Goal: Information Seeking & Learning: Learn about a topic

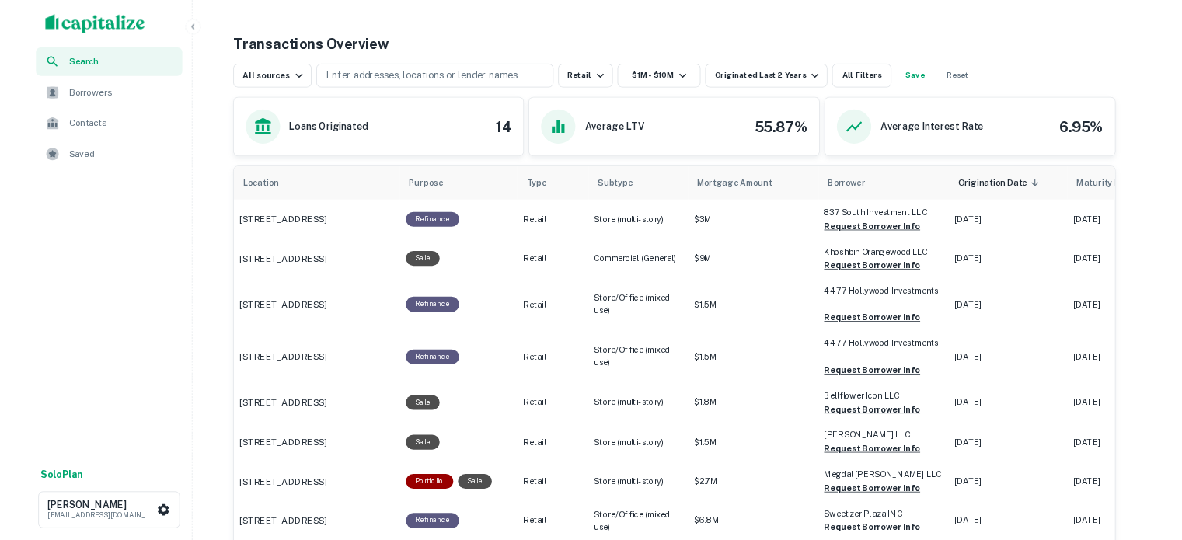
scroll to position [758, 0]
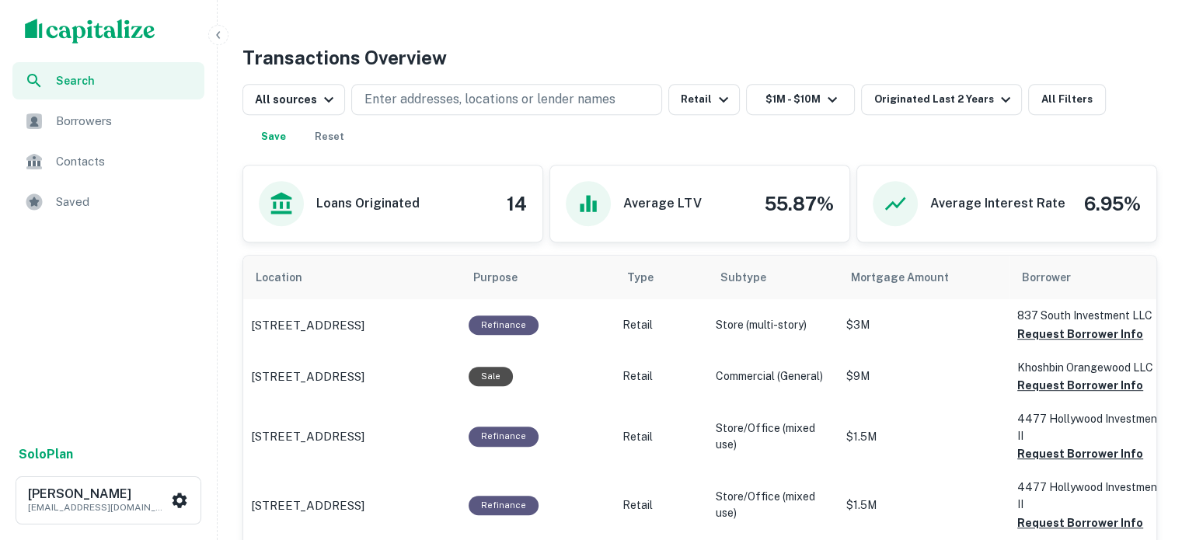
click at [89, 76] on span "Search" at bounding box center [125, 80] width 139 height 17
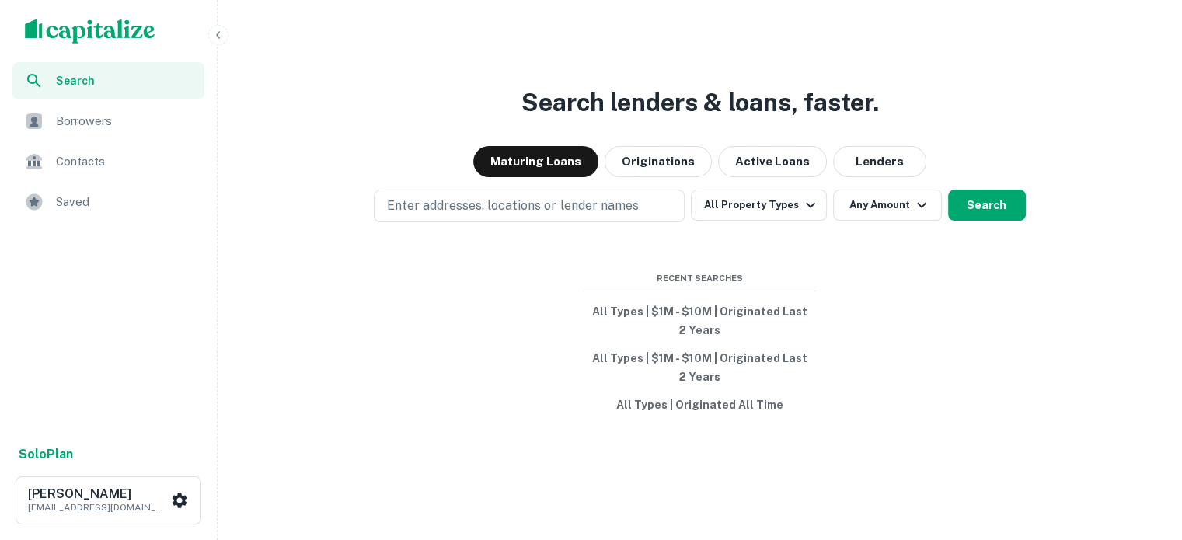
click at [471, 343] on div "Search lenders & loans, faster. Maturing Loans Originations Active Loans Lender…" at bounding box center [700, 307] width 952 height 540
click at [460, 316] on div "Search lenders & loans, faster. Maturing Loans Originations Active Loans Lender…" at bounding box center [700, 307] width 952 height 540
click at [427, 319] on div "Search lenders & loans, faster. Maturing Loans Originations Active Loans Lender…" at bounding box center [700, 307] width 952 height 540
click at [345, 365] on div "Search lenders & loans, faster. Maturing Loans Originations Active Loans Lender…" at bounding box center [700, 307] width 952 height 540
click at [434, 307] on div "Search lenders & loans, faster. Maturing Loans Originations Active Loans Lender…" at bounding box center [700, 307] width 952 height 540
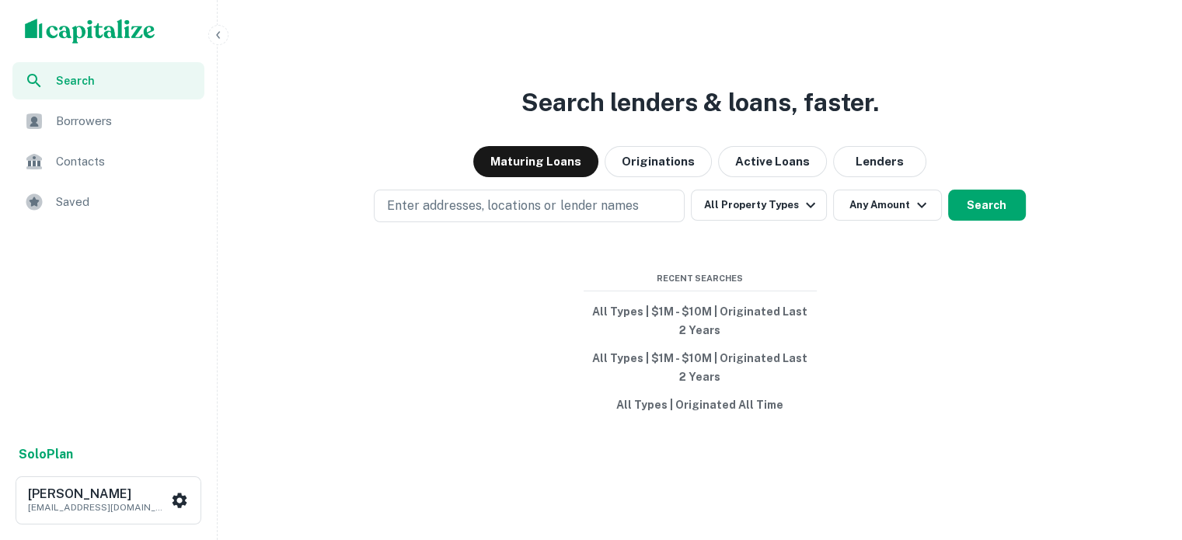
click at [426, 357] on div "Search lenders & loans, faster. Maturing Loans Originations Active Loans Lender…" at bounding box center [700, 307] width 952 height 540
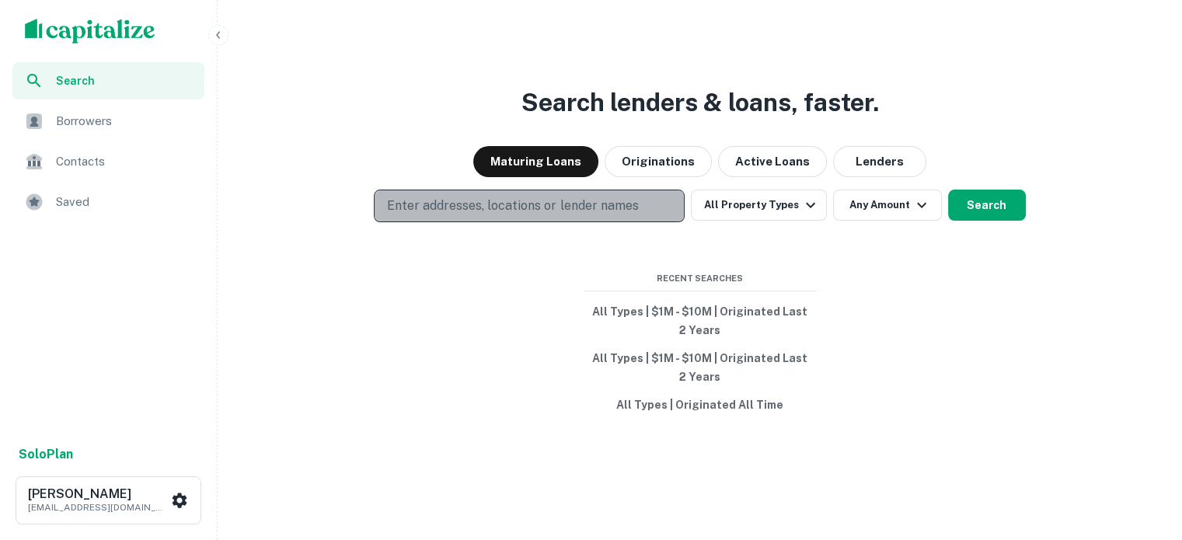
click at [521, 193] on button "Enter addresses, locations or lender names" at bounding box center [529, 206] width 311 height 33
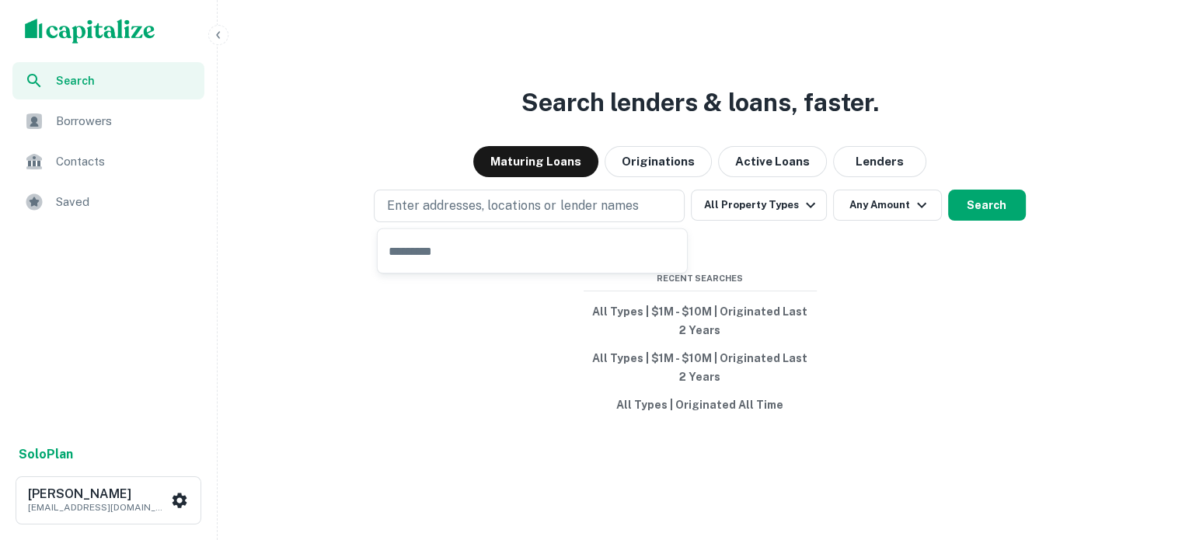
click at [478, 94] on div "Search lenders & loans, faster. Maturing Loans Originations Active Loans Lender…" at bounding box center [700, 307] width 952 height 540
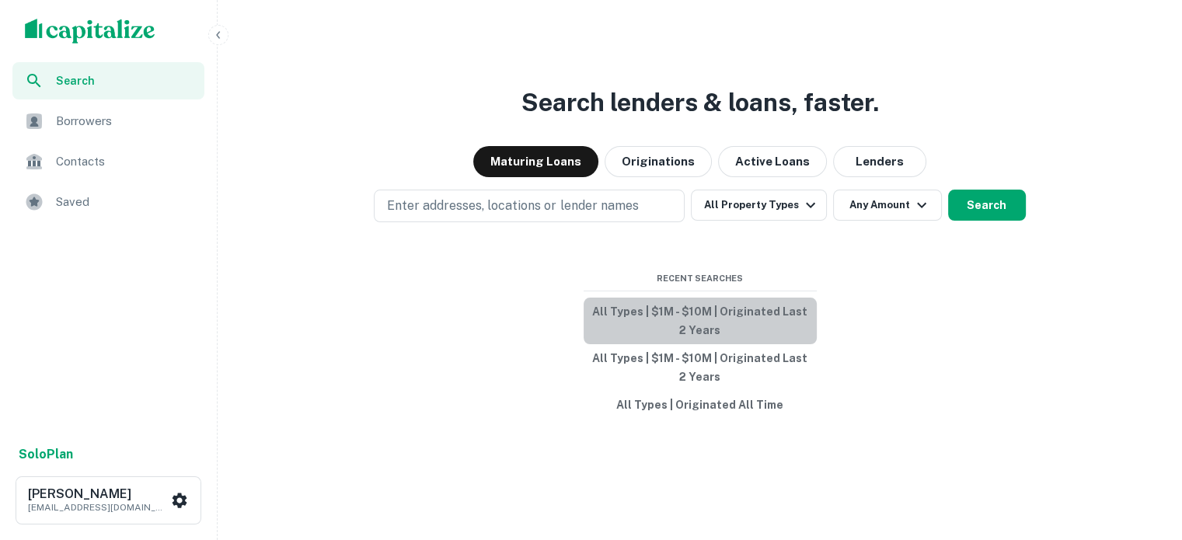
click at [658, 298] on button "All Types | $1M - $10M | Originated Last 2 Years" at bounding box center [700, 321] width 233 height 47
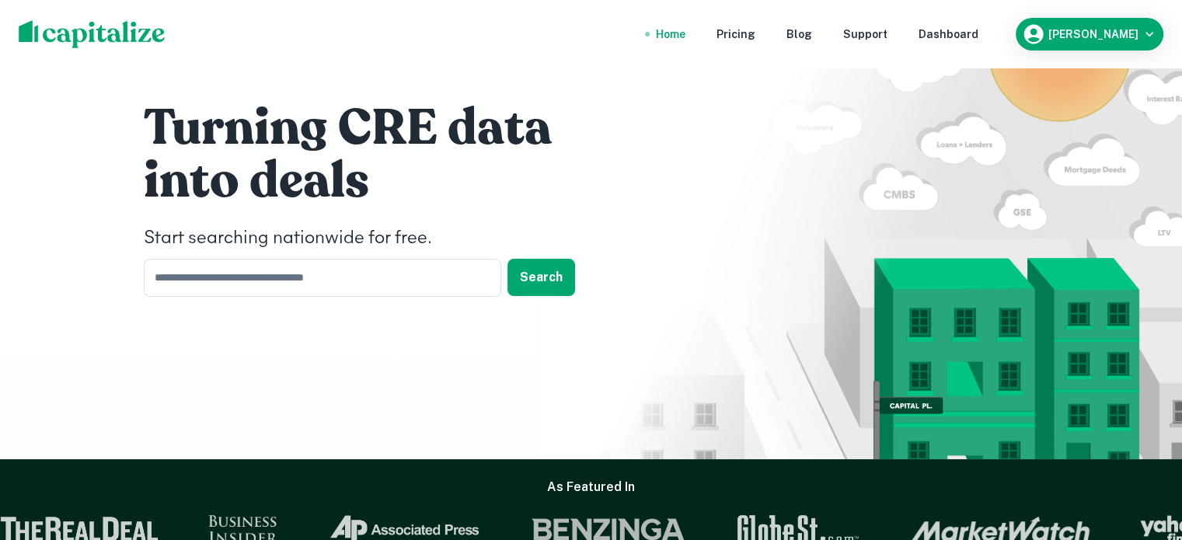
click at [126, 47] on img at bounding box center [92, 34] width 147 height 28
click at [541, 283] on button "Search" at bounding box center [541, 277] width 68 height 37
click at [528, 274] on button "Search" at bounding box center [541, 277] width 68 height 37
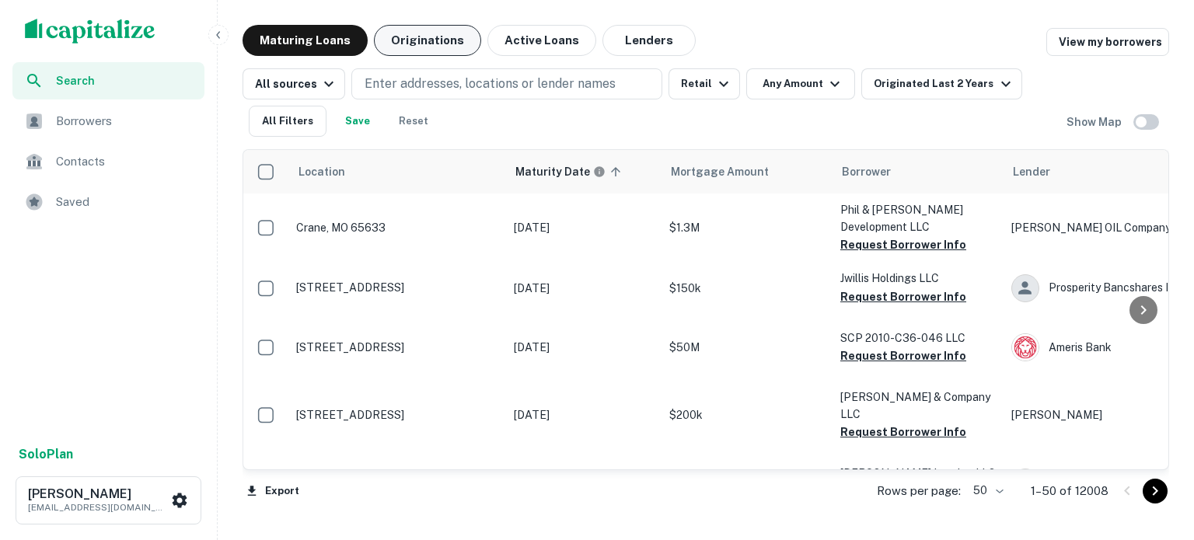
click at [451, 37] on button "Originations" at bounding box center [427, 40] width 107 height 31
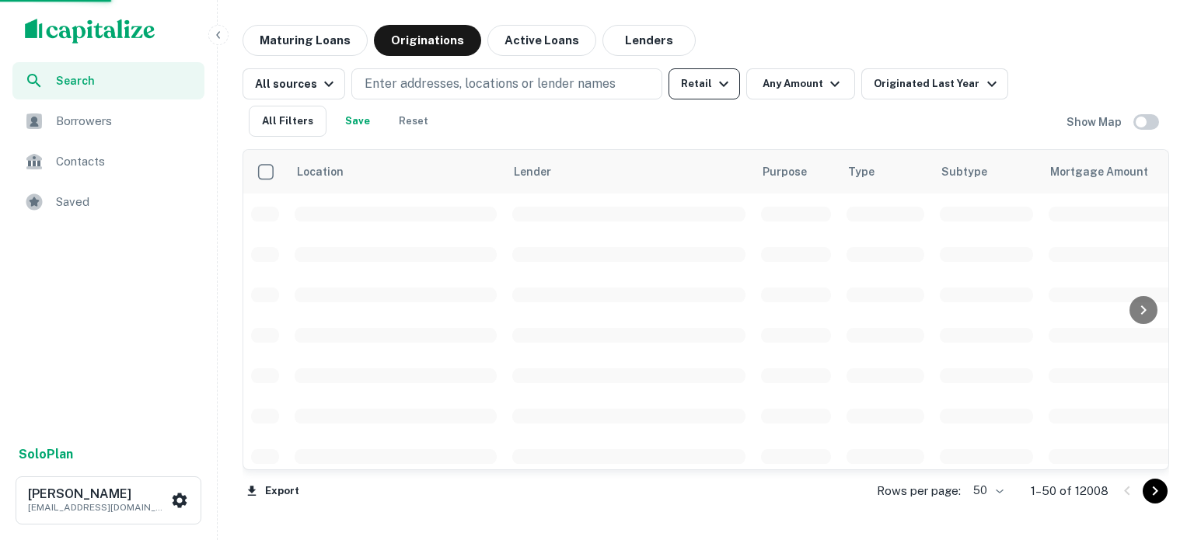
click at [714, 82] on icon "button" at bounding box center [723, 84] width 19 height 19
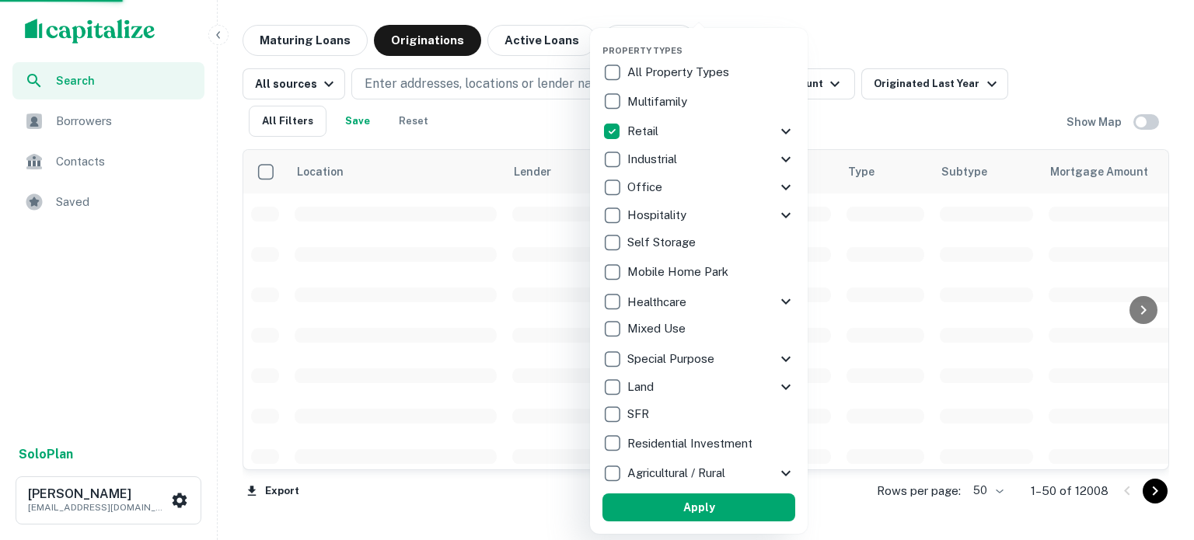
click at [845, 56] on div at bounding box center [597, 270] width 1194 height 540
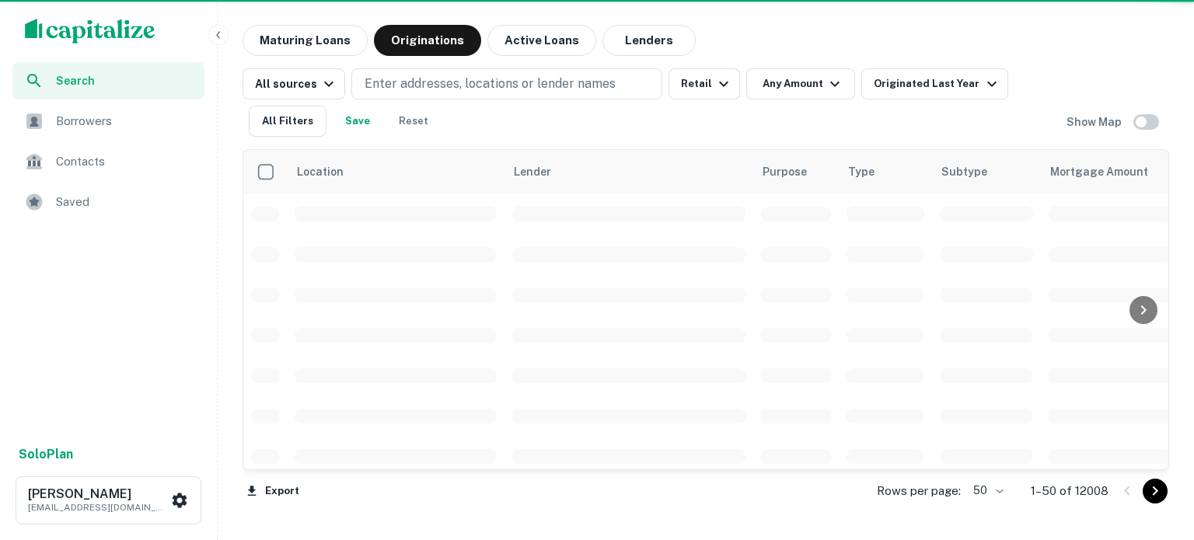
click at [816, 83] on div at bounding box center [597, 270] width 1194 height 540
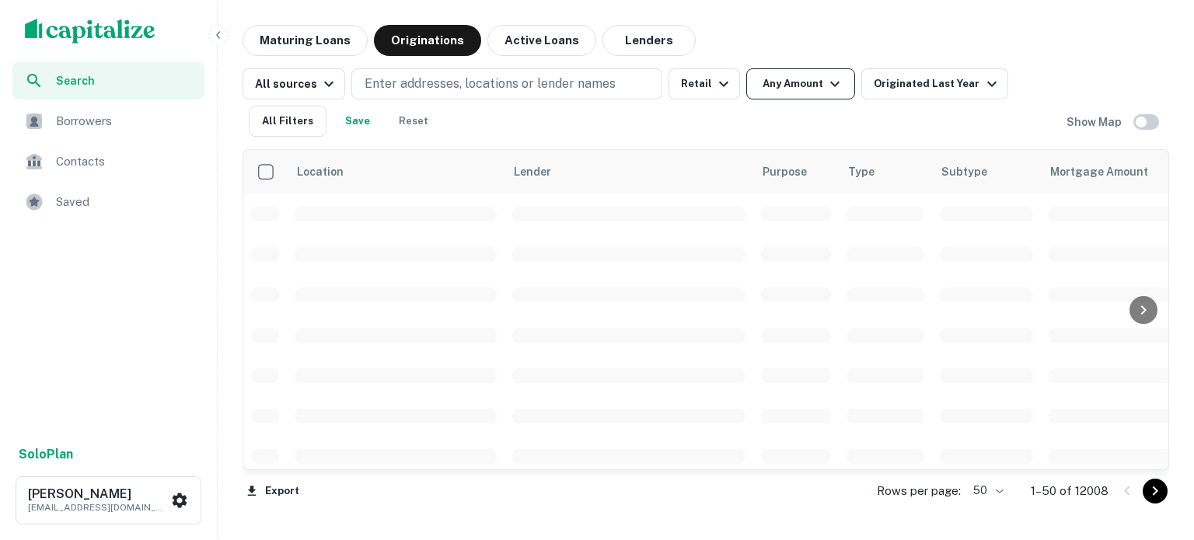
click at [825, 78] on icon "button" at bounding box center [834, 84] width 19 height 19
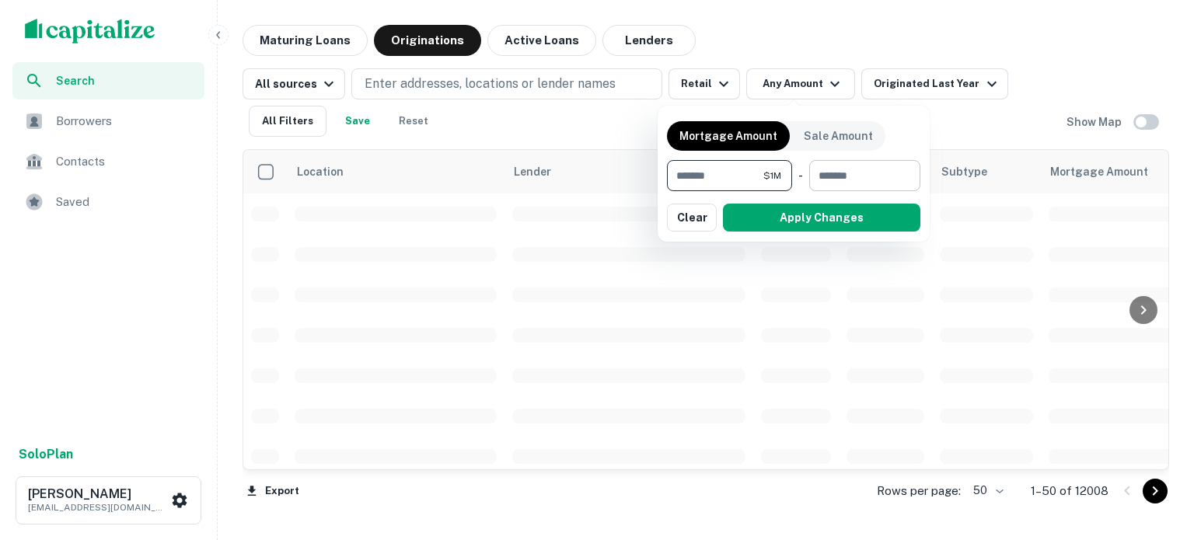
type input "*******"
click at [864, 172] on input "number" at bounding box center [859, 175] width 100 height 31
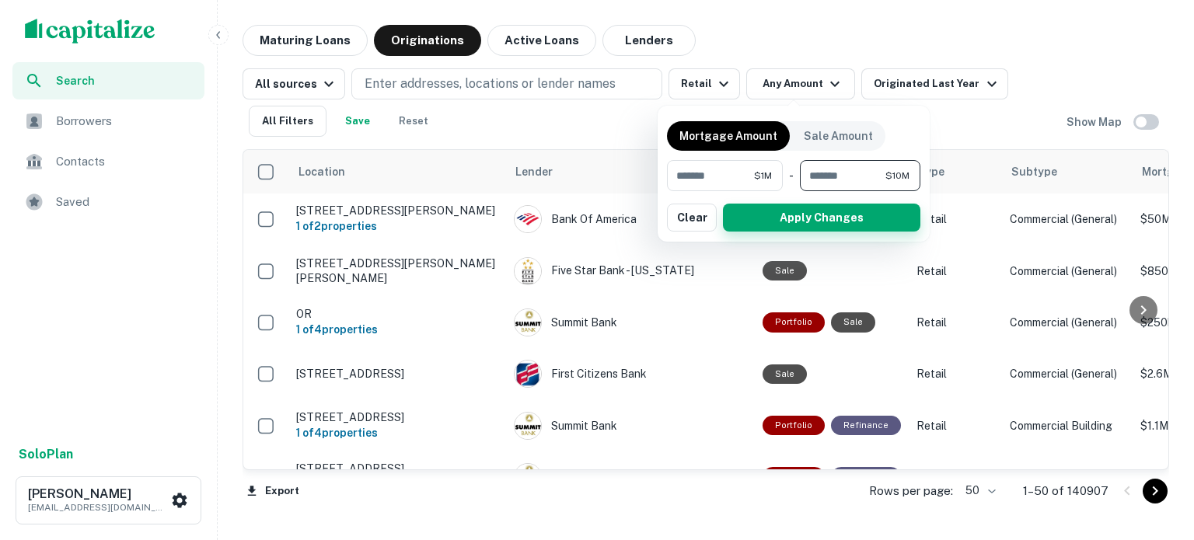
type input "********"
click at [822, 219] on button "Apply Changes" at bounding box center [821, 218] width 197 height 28
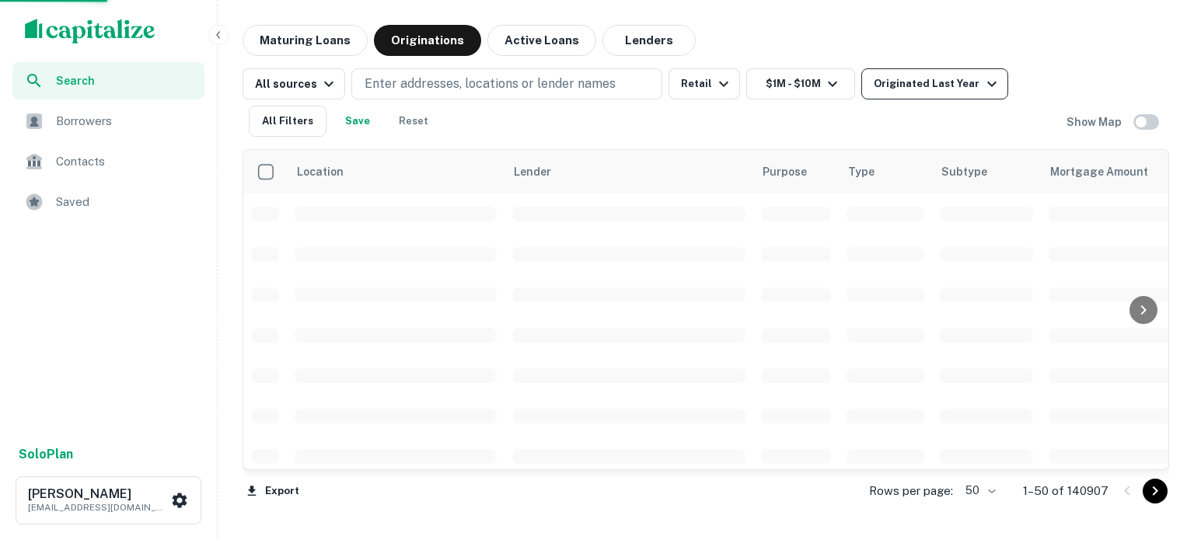
click at [987, 83] on icon "button" at bounding box center [991, 84] width 9 height 5
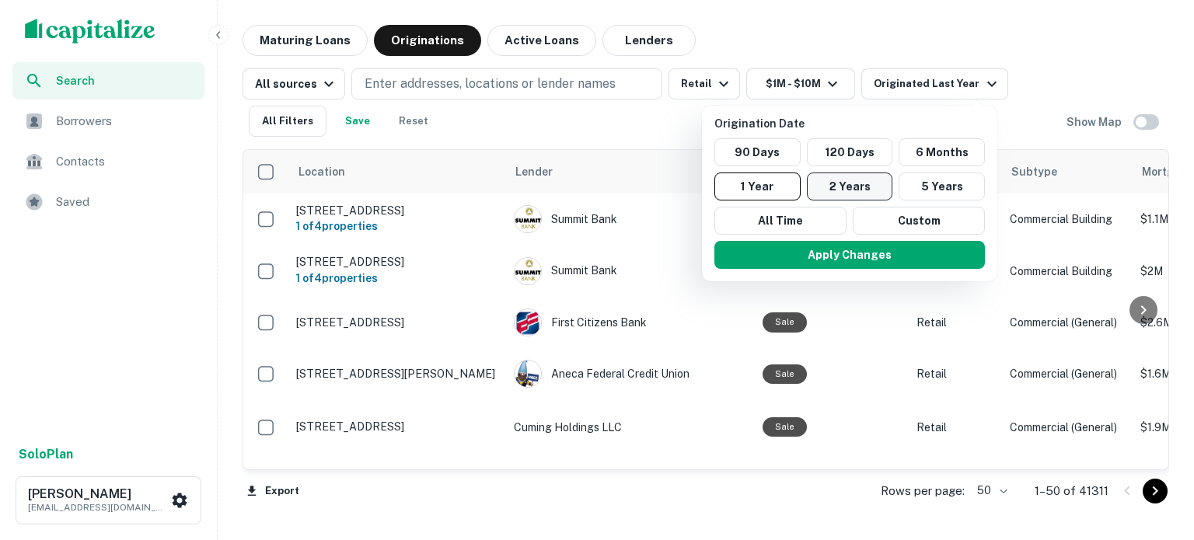
click at [861, 183] on button "2 Years" at bounding box center [850, 187] width 86 height 28
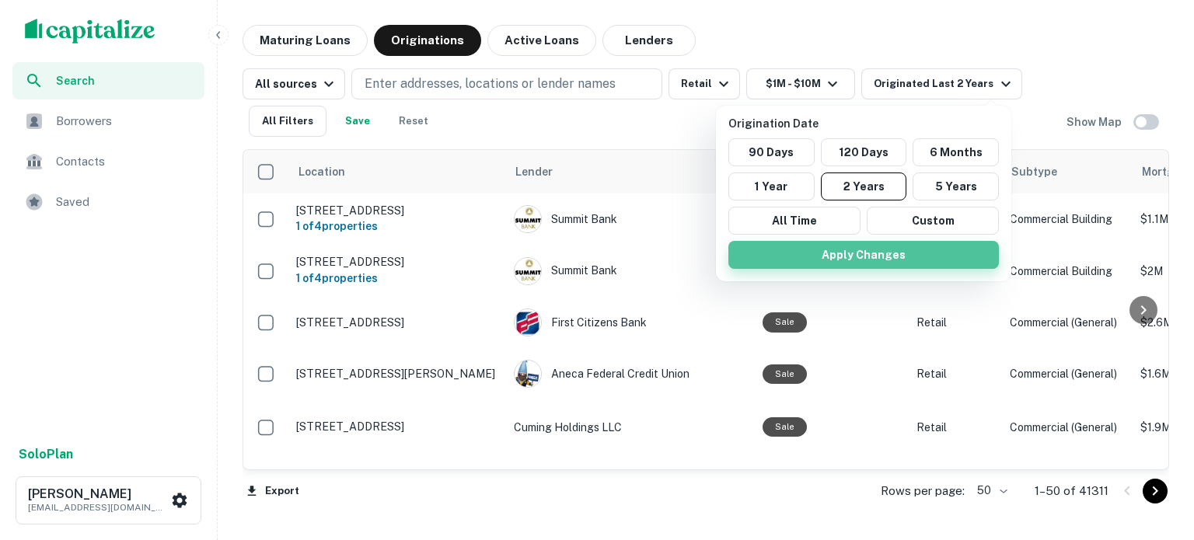
click at [856, 257] on button "Apply Changes" at bounding box center [863, 255] width 270 height 28
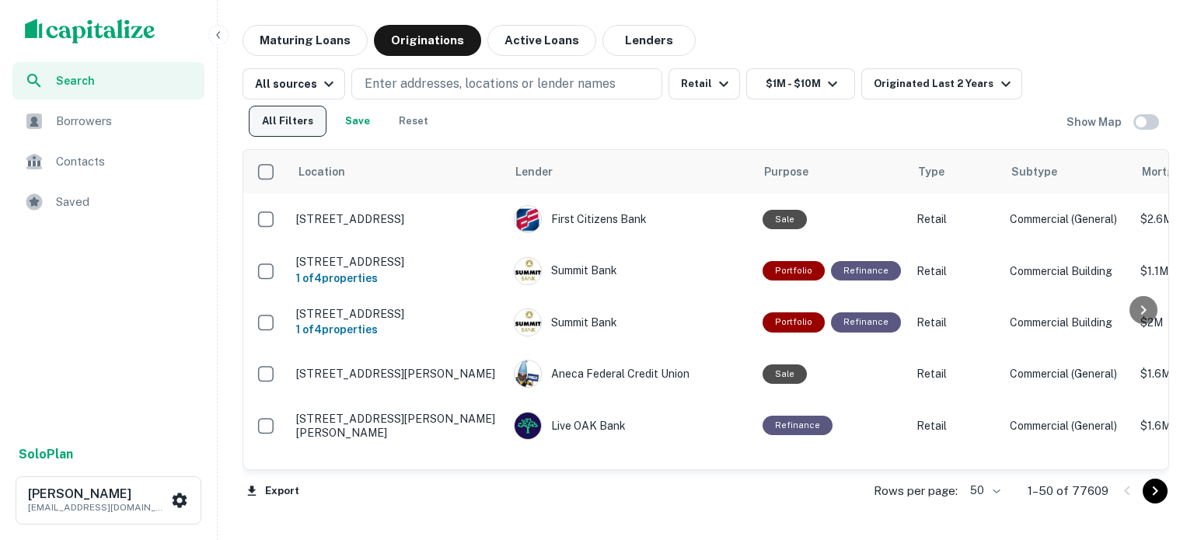
click at [295, 124] on button "All Filters" at bounding box center [288, 121] width 78 height 31
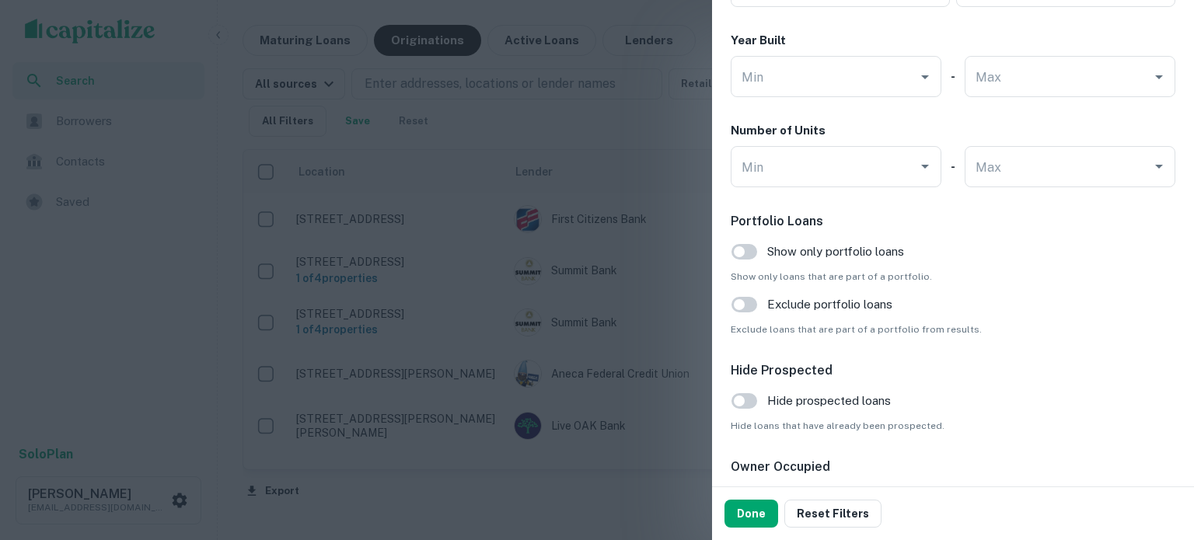
scroll to position [1582, 0]
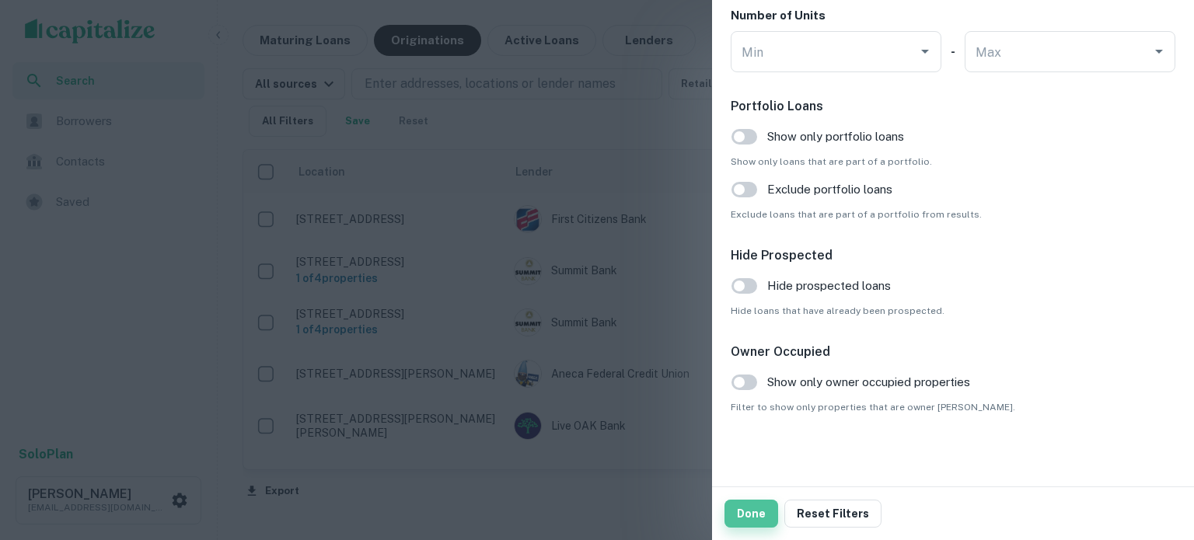
click at [764, 513] on button "Done" at bounding box center [751, 514] width 54 height 28
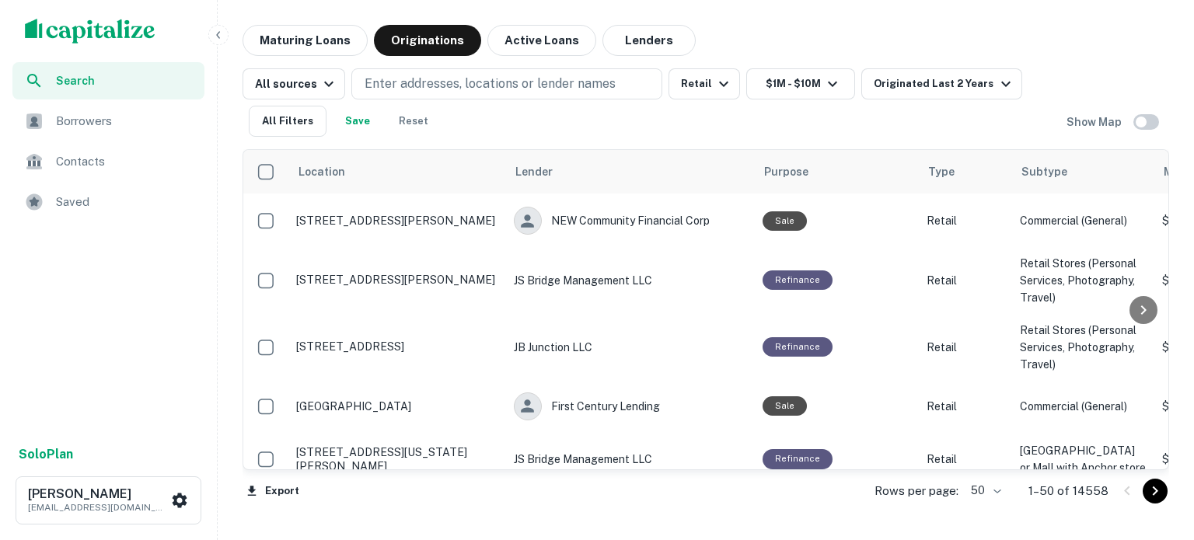
scroll to position [1477, 0]
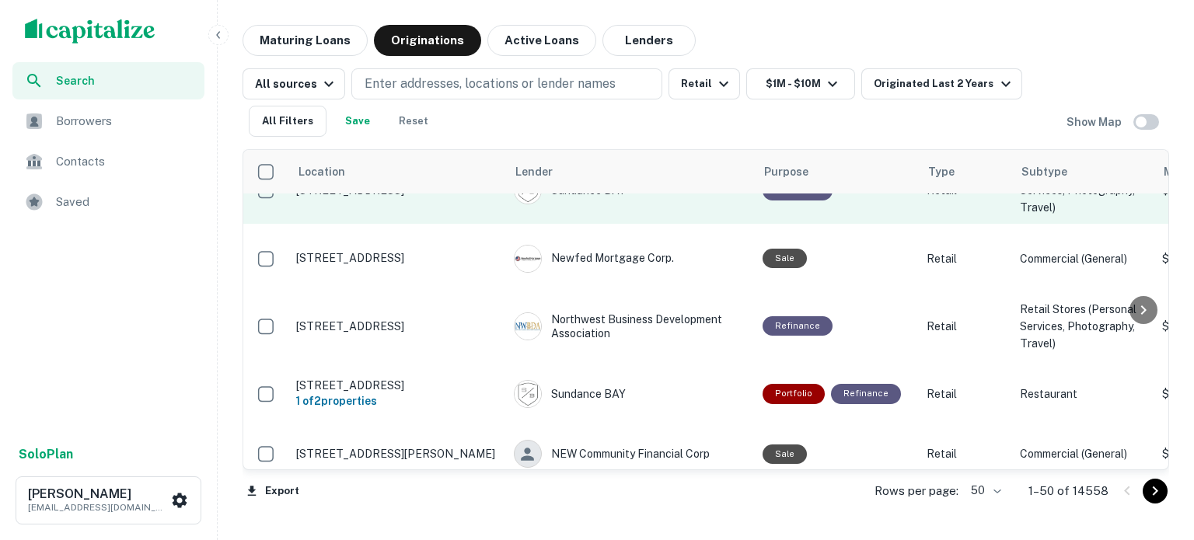
click at [368, 197] on p "1 N Main St Manville, NJ 08835" at bounding box center [397, 190] width 202 height 14
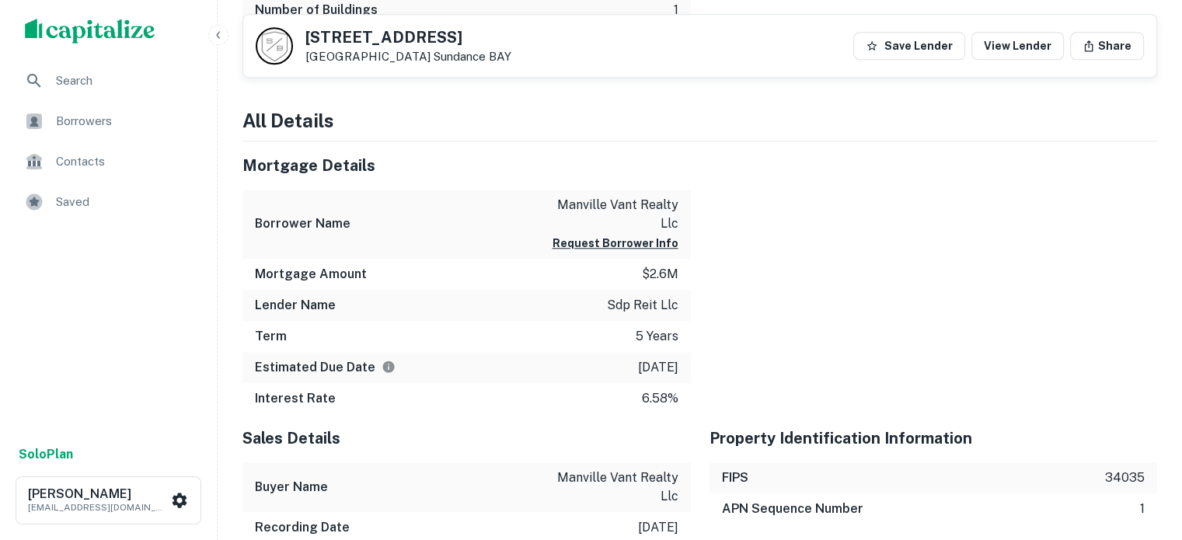
scroll to position [1399, 0]
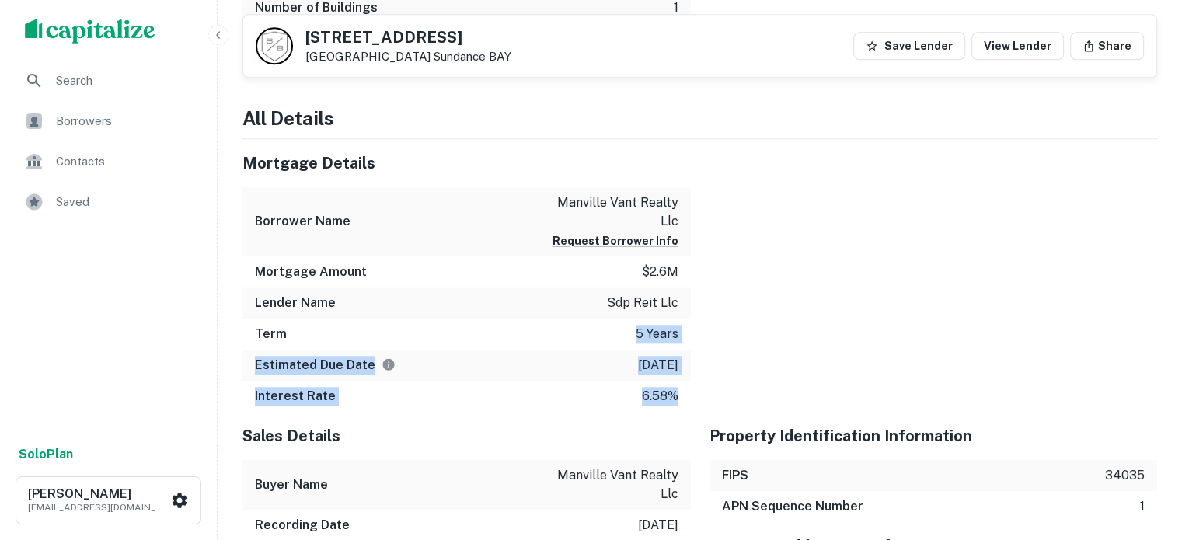
drag, startPoint x: 629, startPoint y: 301, endPoint x: 698, endPoint y: 293, distance: 68.8
click at [647, 325] on p "5 years" at bounding box center [657, 334] width 43 height 19
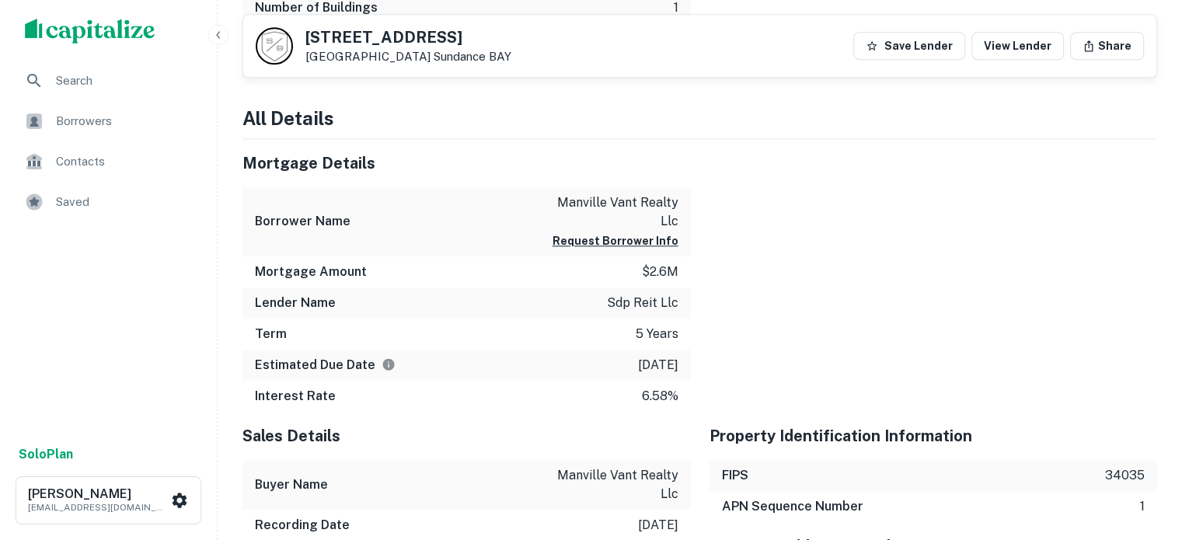
drag, startPoint x: 619, startPoint y: 324, endPoint x: 678, endPoint y: 322, distance: 59.1
click at [678, 356] on p "9/21/2030" at bounding box center [658, 365] width 40 height 19
click at [653, 356] on p "9/21/2030" at bounding box center [658, 365] width 40 height 19
drag, startPoint x: 636, startPoint y: 356, endPoint x: 664, endPoint y: 354, distance: 27.3
click at [664, 381] on div "Interest Rate 6.58%" at bounding box center [466, 396] width 448 height 31
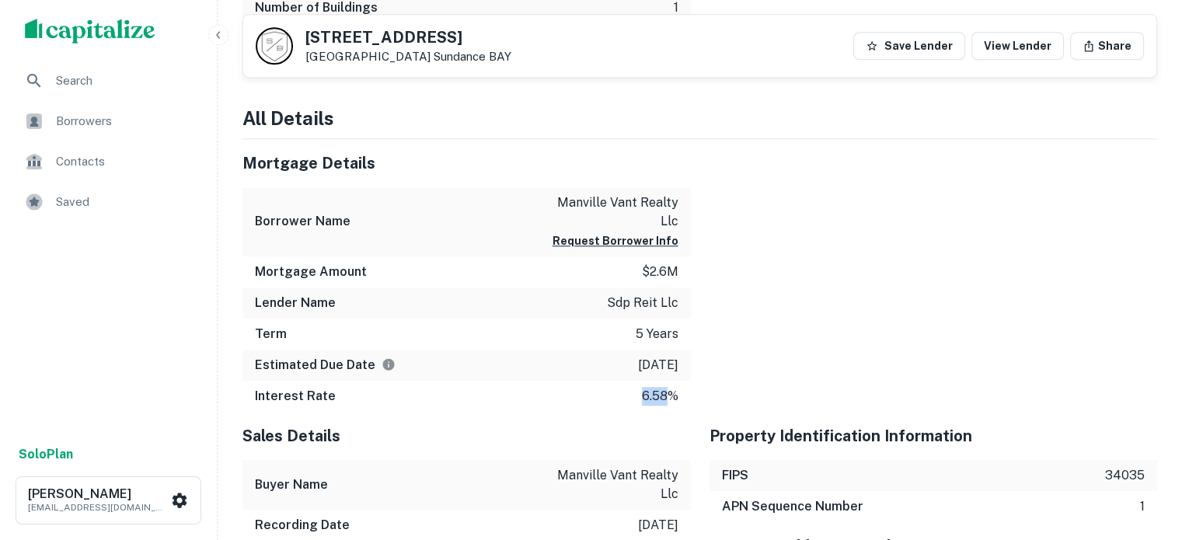
click at [664, 387] on p "6.58%" at bounding box center [660, 396] width 37 height 19
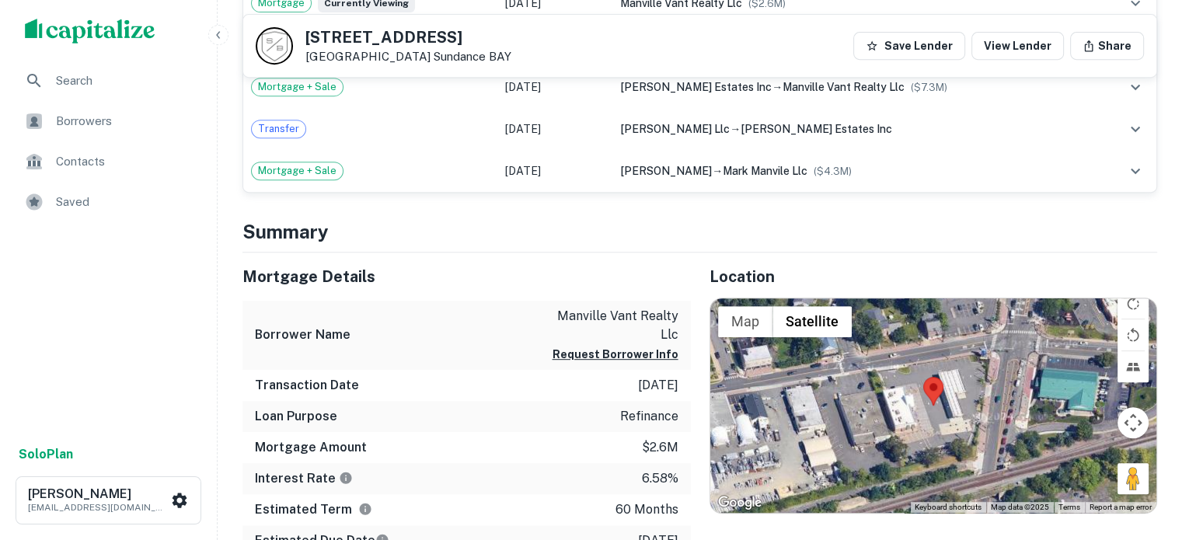
scroll to position [777, 0]
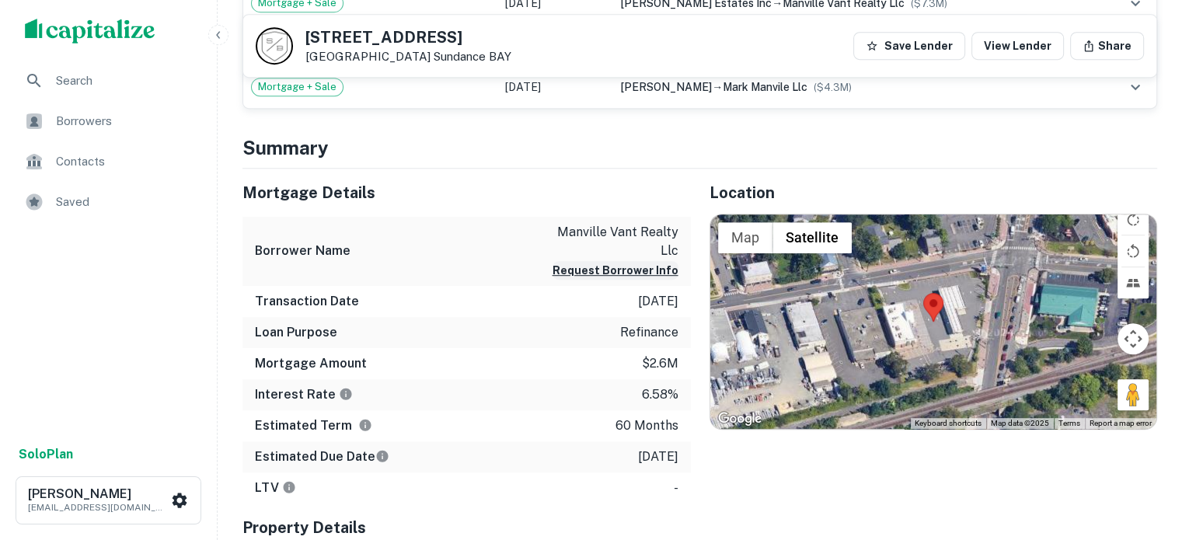
click at [607, 261] on button "Request Borrower Info" at bounding box center [616, 270] width 126 height 19
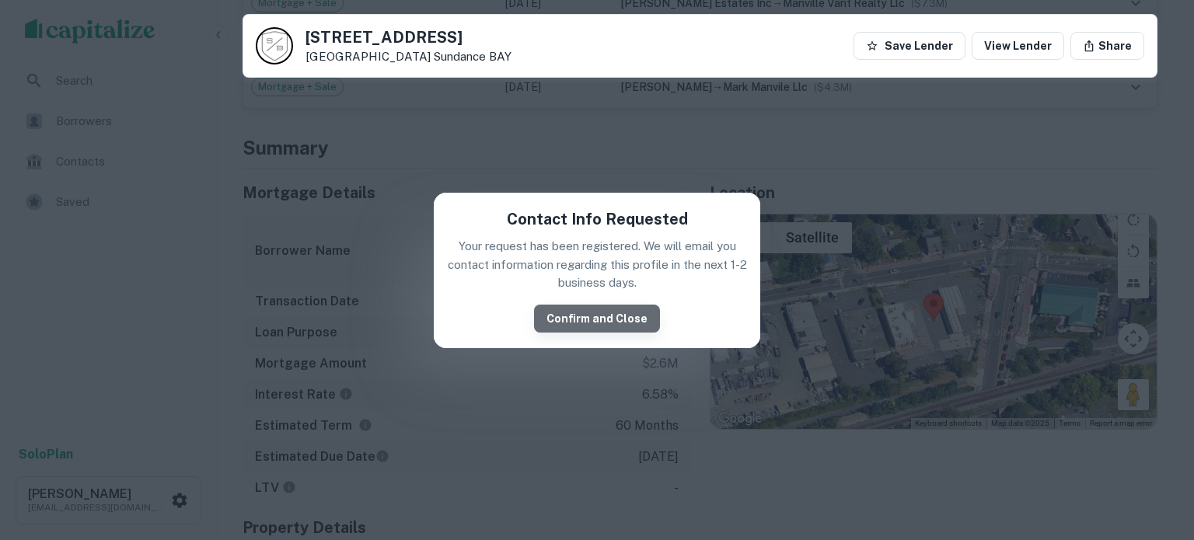
click at [601, 316] on button "Confirm and Close" at bounding box center [597, 319] width 126 height 28
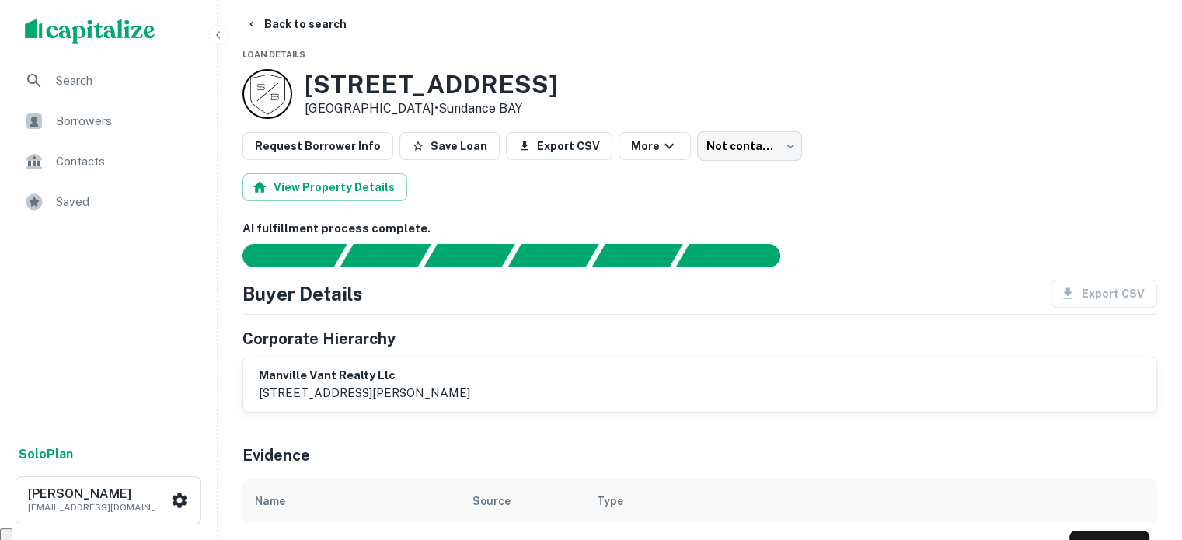
scroll to position [0, 0]
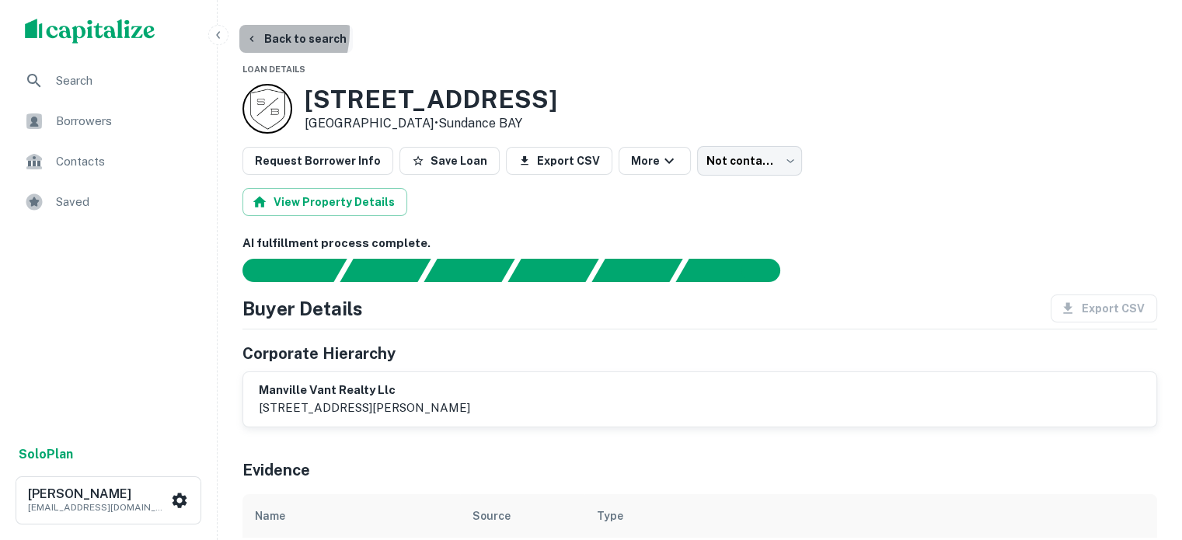
click at [250, 31] on button "Back to search" at bounding box center [295, 39] width 113 height 28
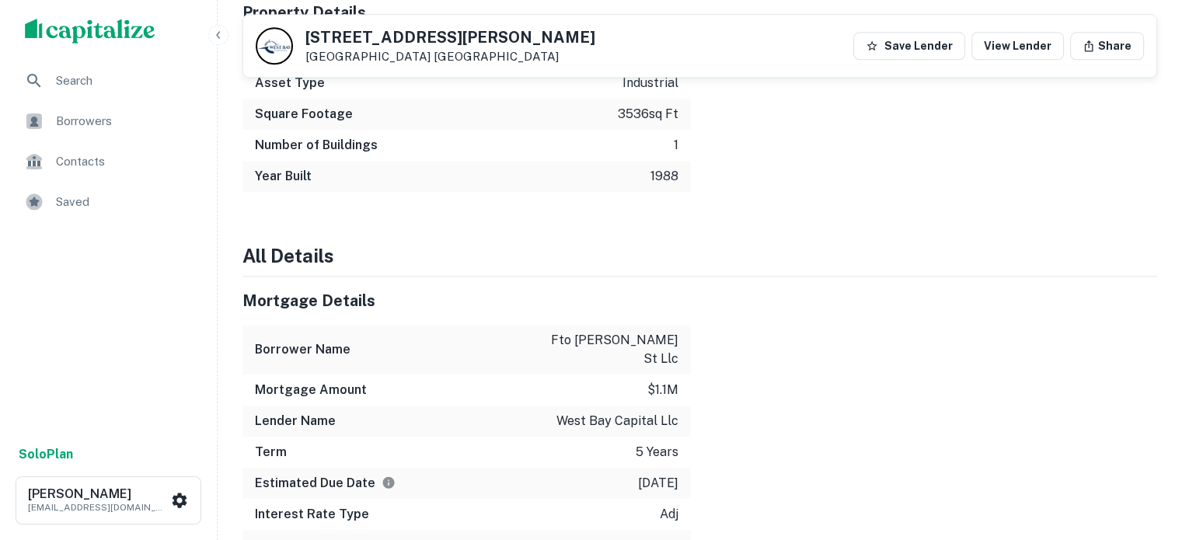
scroll to position [1787, 0]
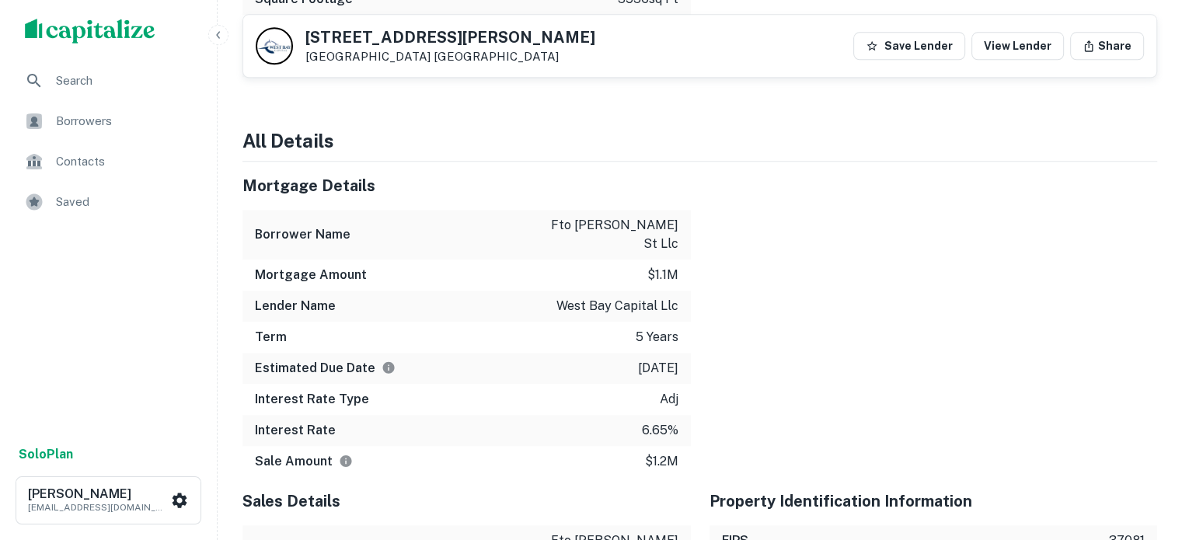
click at [786, 293] on div at bounding box center [924, 320] width 467 height 316
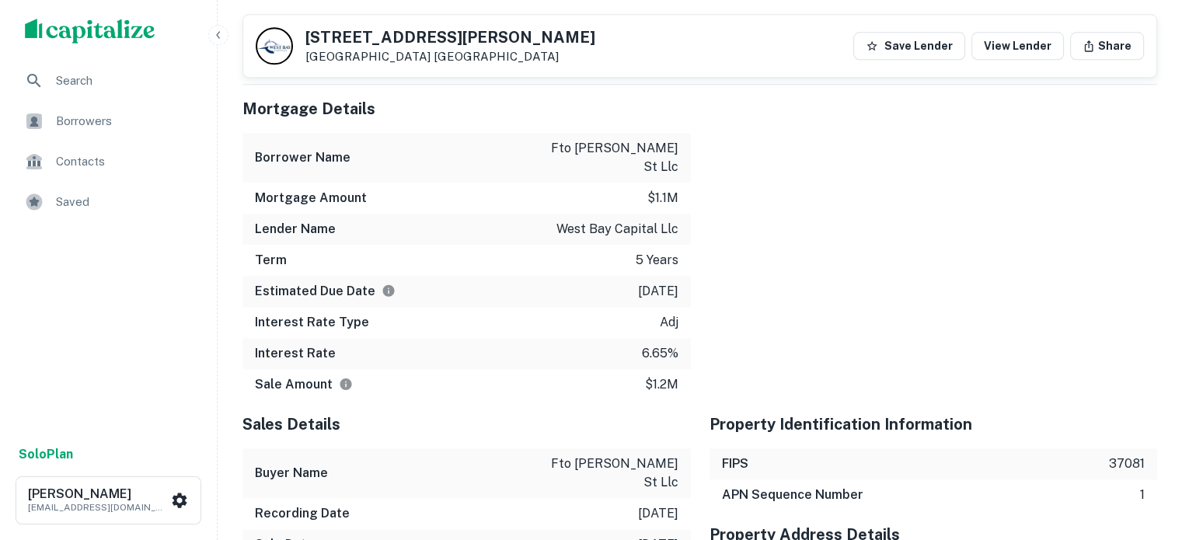
scroll to position [1865, 0]
click at [765, 276] on div at bounding box center [924, 242] width 467 height 316
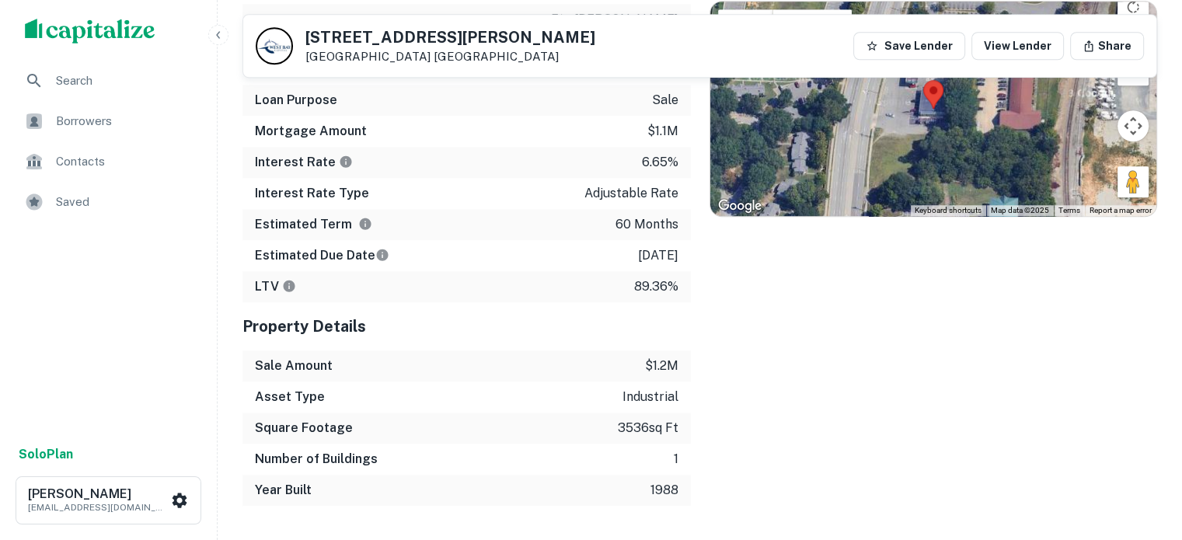
scroll to position [1321, 0]
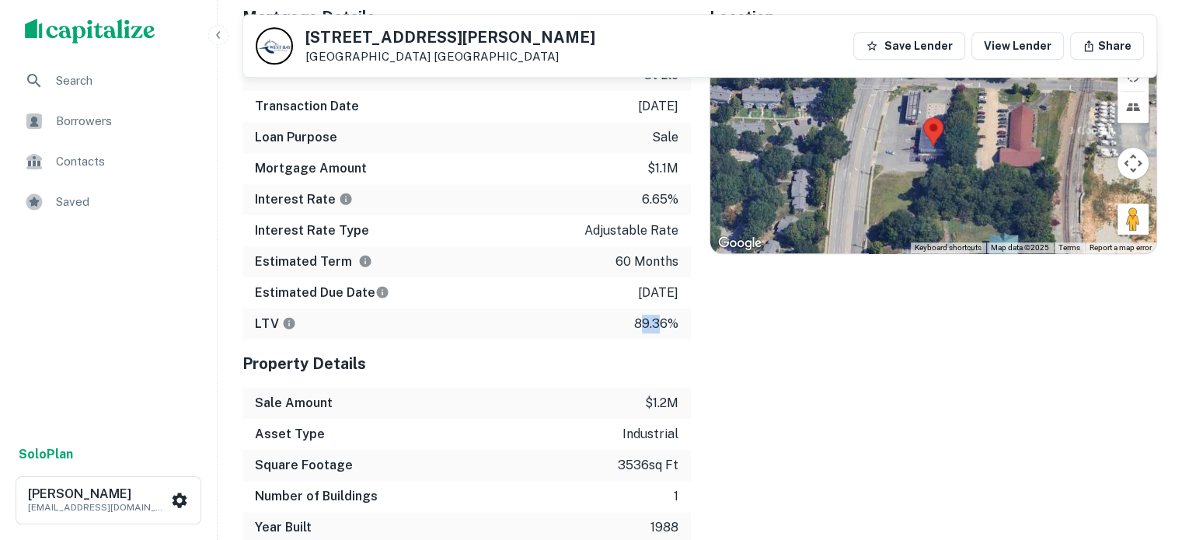
drag, startPoint x: 638, startPoint y: 290, endPoint x: 657, endPoint y: 290, distance: 19.4
click at [657, 315] on p "89.36%" at bounding box center [656, 324] width 44 height 19
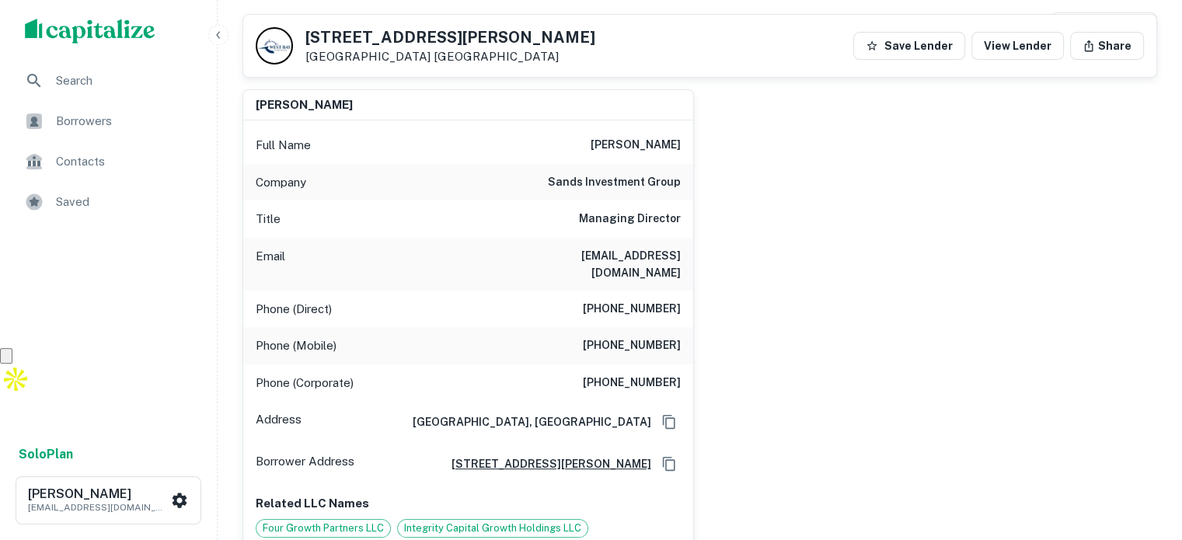
scroll to position [233, 0]
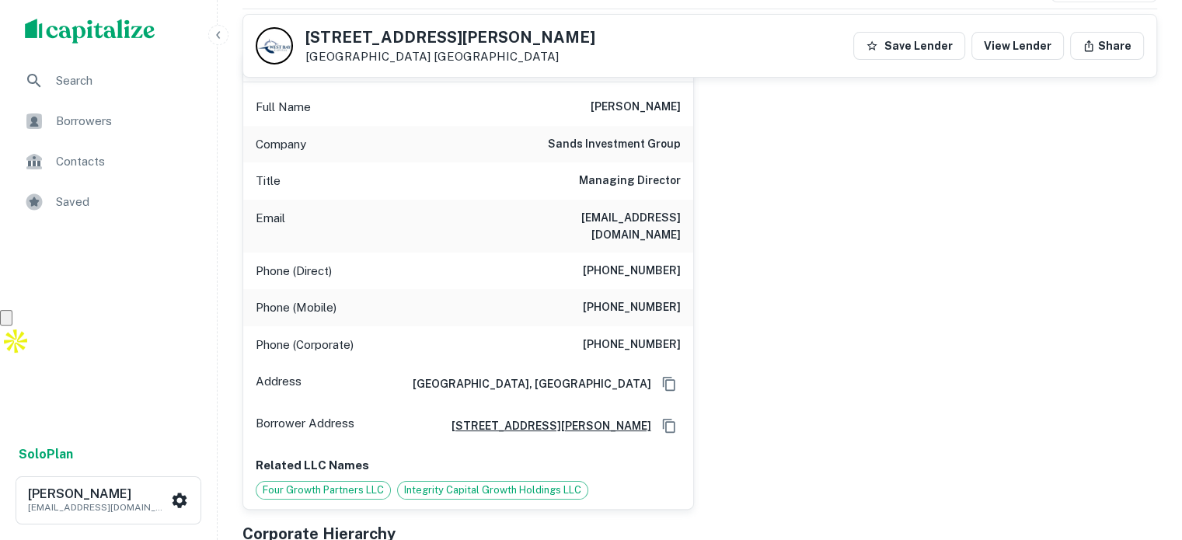
click at [816, 232] on div "andrew s . ackerman Full Name andrew s . ackerman Company sands investment grou…" at bounding box center [693, 274] width 927 height 471
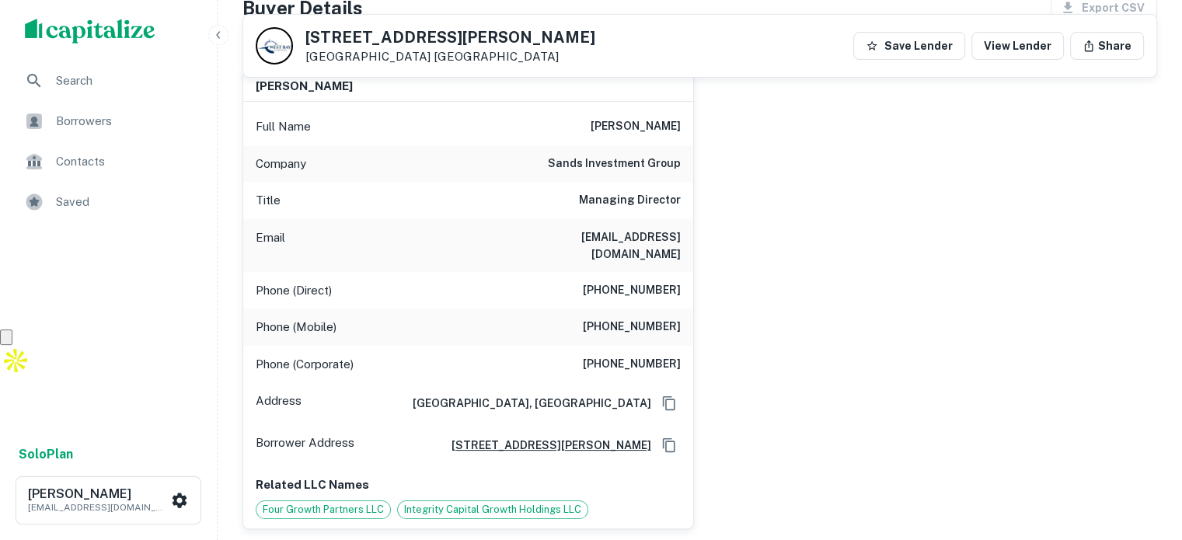
scroll to position [155, 0]
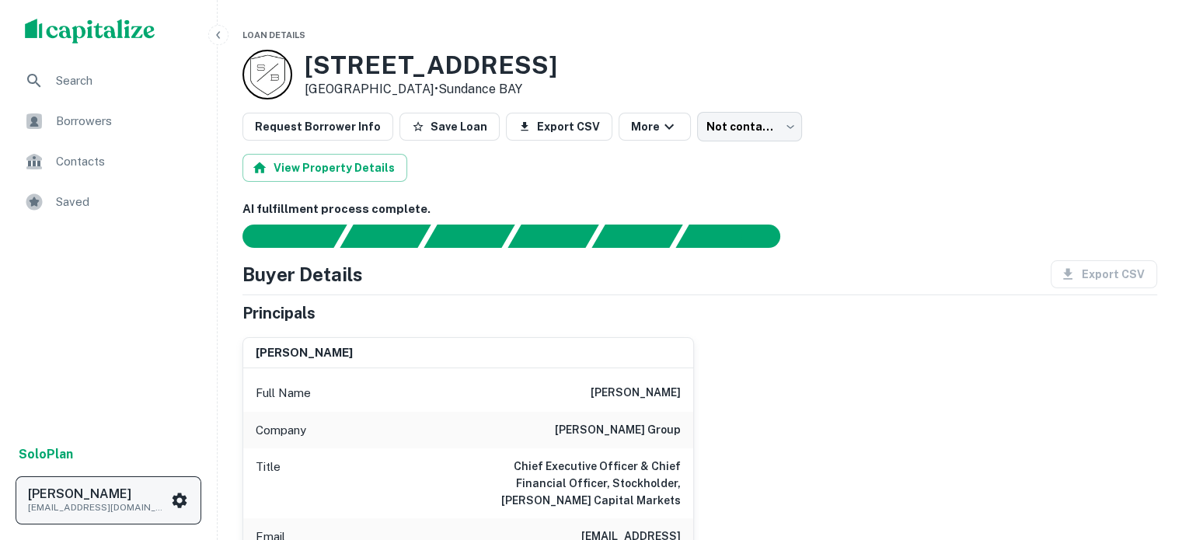
click at [62, 509] on p "[EMAIL_ADDRESS][DOMAIN_NAME]" at bounding box center [98, 507] width 140 height 14
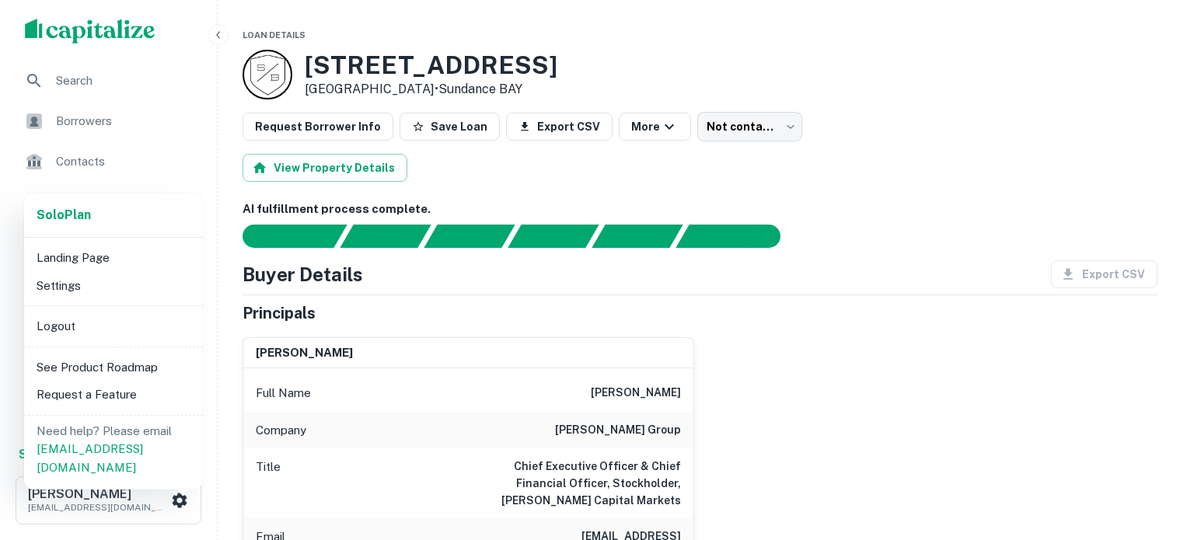
click at [115, 33] on div at bounding box center [597, 270] width 1194 height 540
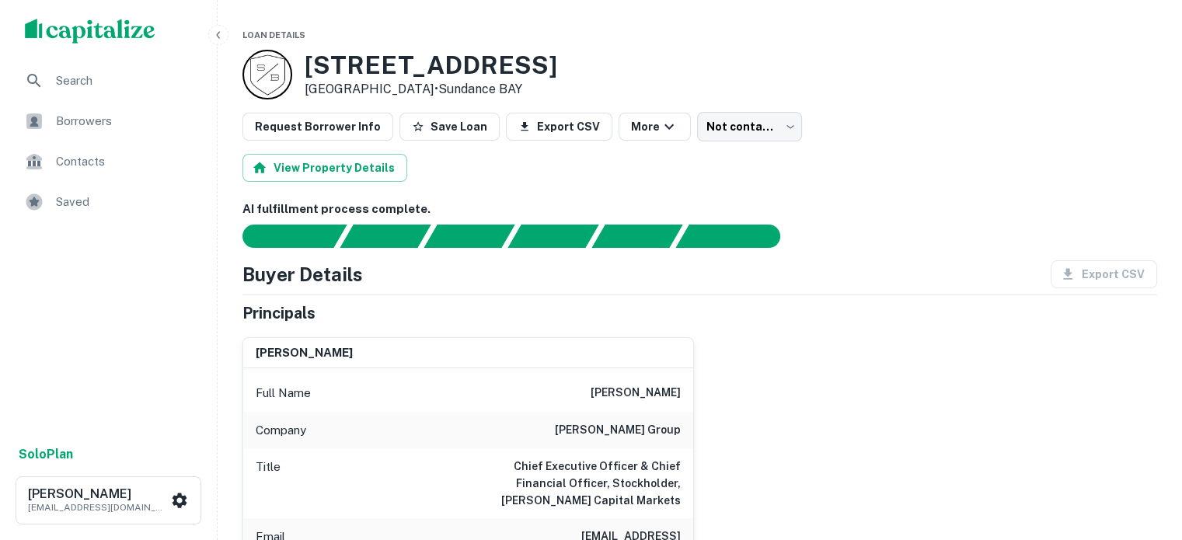
click at [149, 30] on img "scrollable content" at bounding box center [90, 31] width 131 height 25
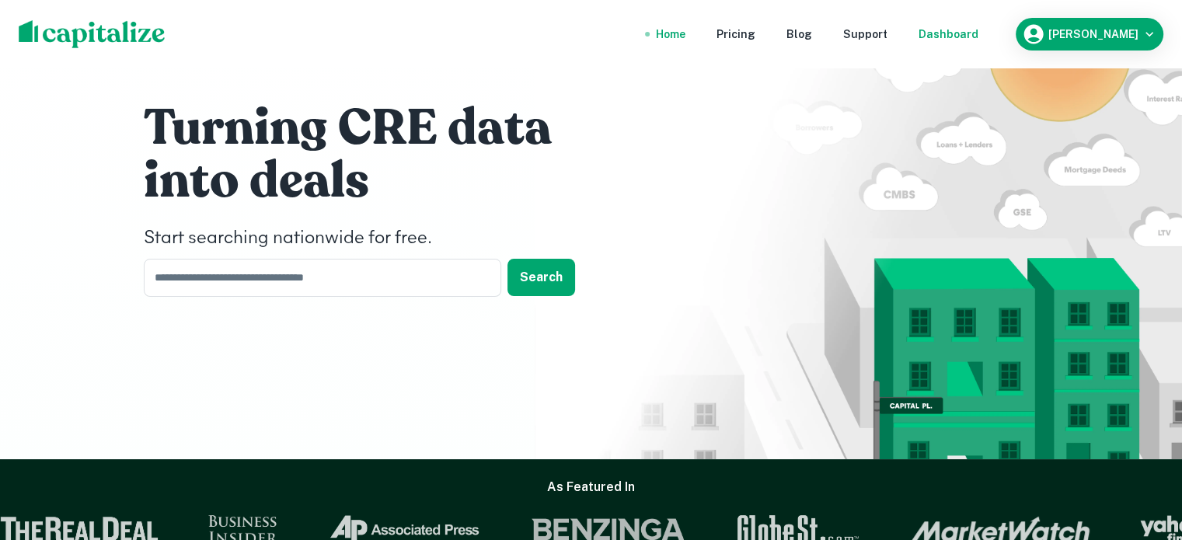
click at [960, 31] on div "Dashboard" at bounding box center [949, 34] width 60 height 17
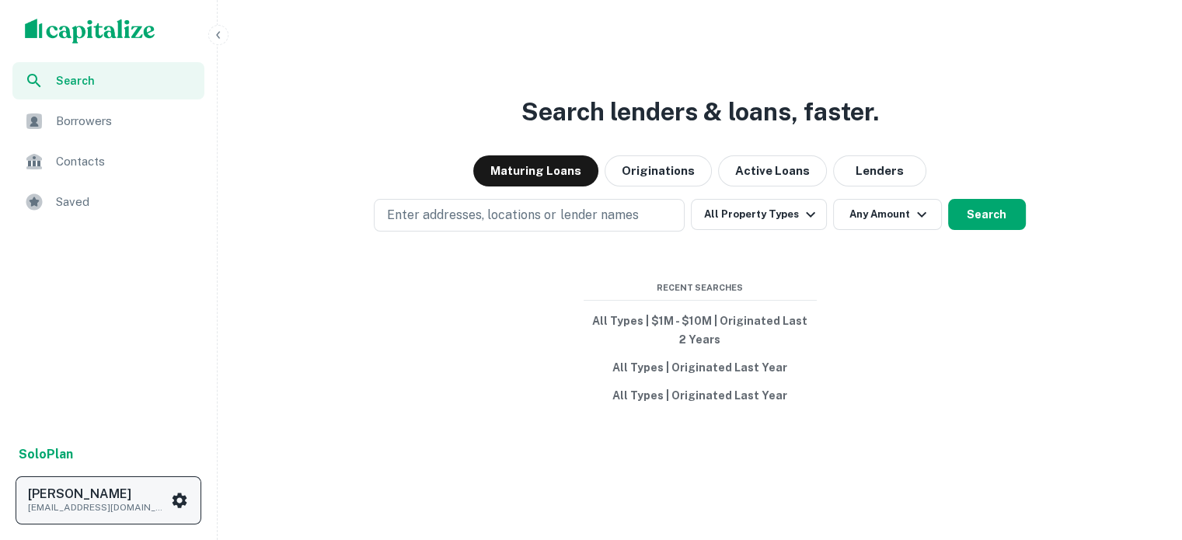
click at [173, 492] on icon "scrollable content" at bounding box center [179, 500] width 19 height 19
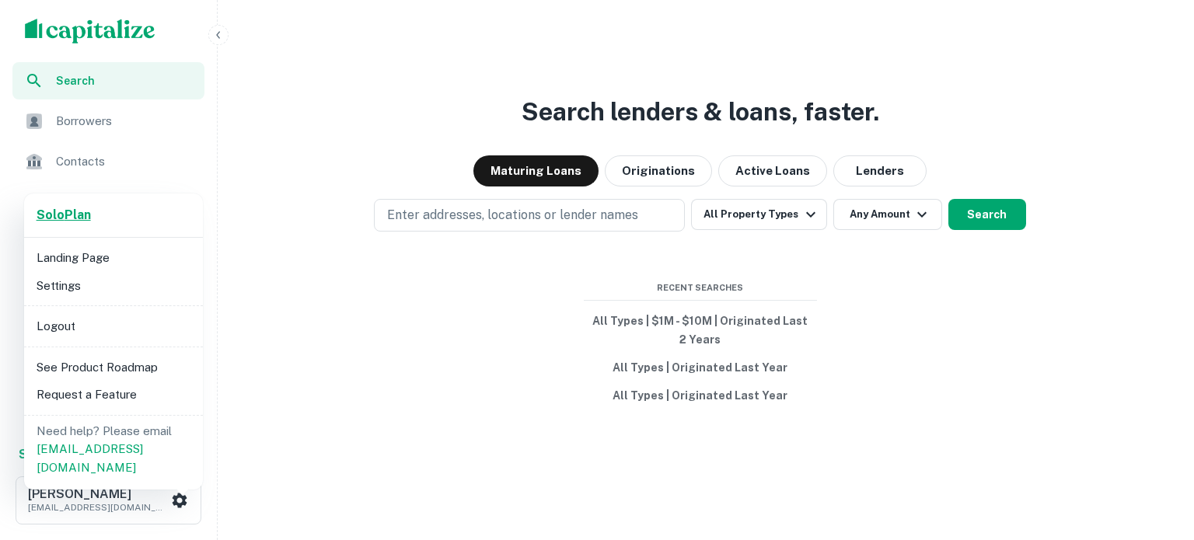
click at [65, 216] on strong "Solo Plan" at bounding box center [64, 214] width 54 height 15
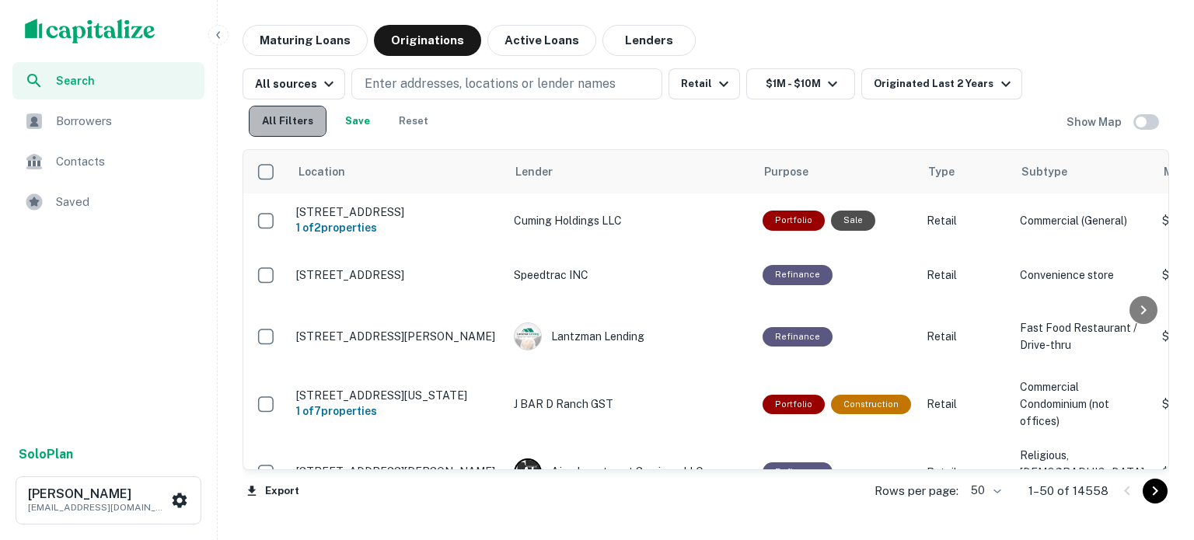
click at [299, 128] on button "All Filters" at bounding box center [288, 121] width 78 height 31
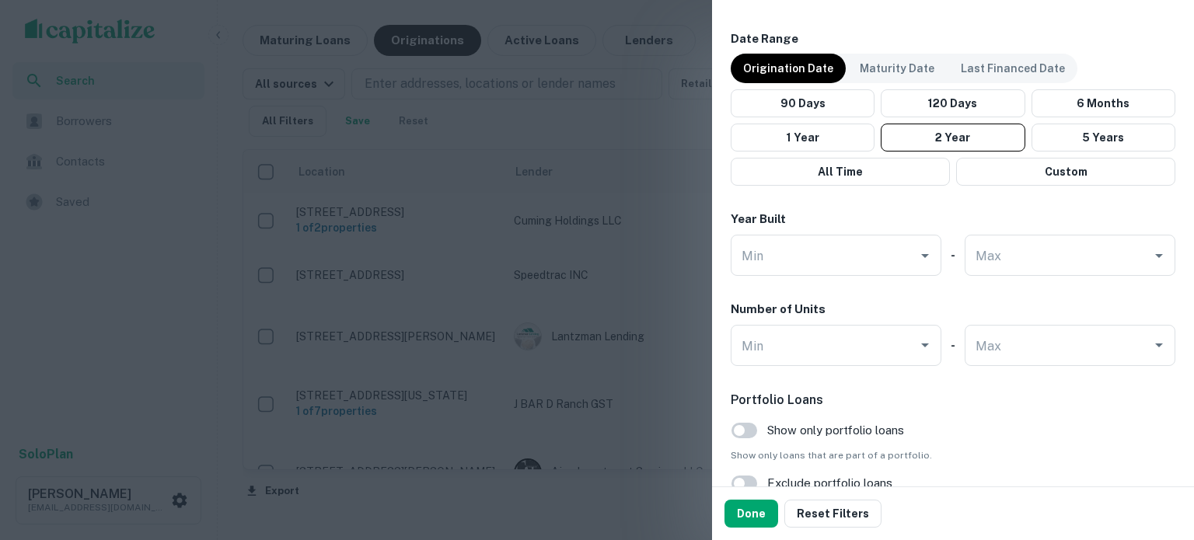
scroll to position [1166, 0]
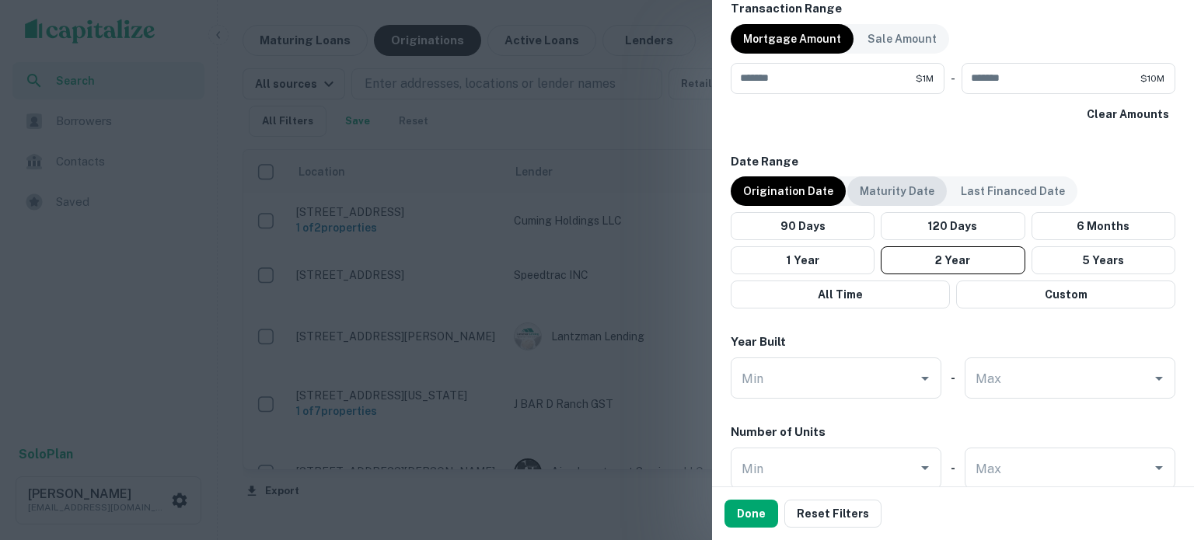
click at [891, 192] on p "Maturity Date" at bounding box center [896, 191] width 75 height 17
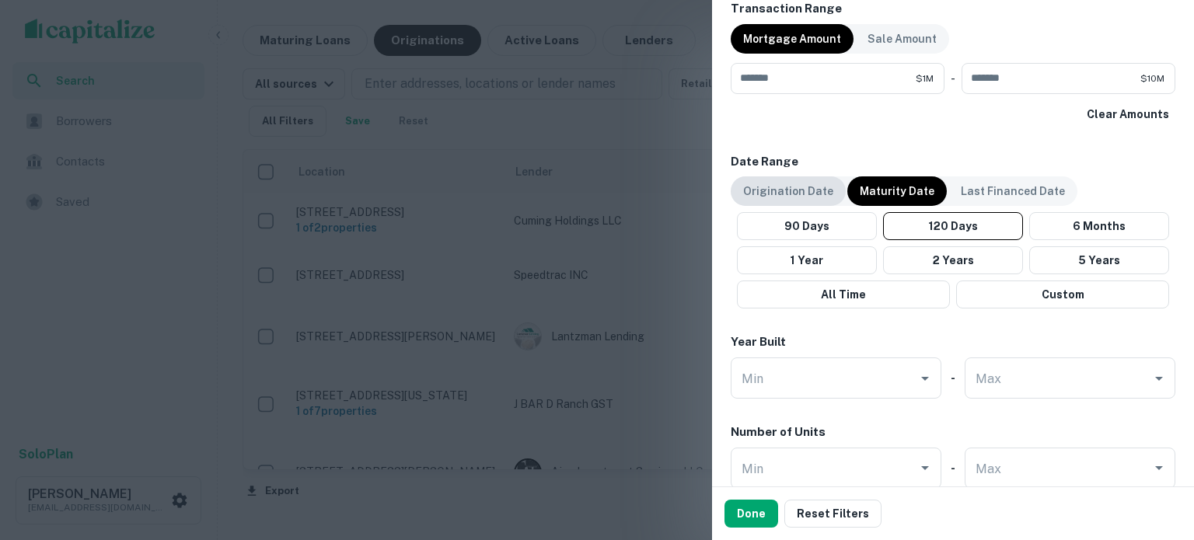
click at [791, 196] on p "Origination Date" at bounding box center [788, 191] width 90 height 17
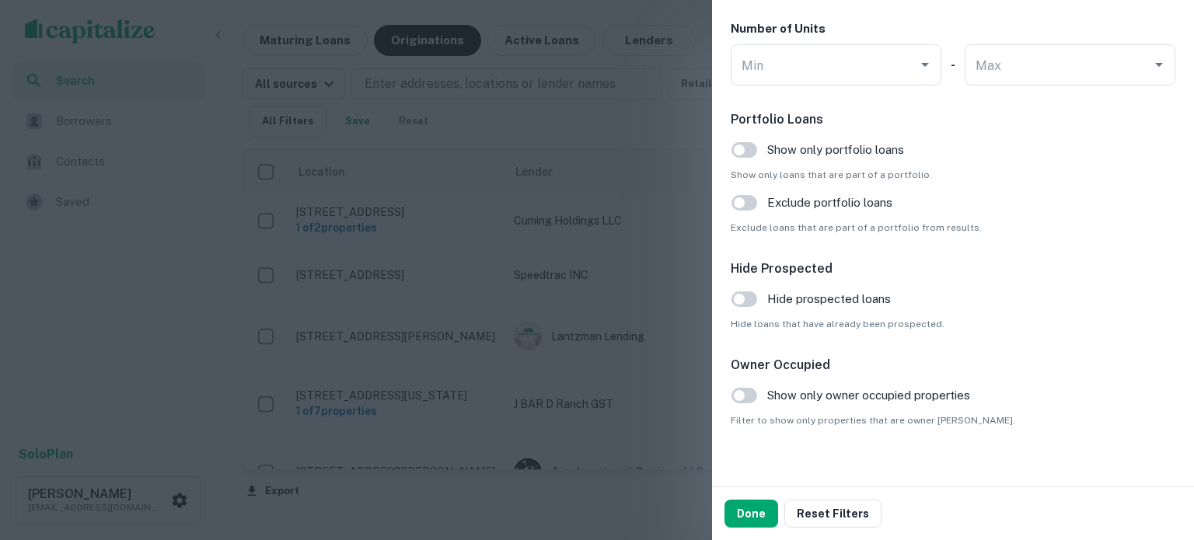
scroll to position [1582, 0]
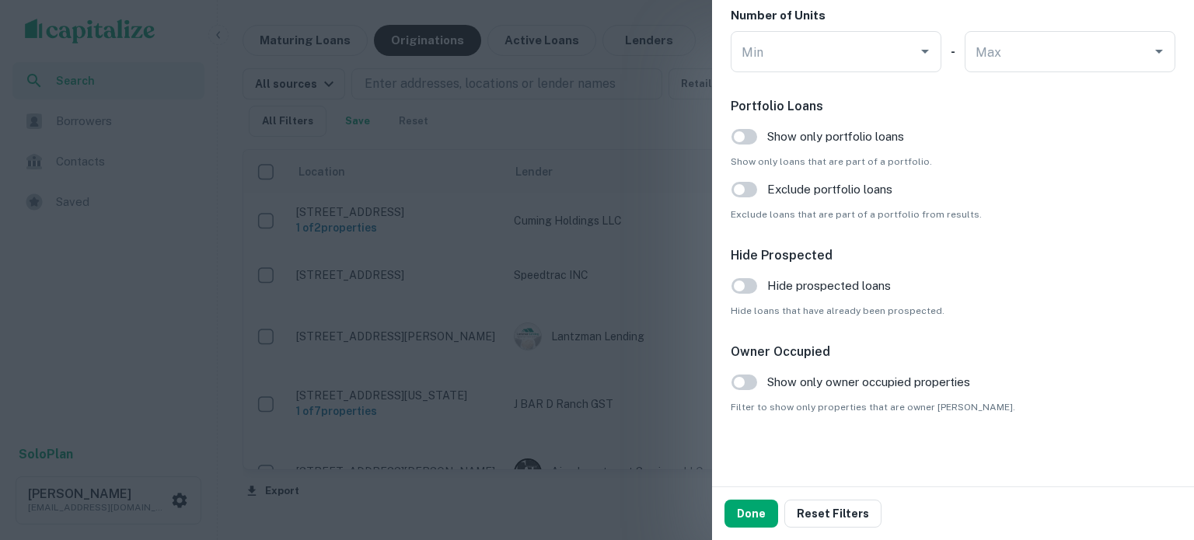
click at [530, 198] on div at bounding box center [597, 270] width 1194 height 540
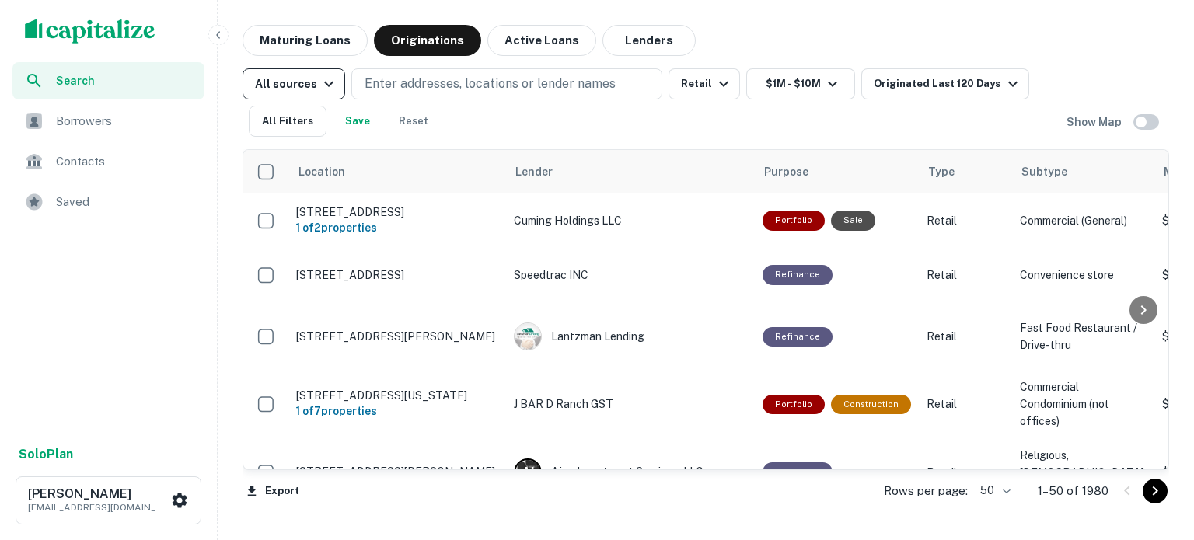
click at [307, 84] on div "All sources" at bounding box center [296, 84] width 83 height 19
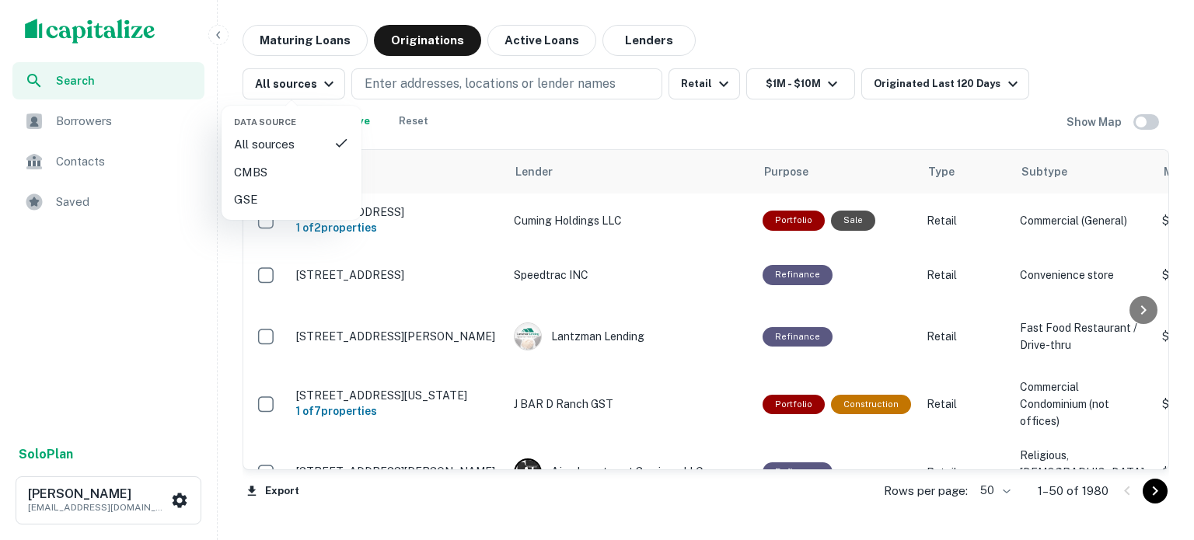
click at [807, 49] on div at bounding box center [597, 270] width 1194 height 540
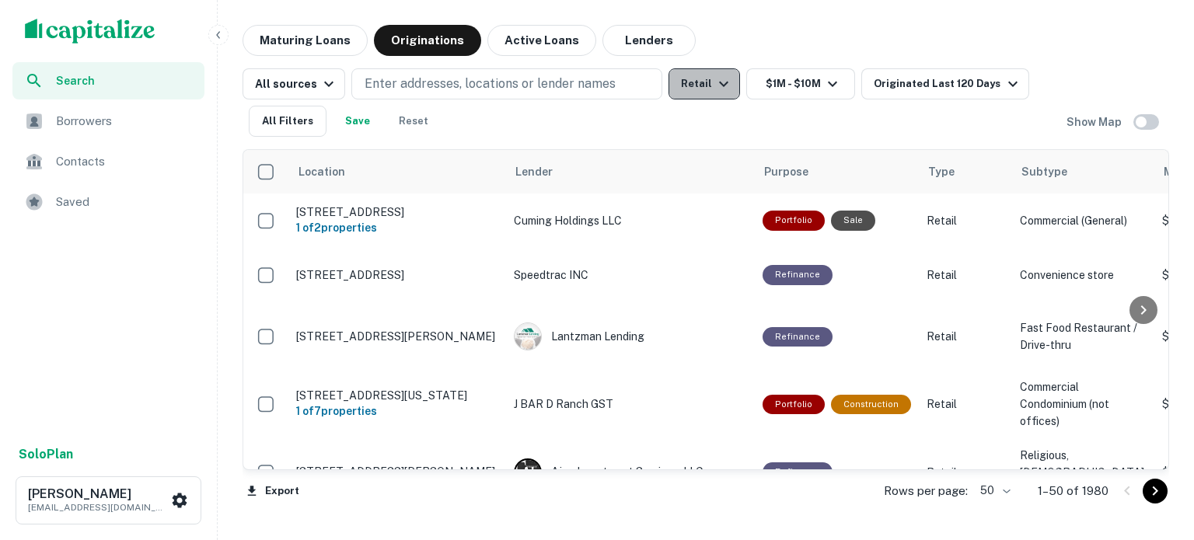
click at [719, 85] on icon "button" at bounding box center [723, 84] width 9 height 5
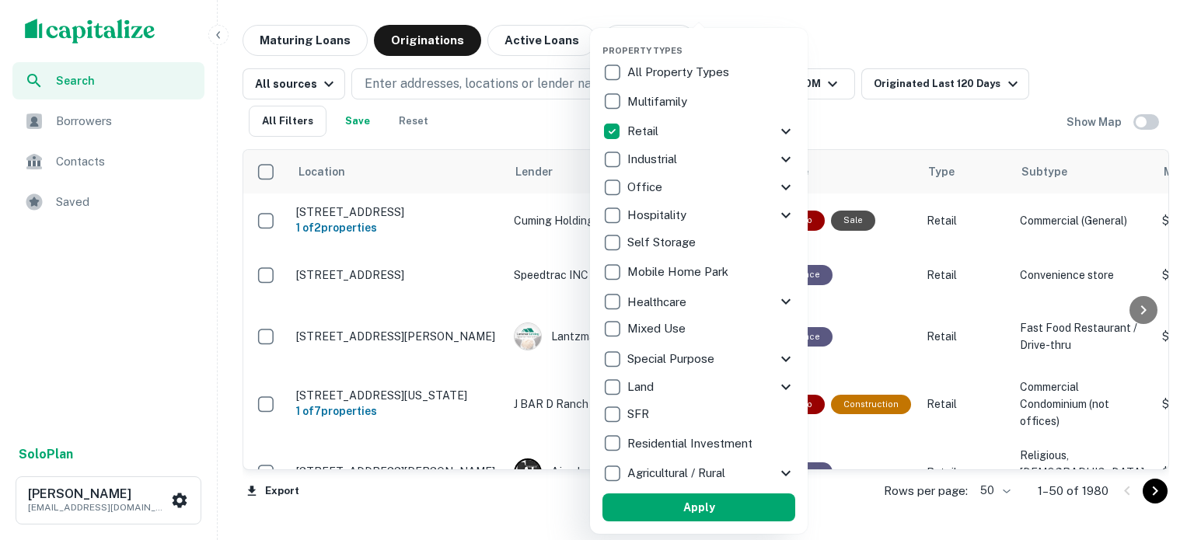
click at [866, 46] on div at bounding box center [597, 270] width 1194 height 540
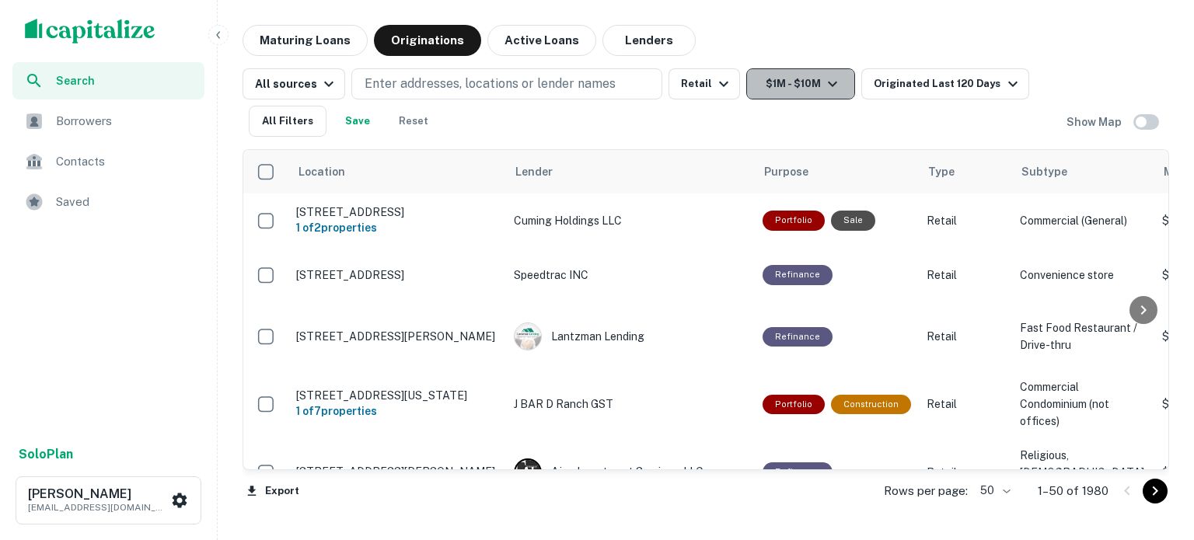
click at [832, 84] on icon "button" at bounding box center [832, 84] width 19 height 19
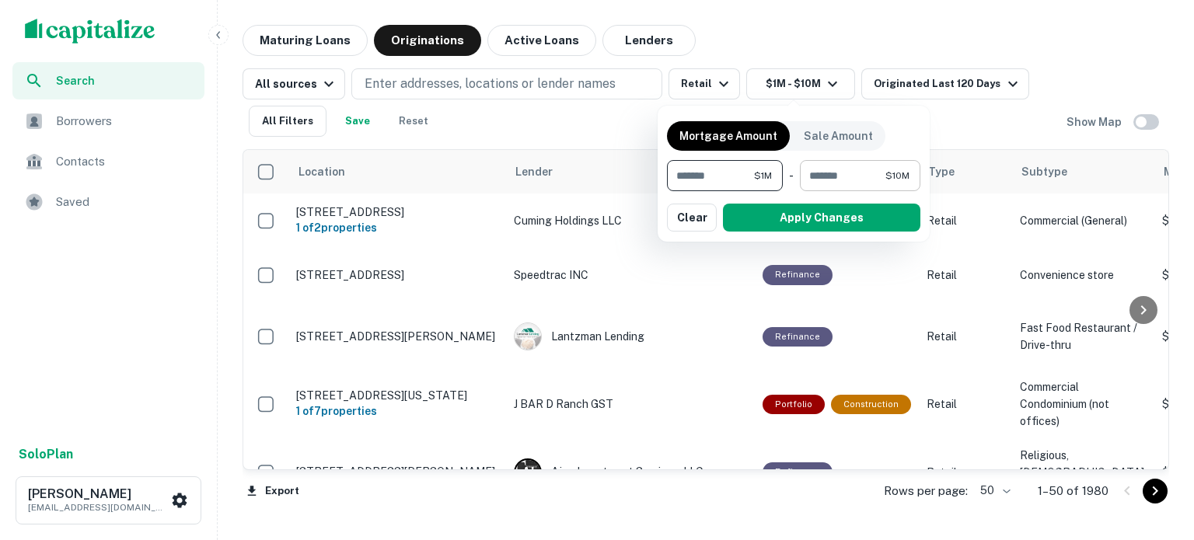
click at [876, 176] on input "********" at bounding box center [842, 175] width 85 height 31
click at [875, 176] on input "********" at bounding box center [842, 175] width 85 height 31
type input "*******"
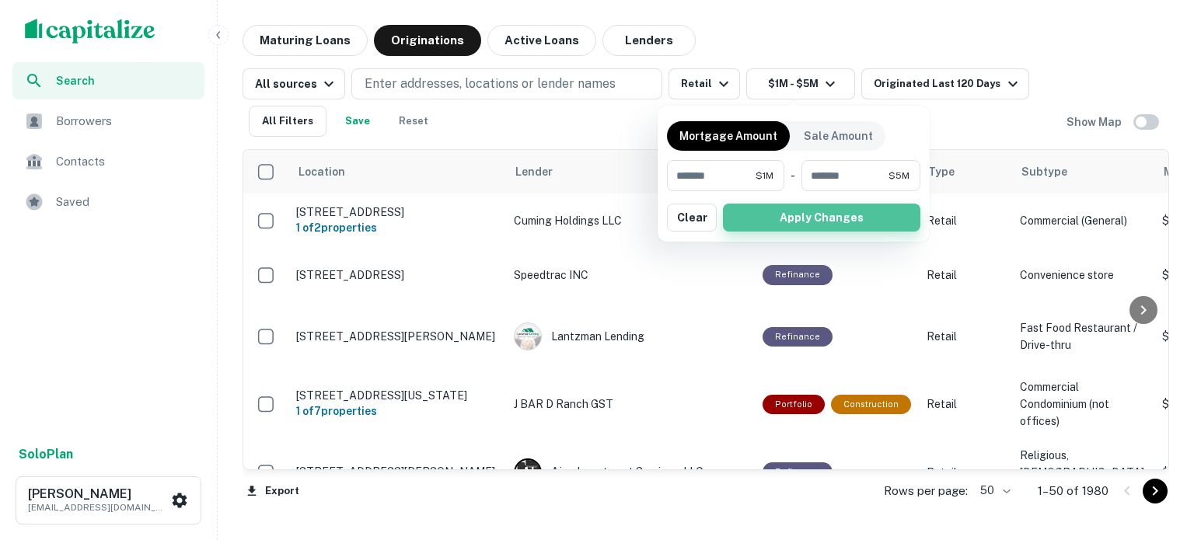
click at [845, 224] on button "Apply Changes" at bounding box center [821, 218] width 197 height 28
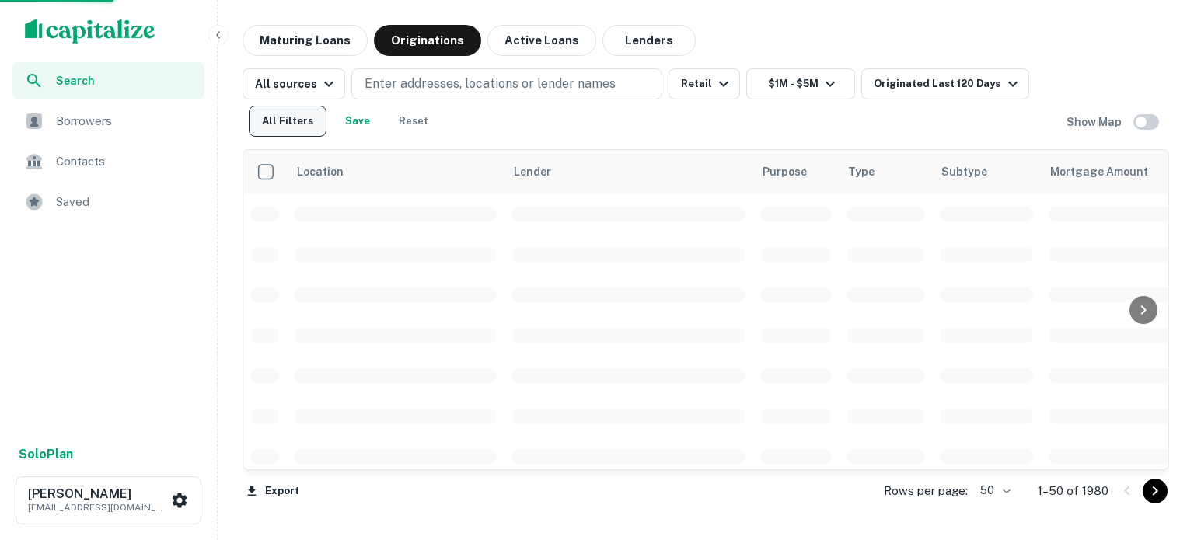
click at [280, 124] on button "All Filters" at bounding box center [288, 121] width 78 height 31
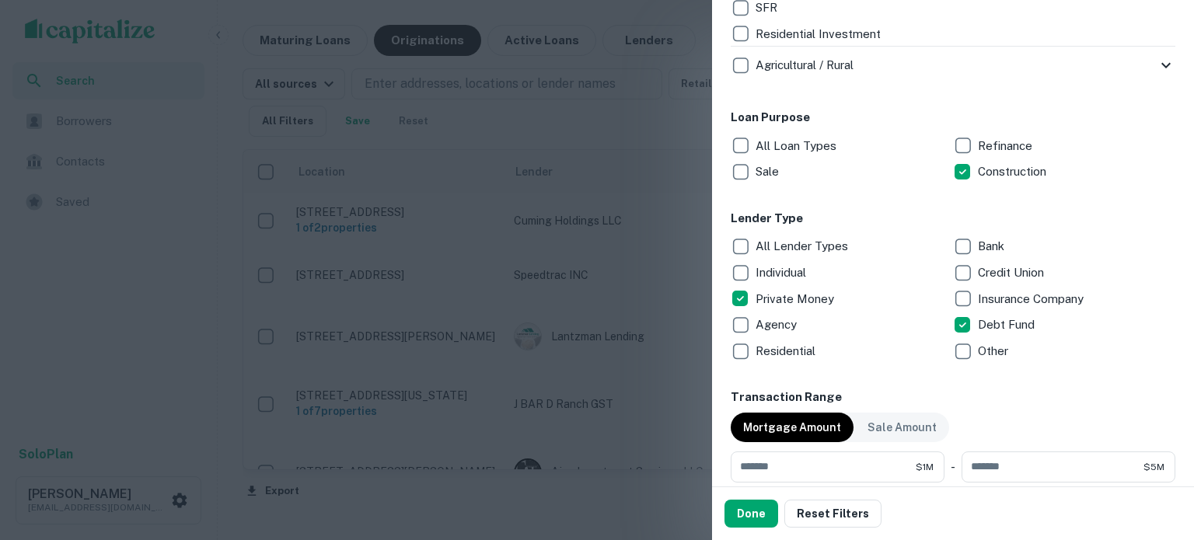
scroll to position [1477, 0]
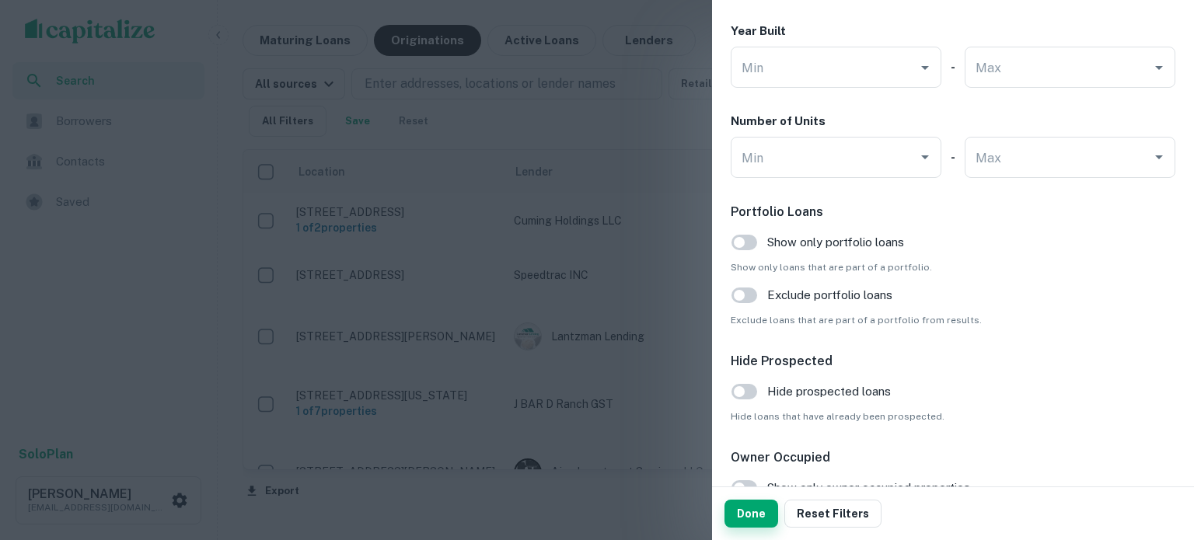
click at [764, 515] on button "Done" at bounding box center [751, 514] width 54 height 28
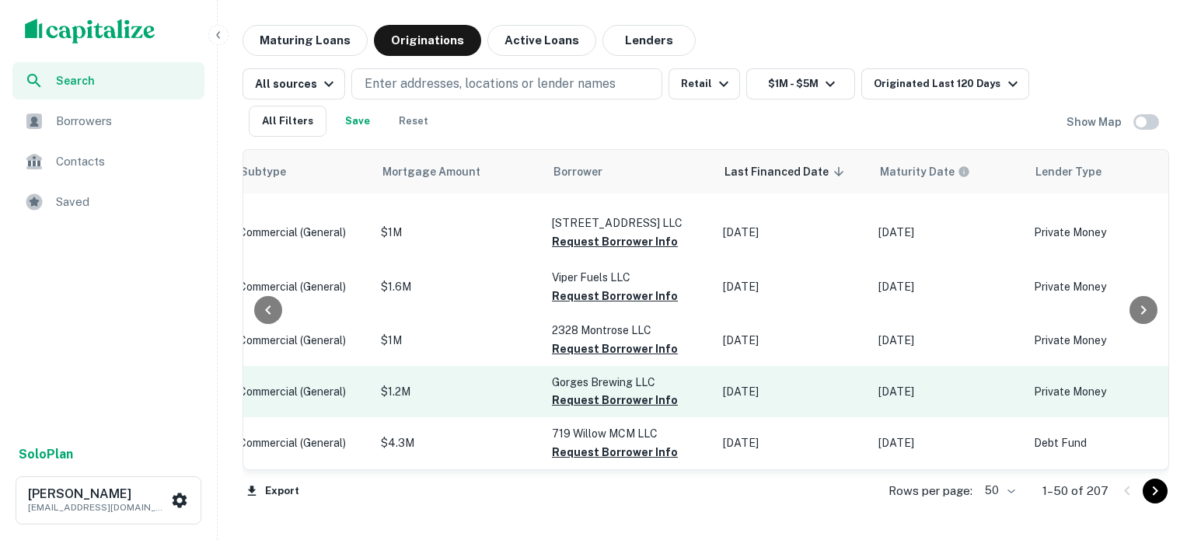
scroll to position [2878, 781]
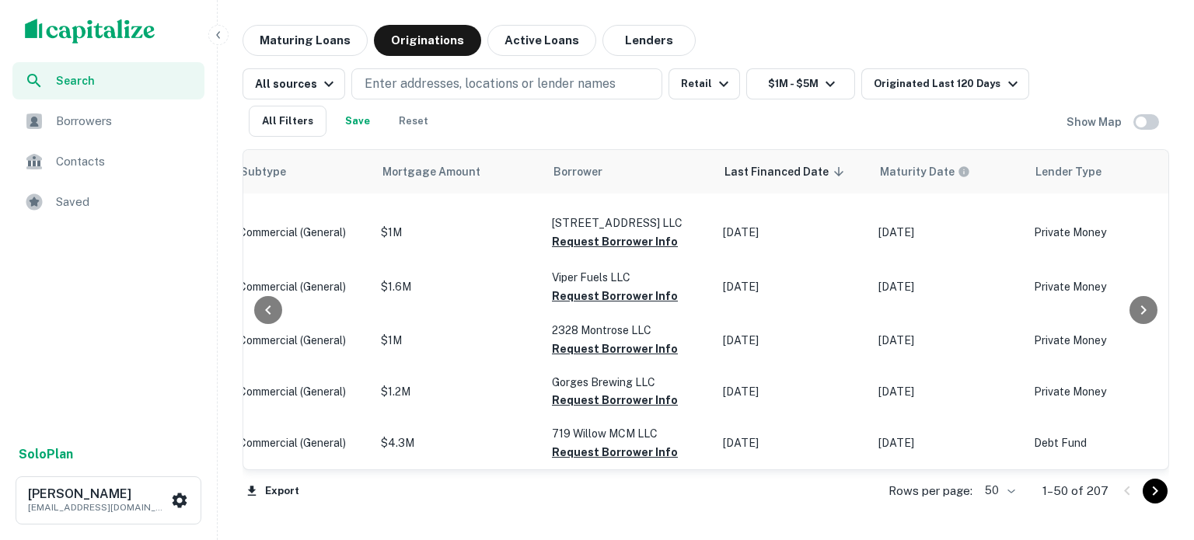
click at [1004, 490] on body "Search Borrowers Contacts Saved Solo Plan Kyle McBride kmcbride@westbayllc.com …" at bounding box center [597, 270] width 1194 height 540
click at [1001, 511] on li "100" at bounding box center [1000, 507] width 45 height 28
type input "***"
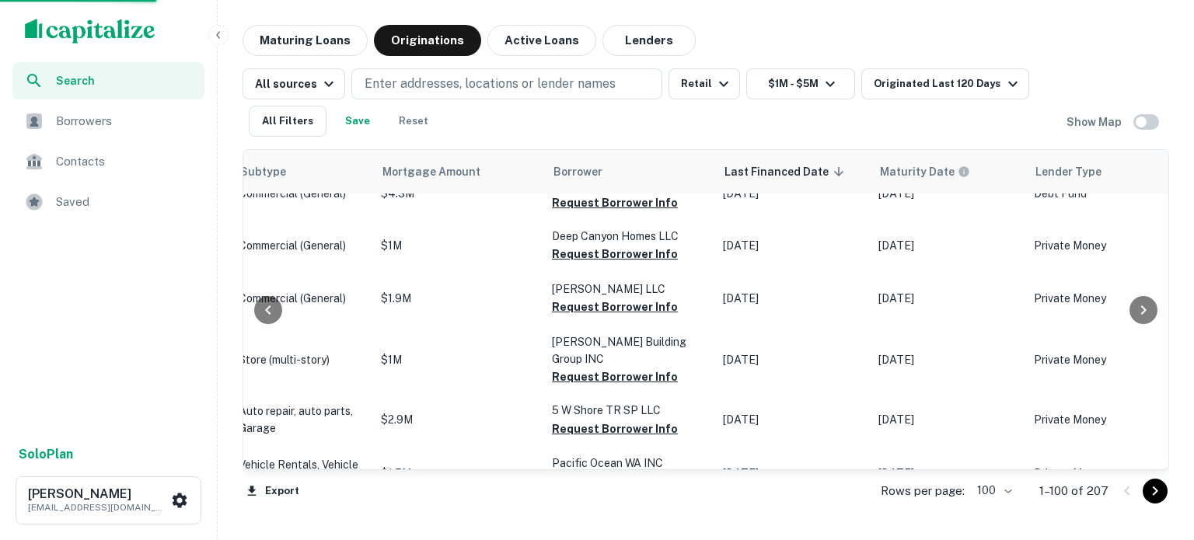
click at [1156, 496] on icon "Go to next page" at bounding box center [1154, 491] width 19 height 19
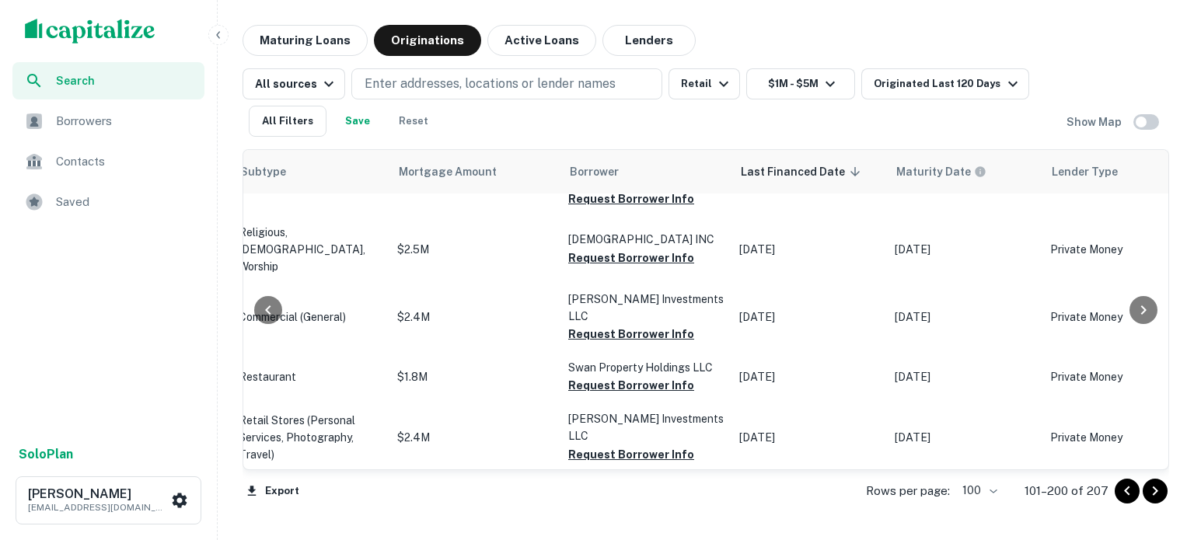
click at [1159, 497] on icon "Go to next page" at bounding box center [1154, 491] width 19 height 19
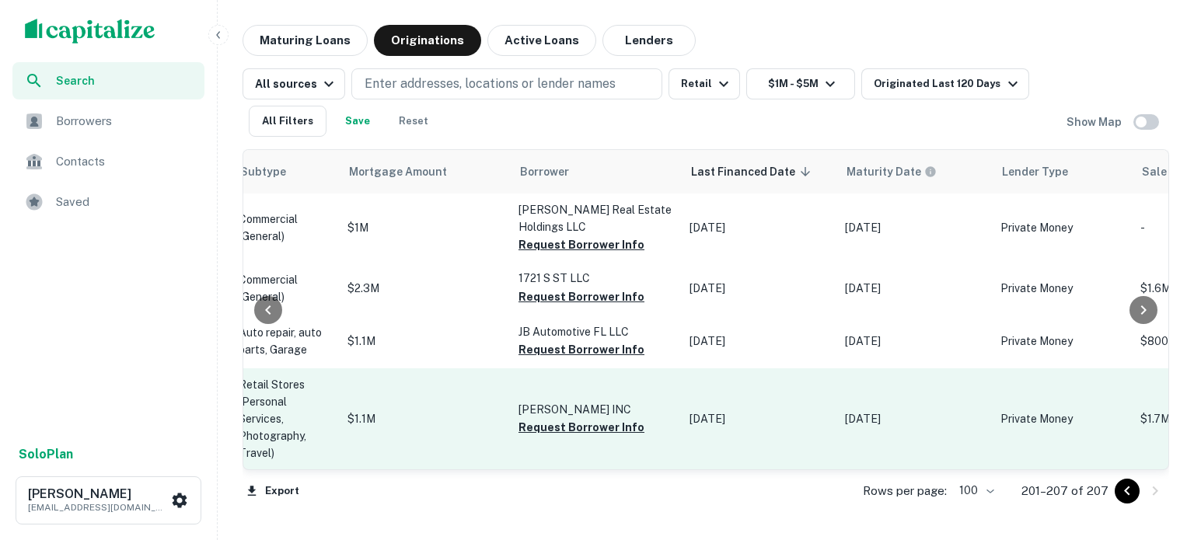
scroll to position [221, 781]
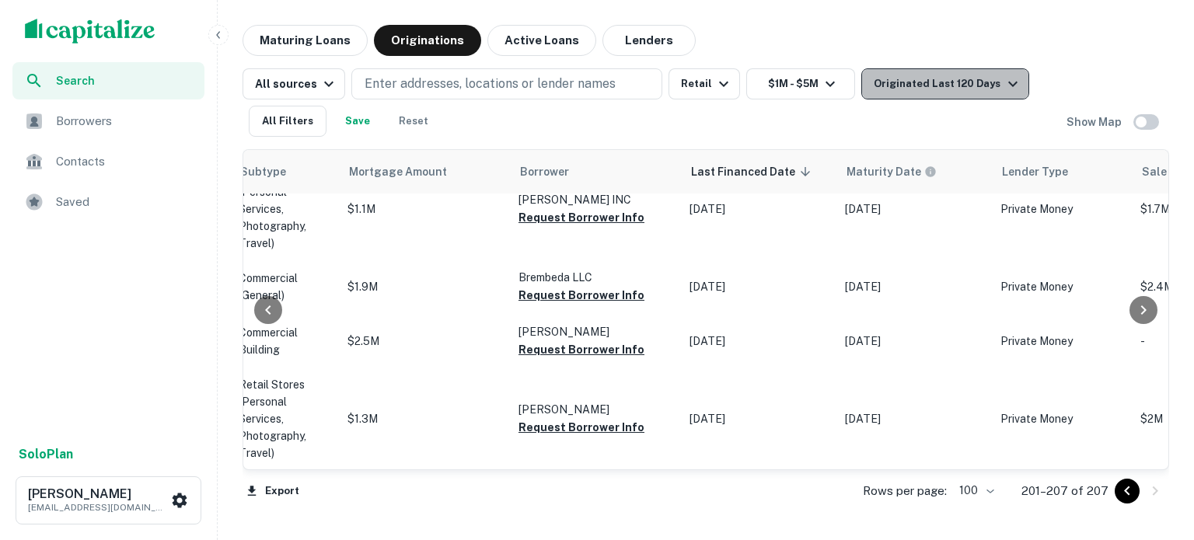
click at [973, 86] on div "Originated Last 120 Days" at bounding box center [947, 84] width 148 height 19
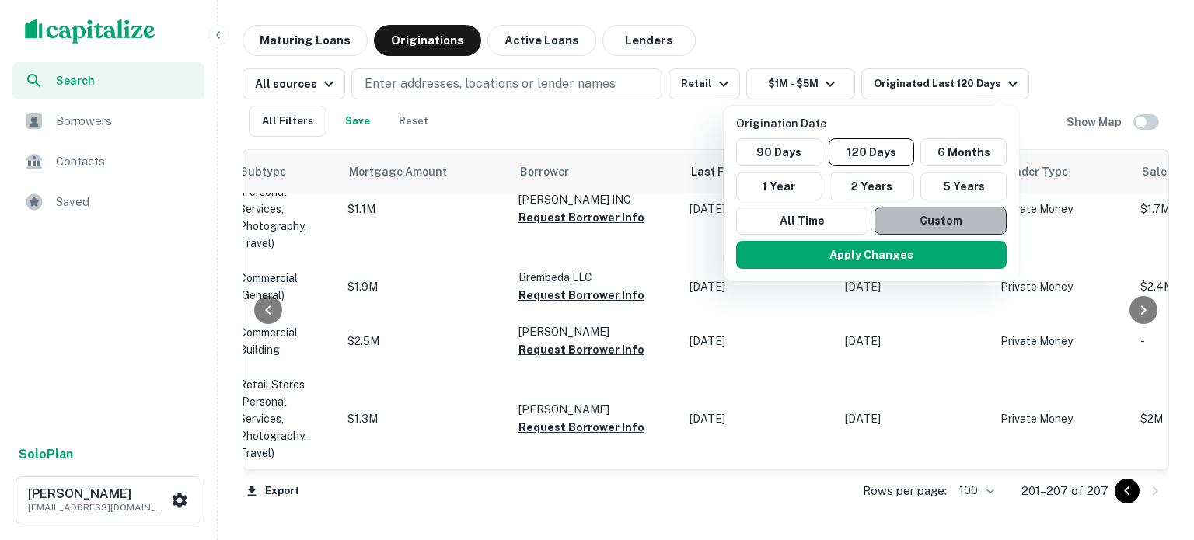
click at [912, 215] on button "Custom" at bounding box center [940, 221] width 132 height 28
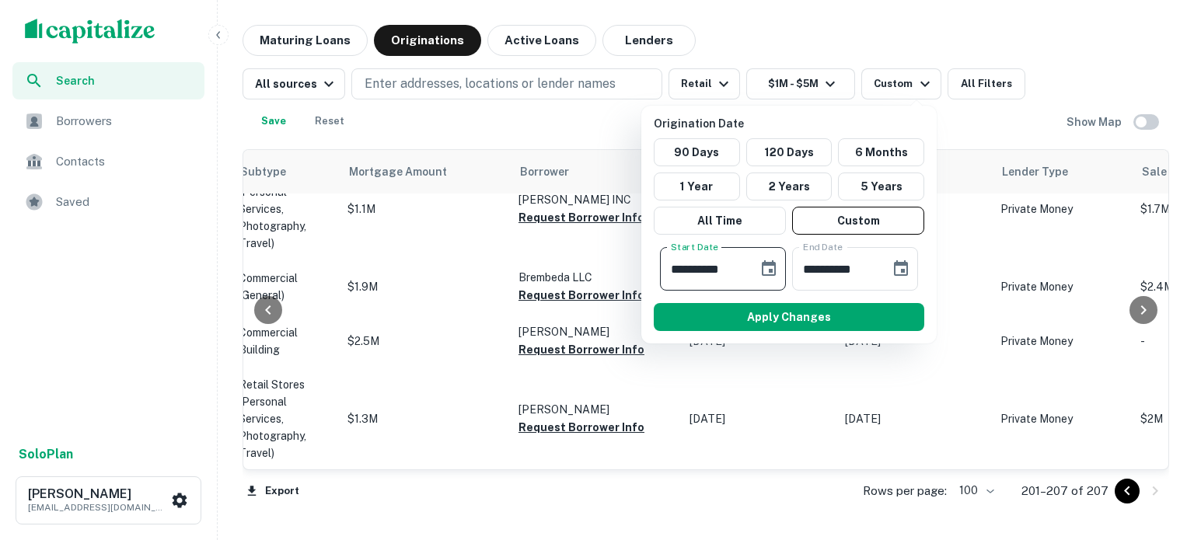
click at [717, 270] on input "**********" at bounding box center [703, 269] width 87 height 44
click at [685, 267] on input "**********" at bounding box center [703, 269] width 87 height 44
click at [750, 267] on div "**********" at bounding box center [723, 269] width 126 height 44
click at [706, 267] on input "**********" at bounding box center [703, 269] width 87 height 44
click at [729, 267] on input "**********" at bounding box center [703, 269] width 87 height 44
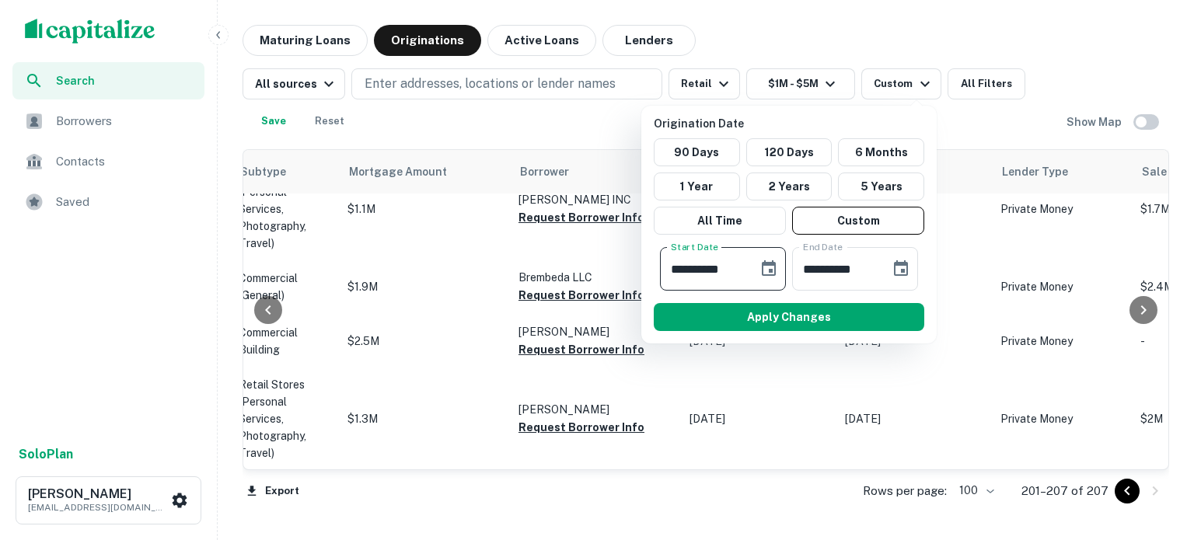
click at [737, 267] on input "**********" at bounding box center [703, 269] width 87 height 44
click at [735, 267] on input "**********" at bounding box center [703, 269] width 87 height 44
click at [685, 267] on input "**********" at bounding box center [703, 269] width 87 height 44
click at [699, 264] on input "**********" at bounding box center [703, 269] width 87 height 44
type input "**********"
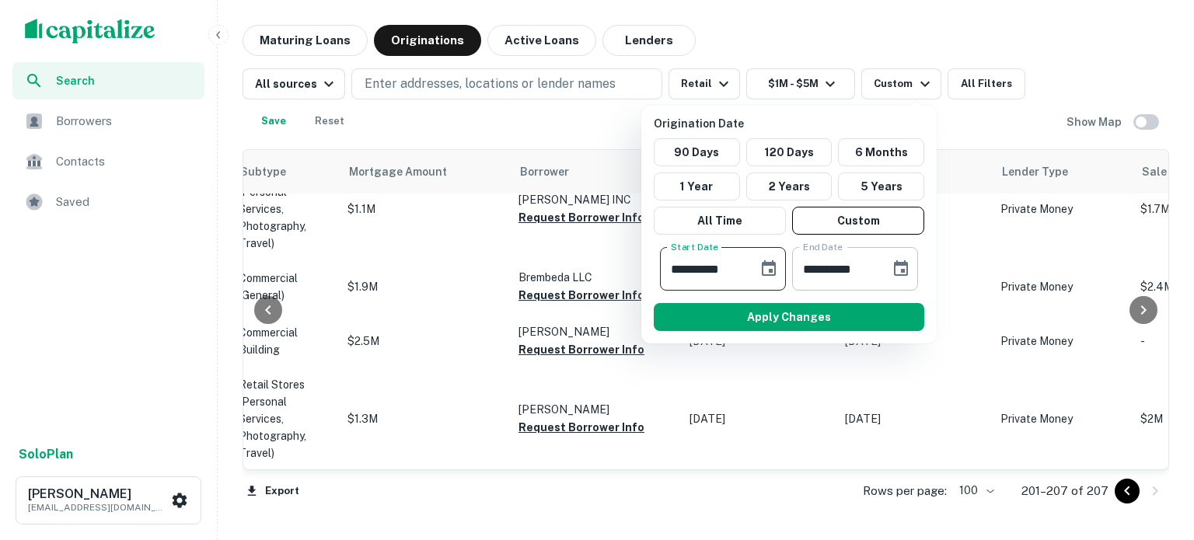
click at [831, 267] on input "**********" at bounding box center [835, 269] width 87 height 44
click at [870, 267] on input "**********" at bounding box center [835, 269] width 87 height 44
drag, startPoint x: 870, startPoint y: 267, endPoint x: 804, endPoint y: 270, distance: 66.9
click at [804, 270] on input "**********" at bounding box center [835, 269] width 87 height 44
click at [878, 271] on input "**********" at bounding box center [835, 269] width 87 height 44
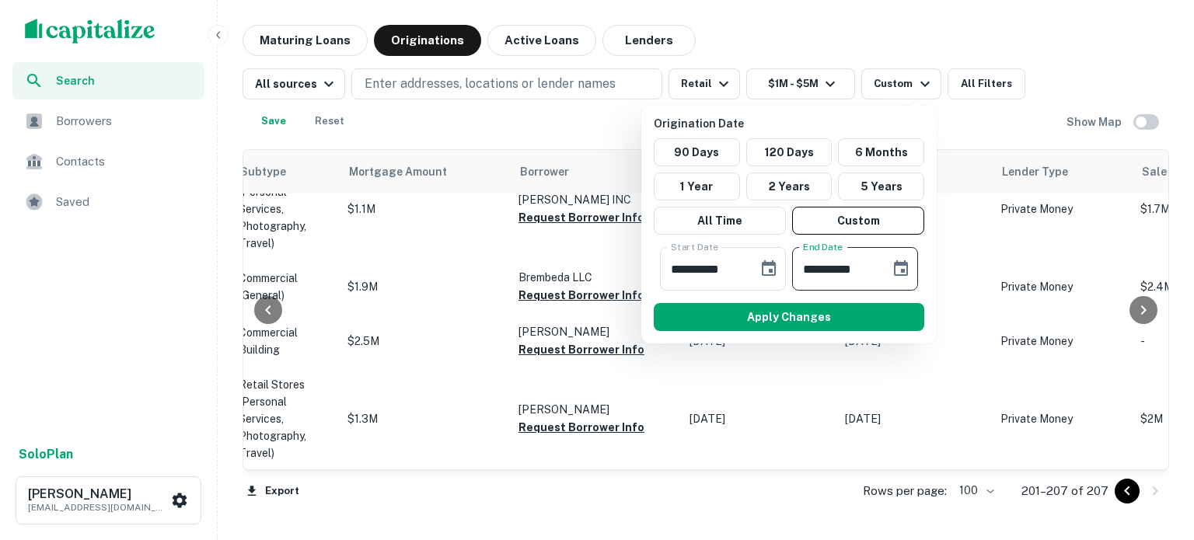
click at [870, 267] on input "**********" at bounding box center [835, 269] width 87 height 44
click at [908, 270] on icon "Choose date, selected date is Oct 7, 2025" at bounding box center [900, 269] width 19 height 19
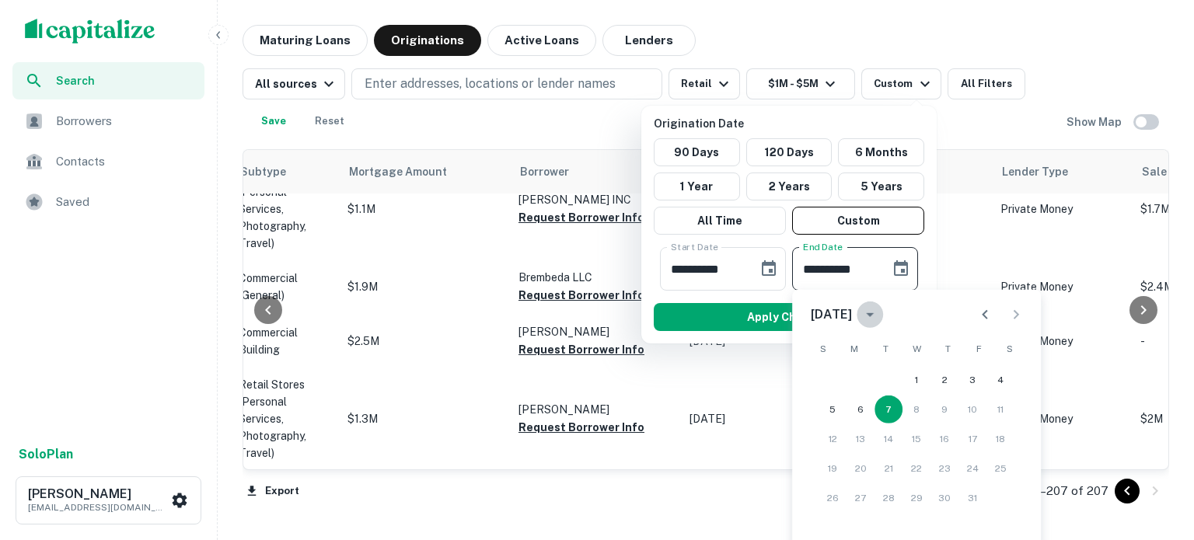
click at [879, 316] on icon "calendar view is open, switch to year view" at bounding box center [869, 314] width 19 height 19
click at [909, 350] on button "2024" at bounding box center [916, 352] width 56 height 28
type input "**********"
click at [858, 406] on button "7" at bounding box center [860, 410] width 28 height 28
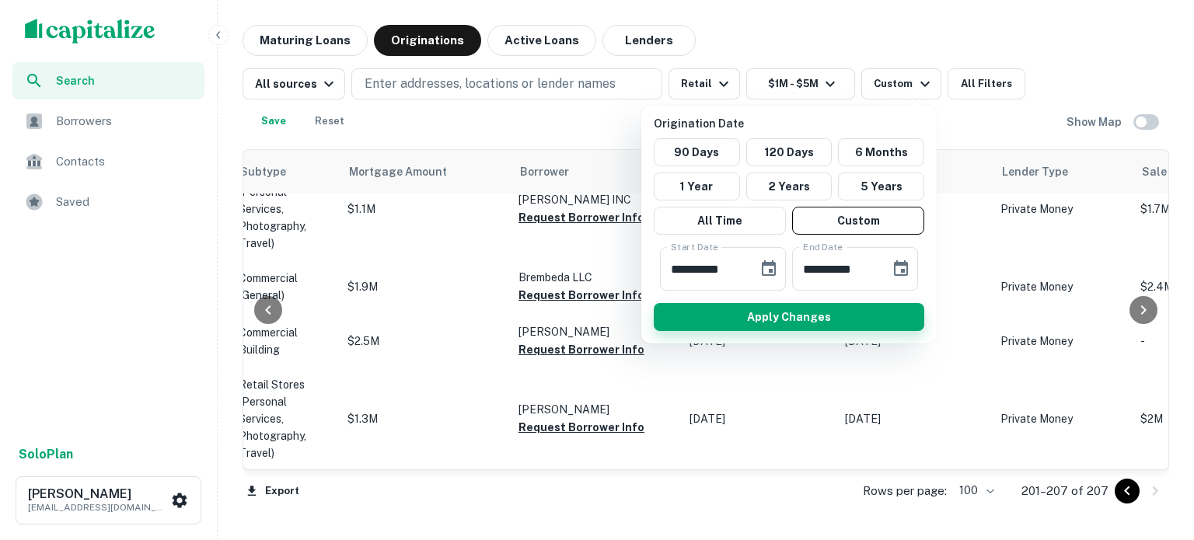
click at [795, 316] on button "Apply Changes" at bounding box center [789, 317] width 270 height 28
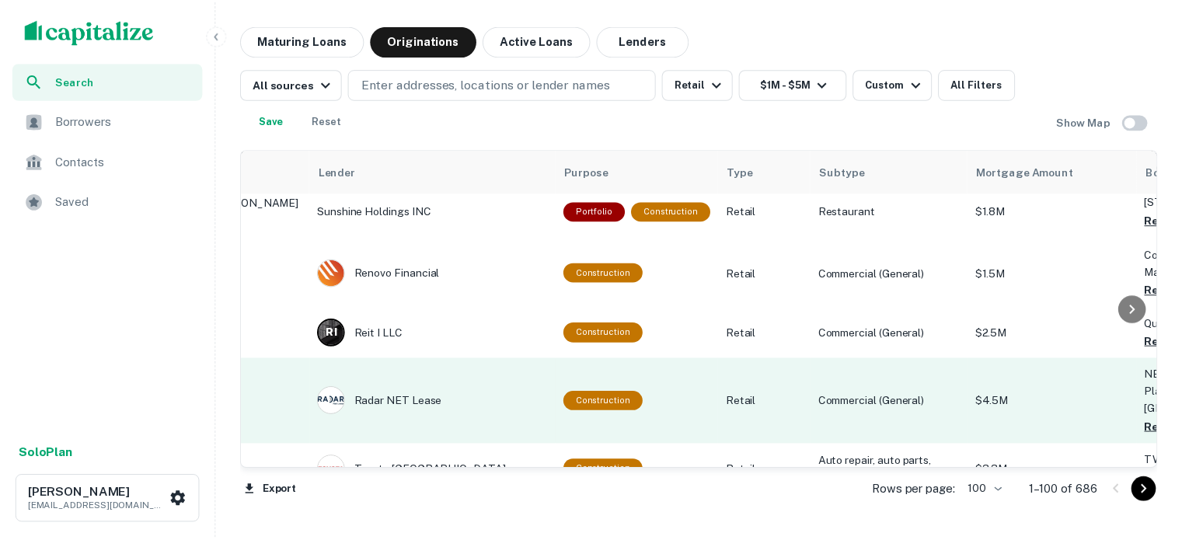
scroll to position [2397, 0]
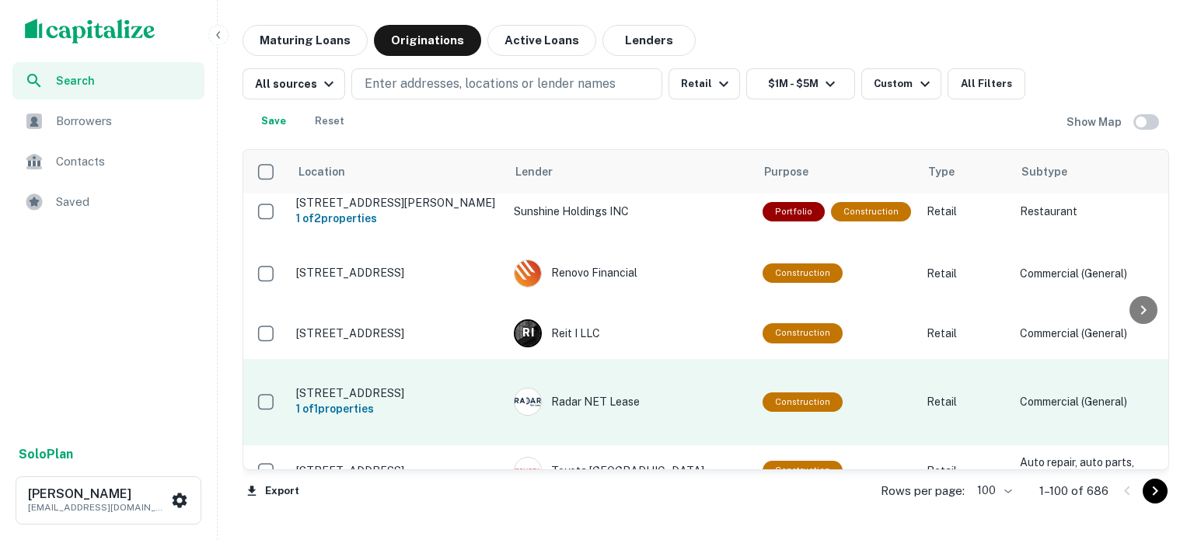
click at [390, 386] on p "4101 Olton Rd Plainview, TX 79072" at bounding box center [397, 393] width 202 height 14
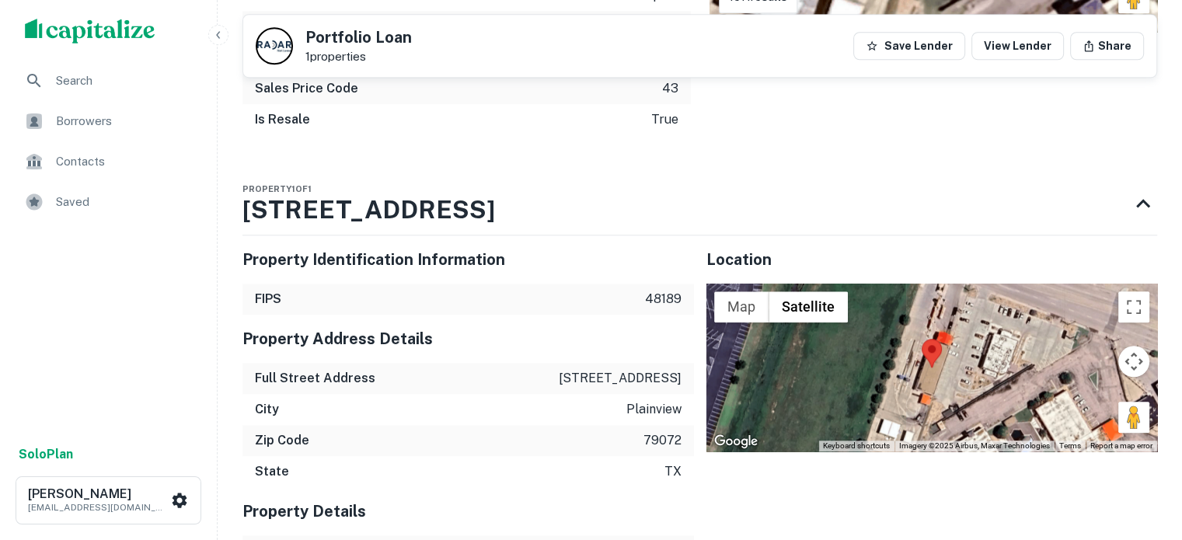
scroll to position [1554, 0]
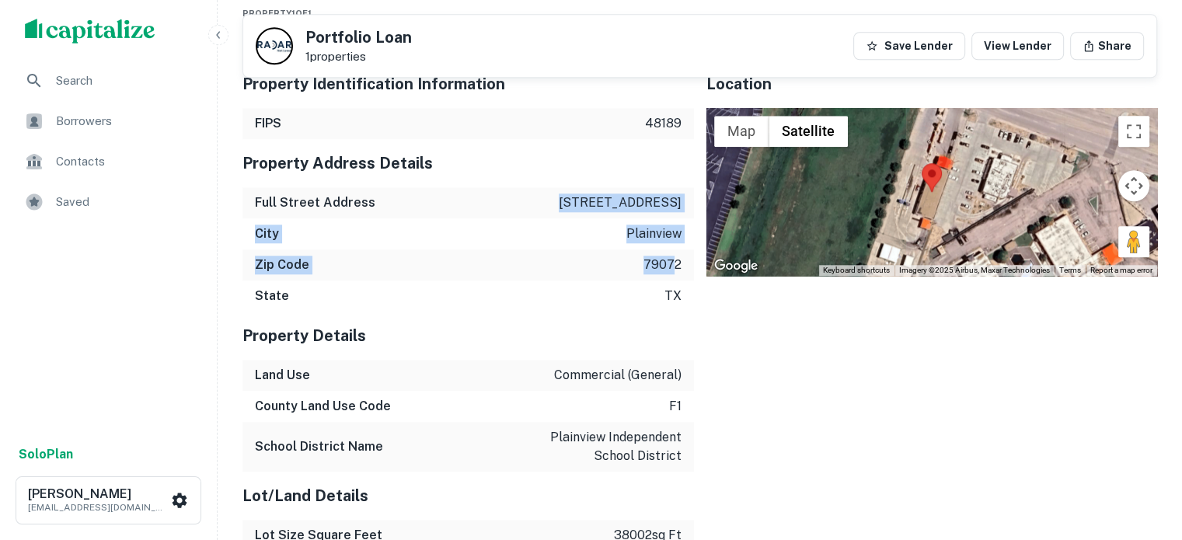
drag, startPoint x: 589, startPoint y: 195, endPoint x: 676, endPoint y: 261, distance: 109.3
click at [676, 261] on div "Property Address Details Full Street Address 4101 olton rd City plainview Zip C…" at bounding box center [467, 225] width 451 height 173
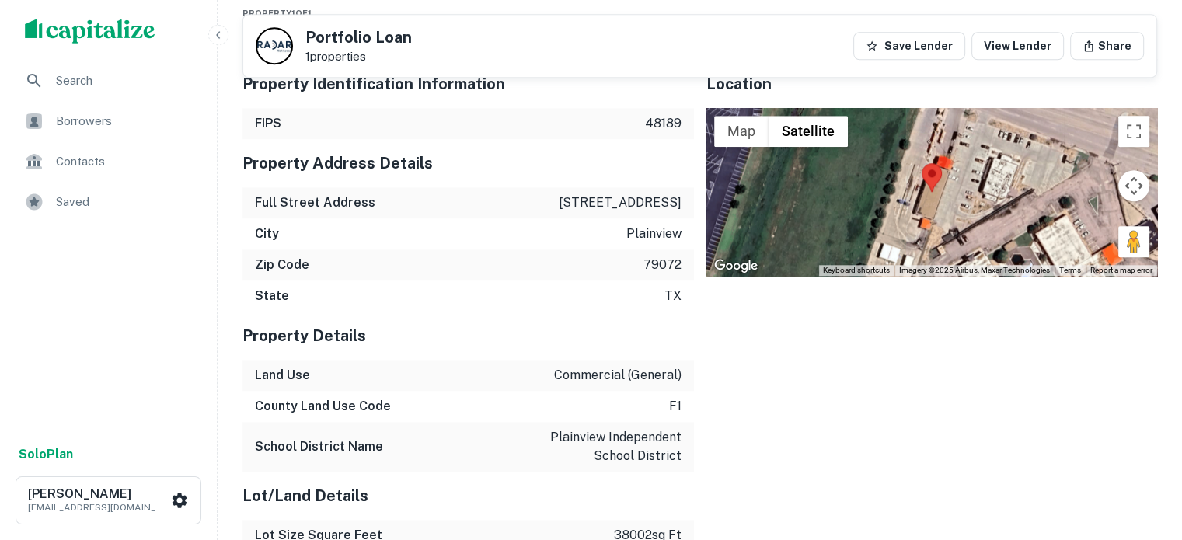
click at [685, 261] on div "Zip Code 79072" at bounding box center [467, 264] width 451 height 31
drag, startPoint x: 587, startPoint y: 202, endPoint x: 685, endPoint y: 208, distance: 98.9
click at [685, 208] on div "Full Street Address 4101 olton rd" at bounding box center [467, 202] width 451 height 31
copy p "4101 olton rd"
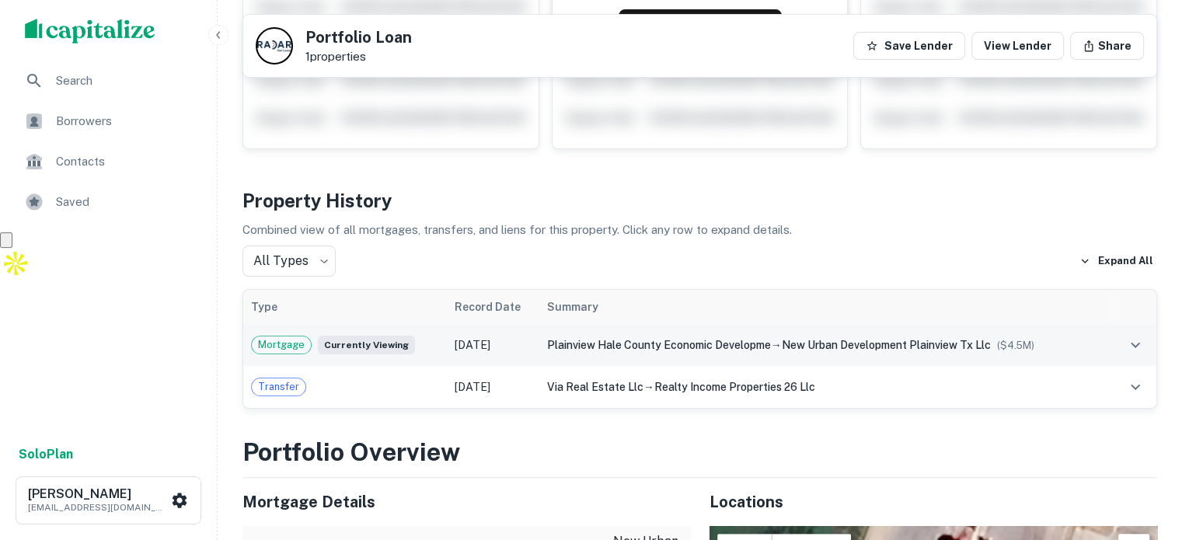
scroll to position [466, 0]
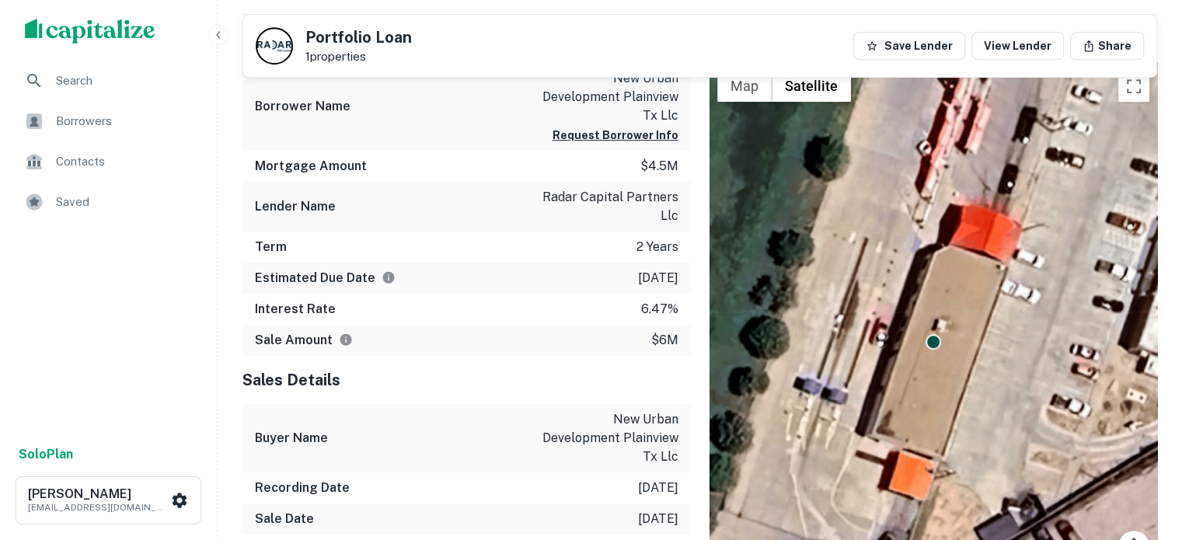
scroll to position [777, 0]
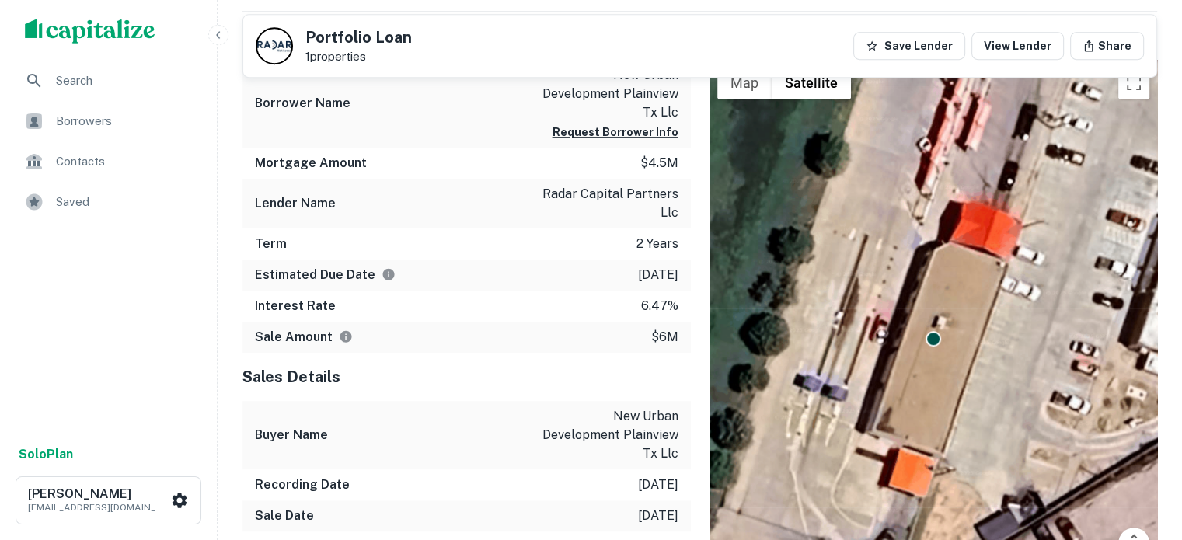
click at [651, 28] on div "Portfolio Loan 1 properties Save Lender View Lender Share" at bounding box center [699, 46] width 913 height 62
click at [125, 295] on div "Search Borrowers Contacts Saved" at bounding box center [108, 249] width 217 height 374
click at [605, 127] on button "Request Borrower Info" at bounding box center [616, 132] width 126 height 19
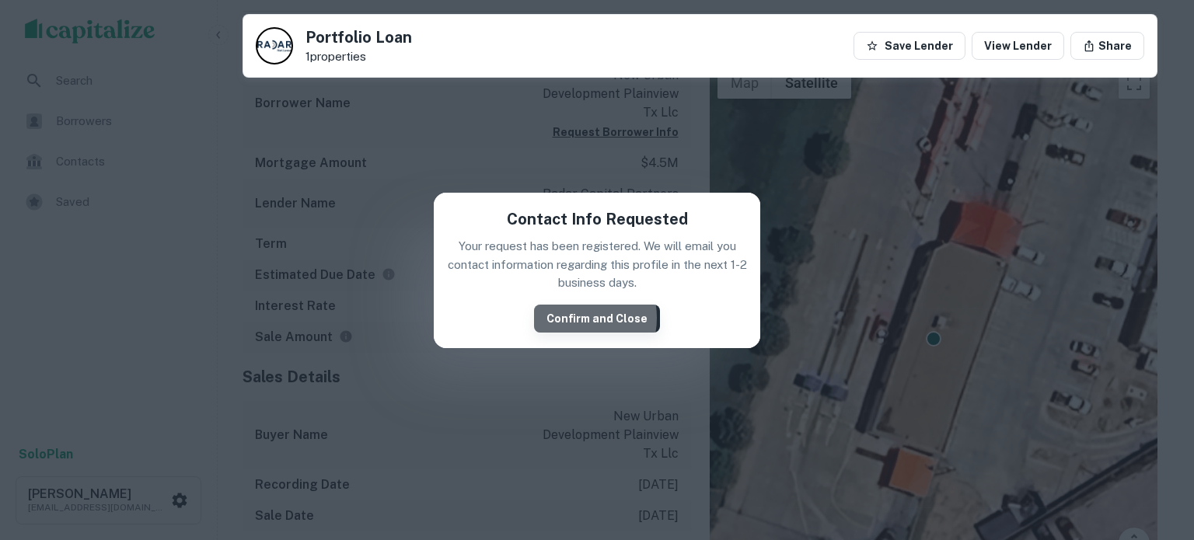
click at [574, 318] on button "Confirm and Close" at bounding box center [597, 319] width 126 height 28
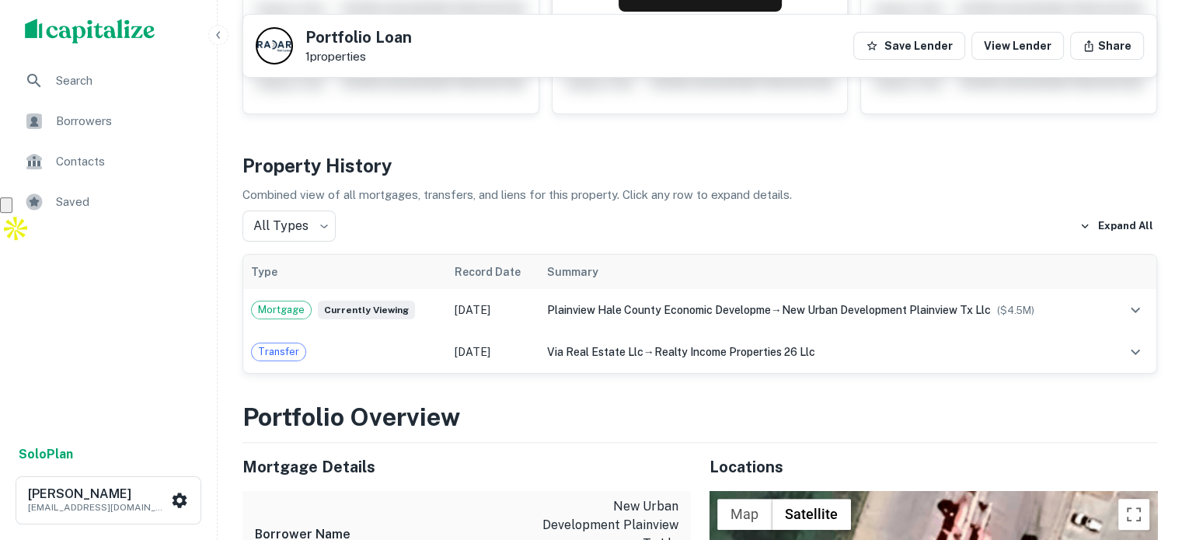
scroll to position [0, 0]
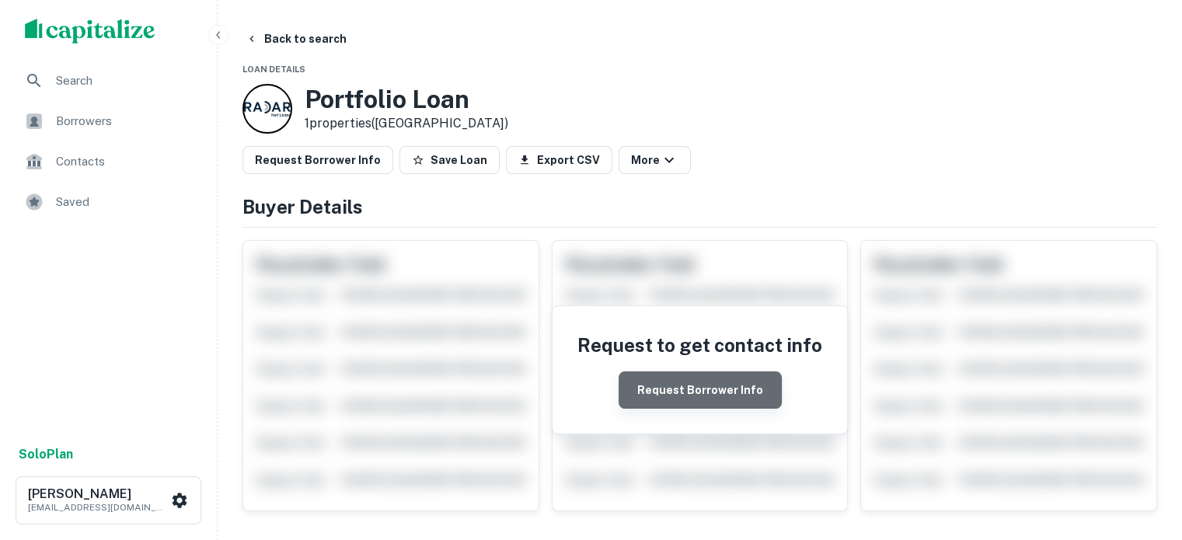
click at [727, 384] on button "Request Borrower Info" at bounding box center [700, 389] width 163 height 37
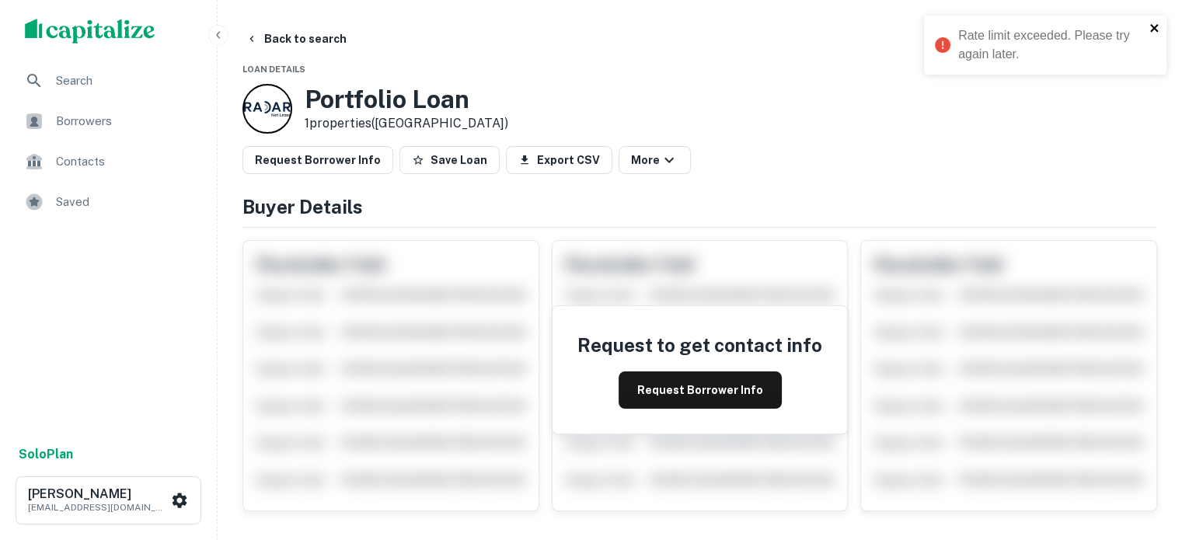
click at [1153, 27] on icon "close" at bounding box center [1154, 28] width 8 height 8
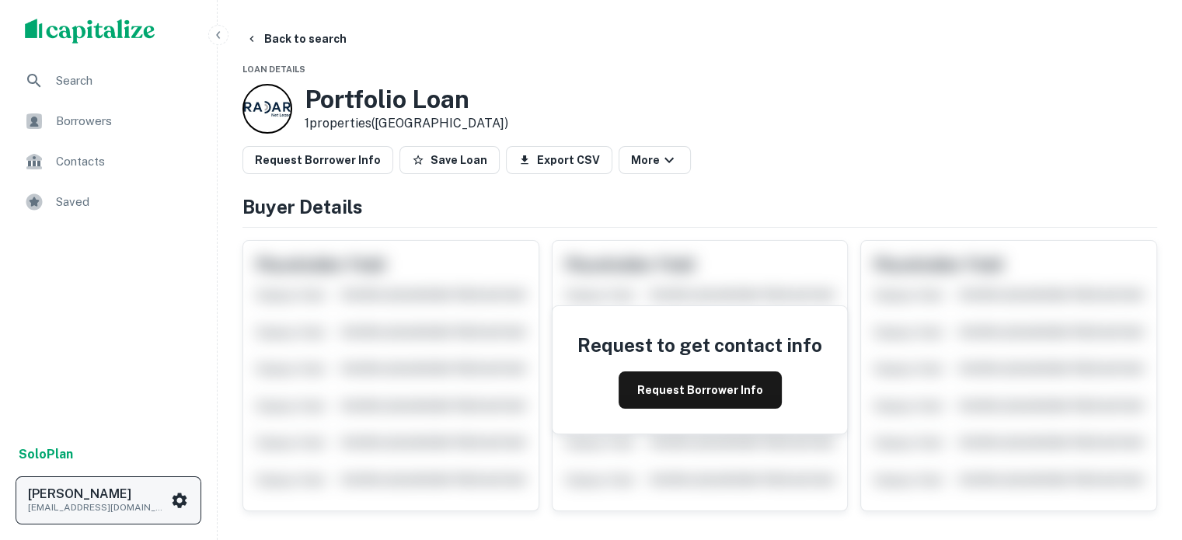
click at [99, 497] on h6 "[PERSON_NAME]" at bounding box center [98, 494] width 140 height 12
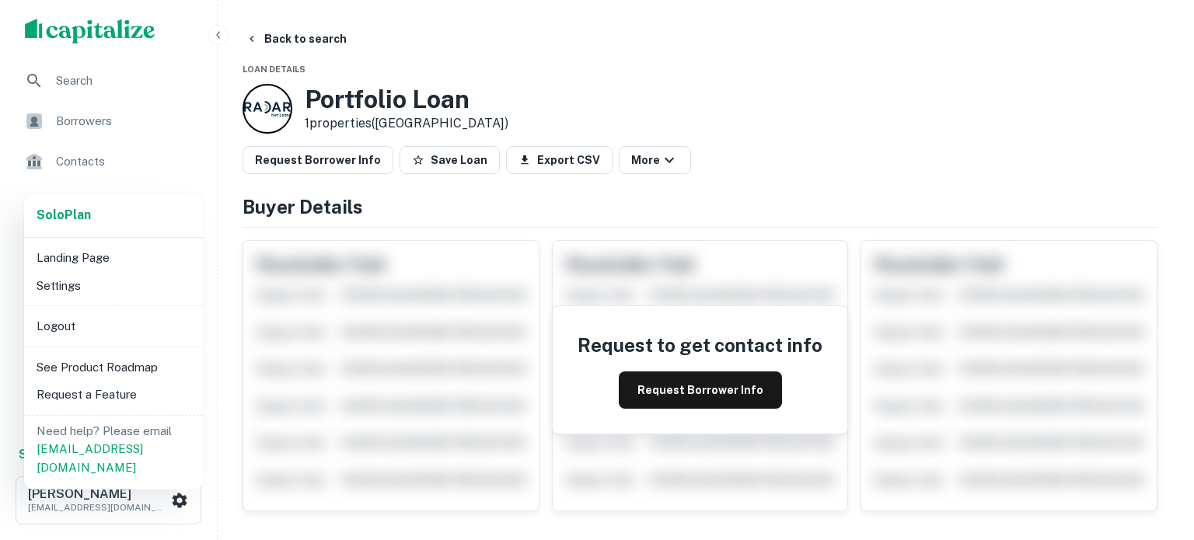
click at [94, 499] on div at bounding box center [597, 270] width 1194 height 540
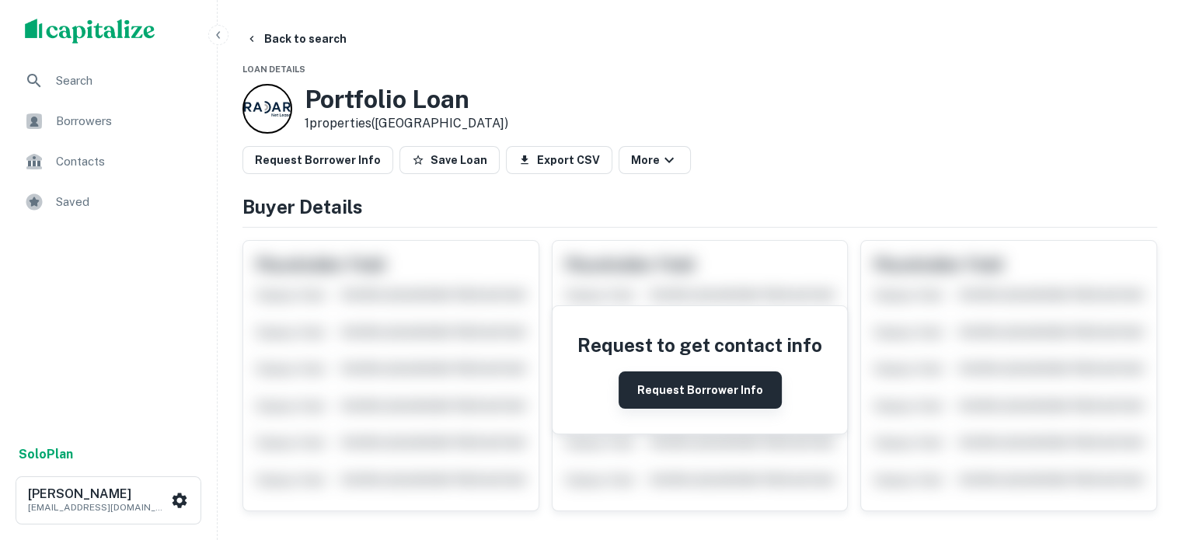
click at [693, 389] on button "Request Borrower Info" at bounding box center [700, 389] width 163 height 37
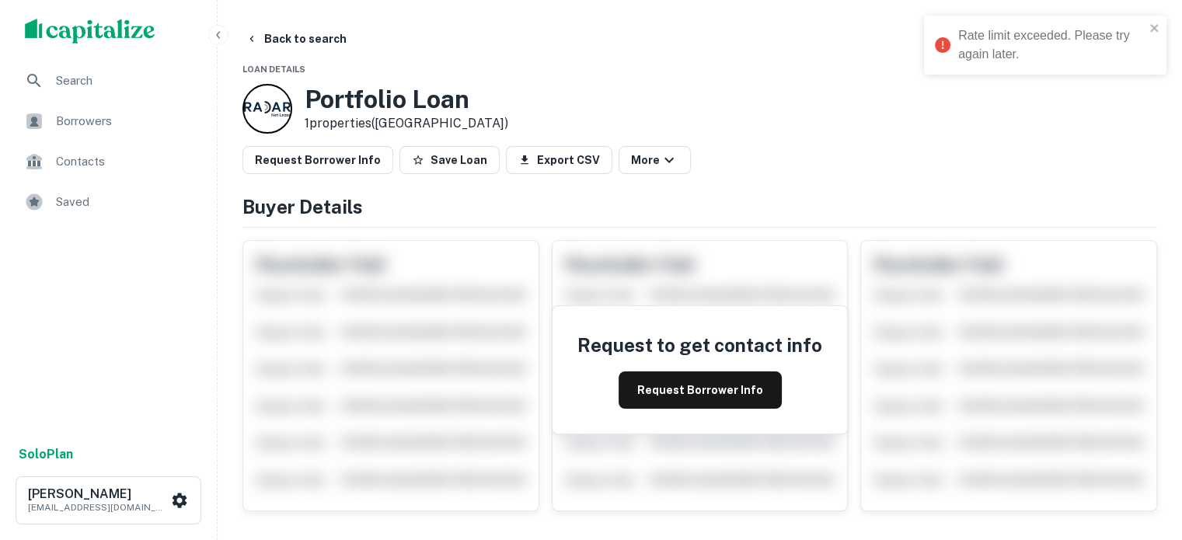
click at [1020, 43] on div "Rate limit exceeded. Please try again later." at bounding box center [1051, 44] width 187 height 37
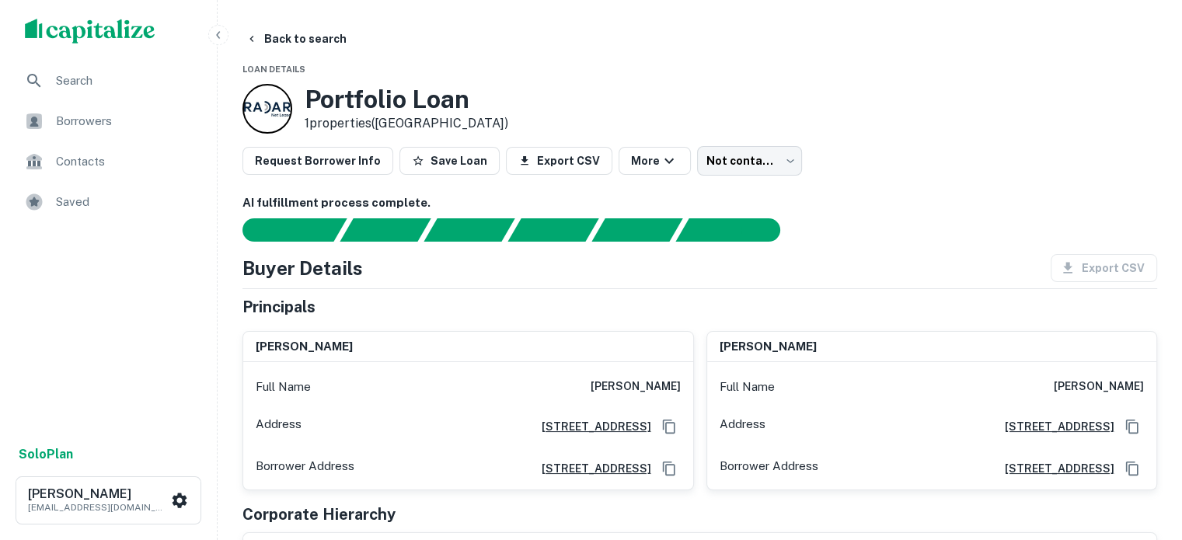
drag, startPoint x: 599, startPoint y: 382, endPoint x: 667, endPoint y: 385, distance: 67.6
click at [667, 385] on h6 "[PERSON_NAME]" at bounding box center [636, 387] width 90 height 19
drag, startPoint x: 635, startPoint y: 378, endPoint x: 683, endPoint y: 375, distance: 48.3
click at [683, 375] on div "Full Name [PERSON_NAME]" at bounding box center [468, 386] width 450 height 37
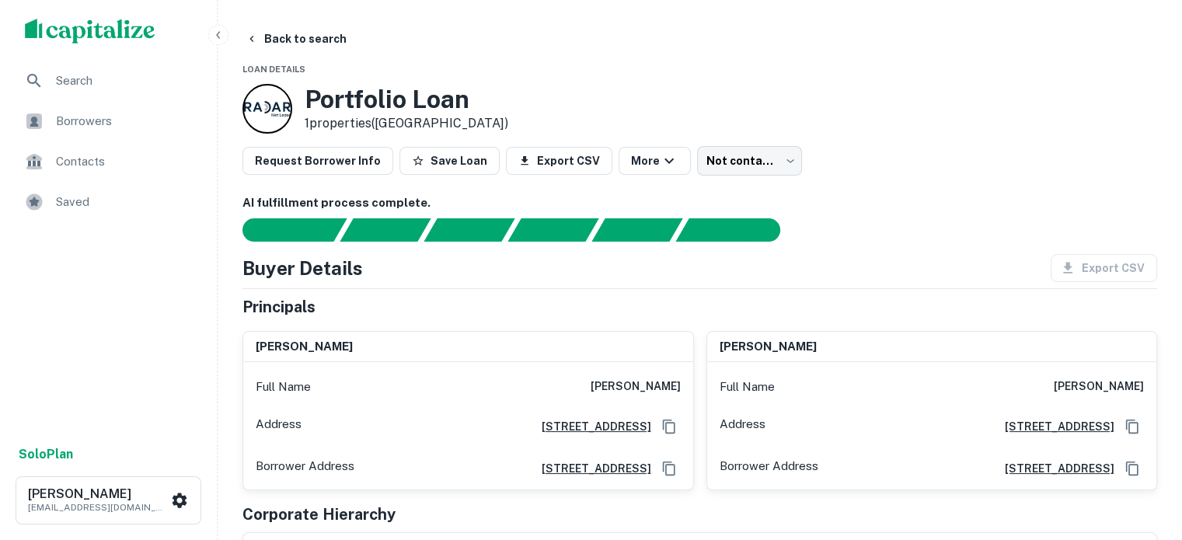
copy h6 "[PERSON_NAME]"
click at [647, 359] on div "[PERSON_NAME]" at bounding box center [468, 347] width 450 height 31
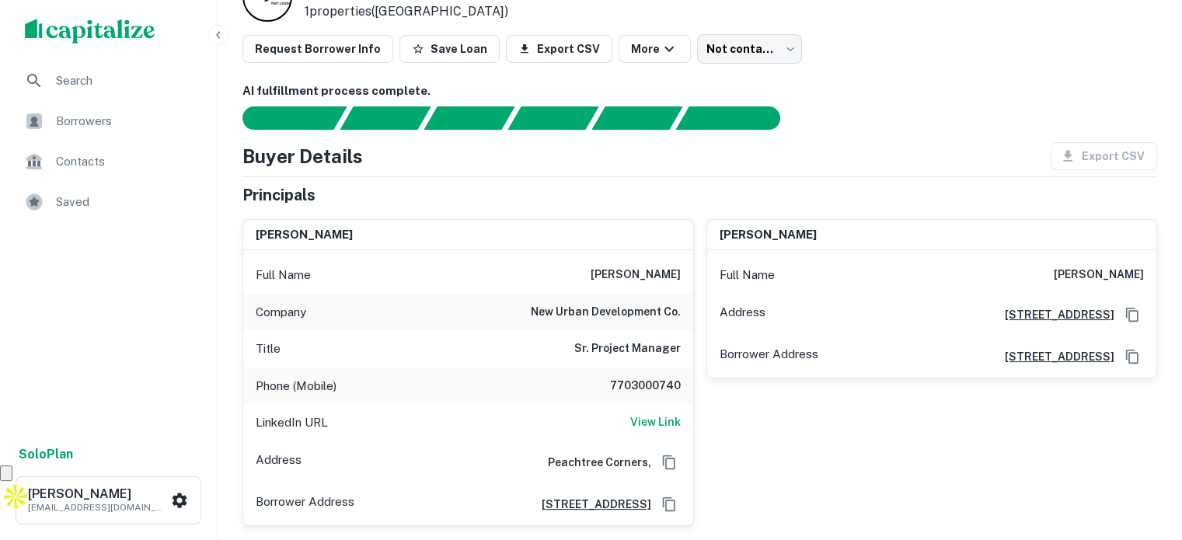
scroll to position [155, 0]
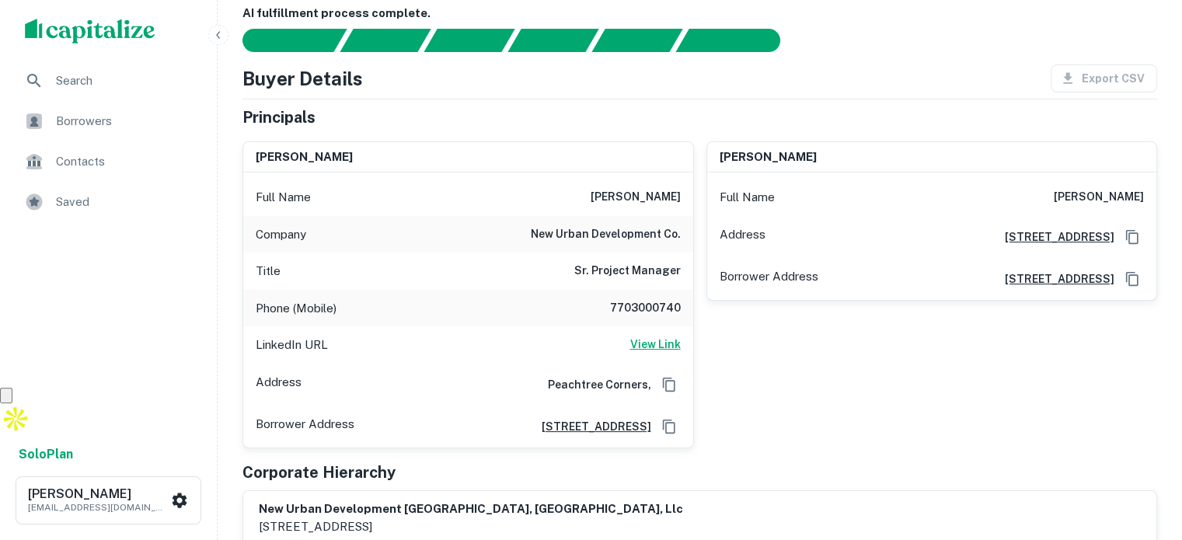
click at [651, 348] on h6 "View Link" at bounding box center [655, 344] width 51 height 17
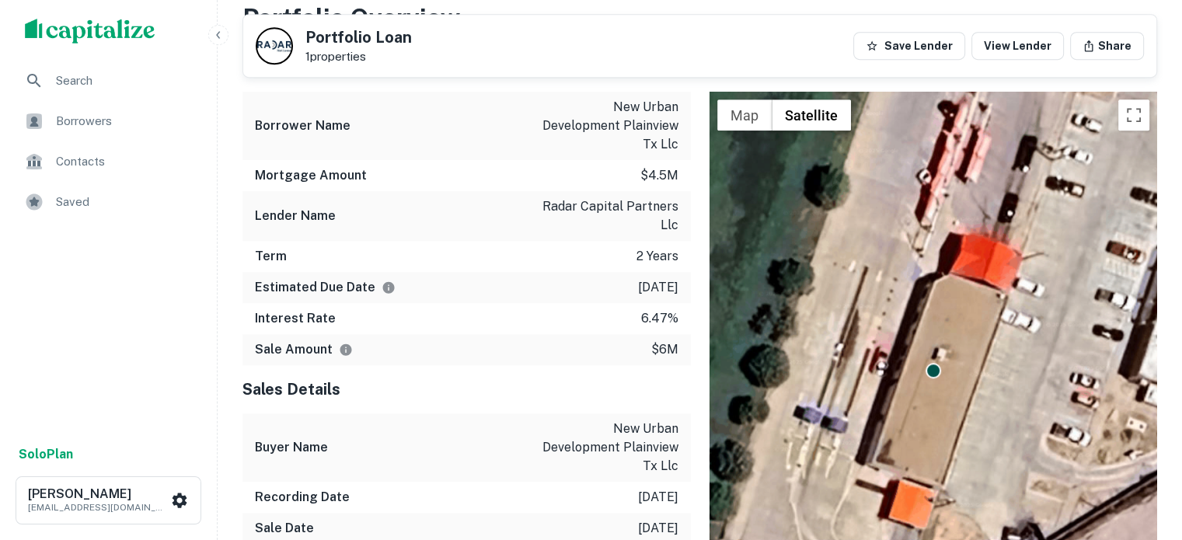
scroll to position [1088, 0]
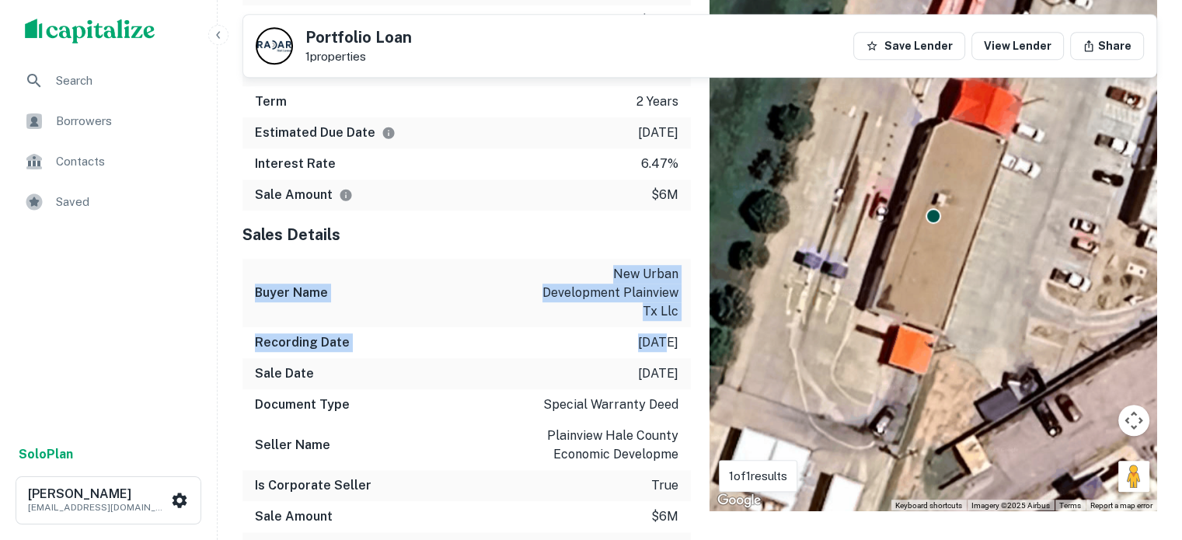
drag, startPoint x: 544, startPoint y: 259, endPoint x: 643, endPoint y: 357, distance: 139.0
click at [643, 357] on div "Sales Details Buyer Name new urban development plainview tx llc Recording Date …" at bounding box center [466, 409] width 448 height 396
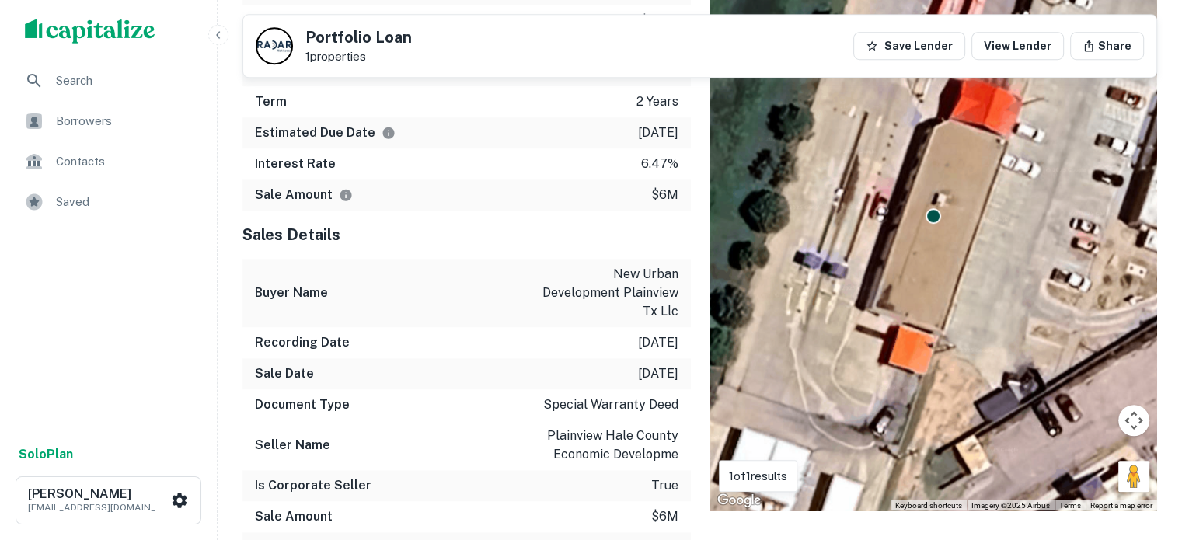
click at [638, 383] on p "[DATE]" at bounding box center [658, 373] width 40 height 19
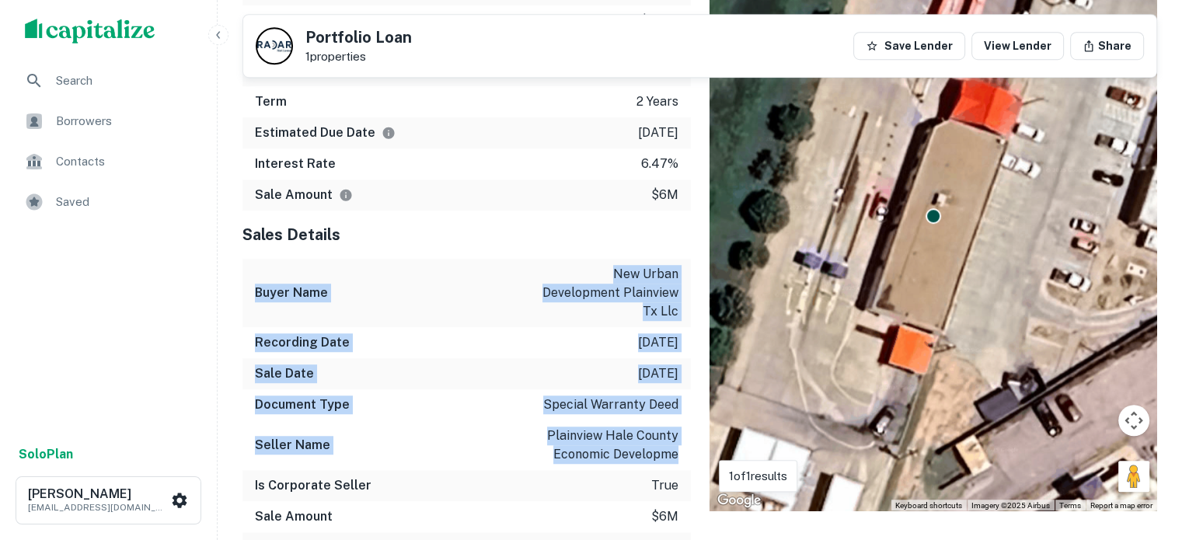
drag, startPoint x: 597, startPoint y: 267, endPoint x: 685, endPoint y: 473, distance: 224.9
click at [686, 473] on div "Sales Details Buyer Name new urban development plainview tx llc Recording Date …" at bounding box center [466, 409] width 448 height 396
click at [685, 470] on div "Seller Name plainview hale county economic developme" at bounding box center [466, 445] width 448 height 50
drag, startPoint x: 567, startPoint y: 286, endPoint x: 678, endPoint y: 481, distance: 224.5
click at [668, 483] on div "Sales Details Buyer Name new urban development plainview tx llc Recording Date …" at bounding box center [466, 409] width 448 height 396
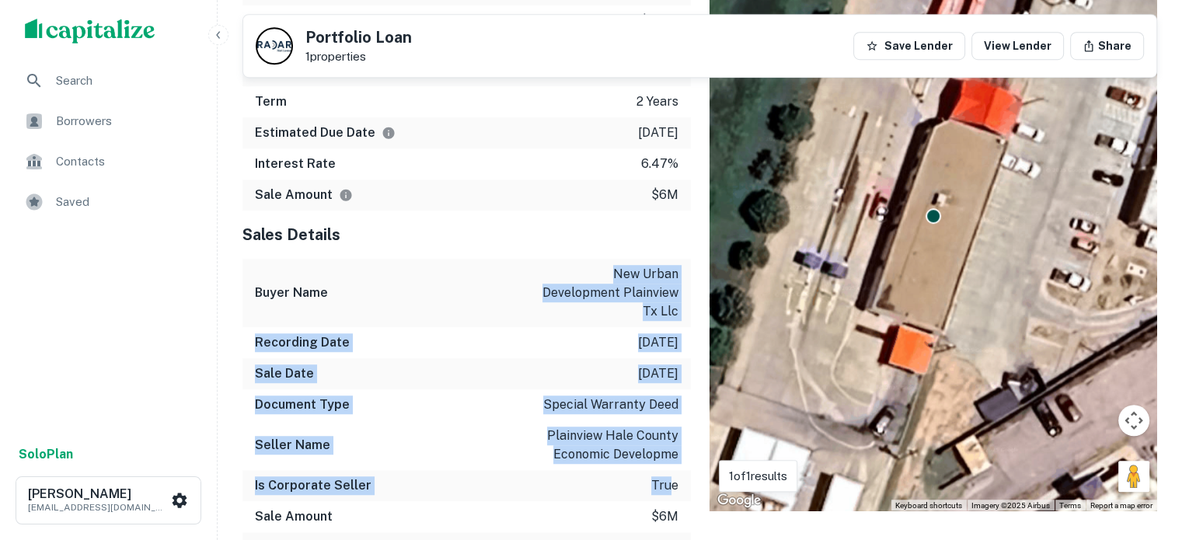
click at [682, 470] on div "Seller Name plainview hale county economic developme" at bounding box center [466, 445] width 448 height 50
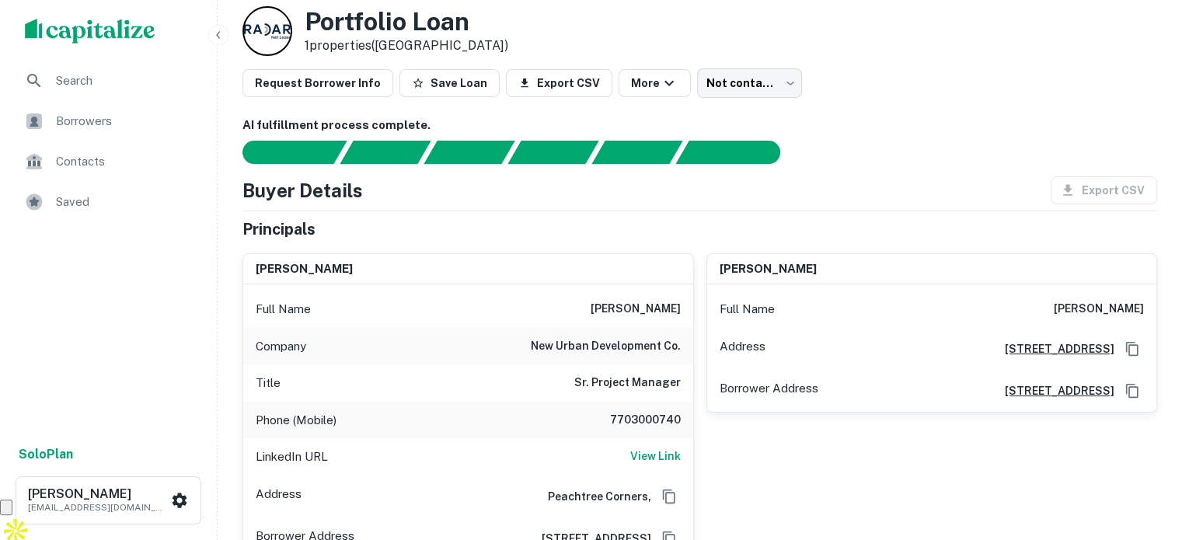
scroll to position [0, 0]
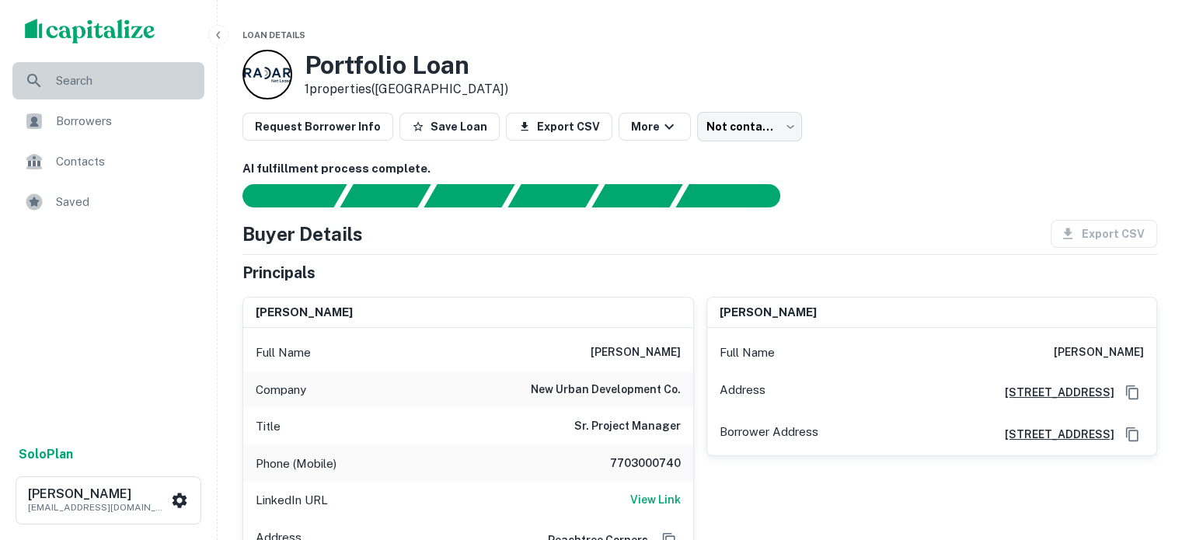
click at [81, 85] on span "Search" at bounding box center [125, 80] width 139 height 19
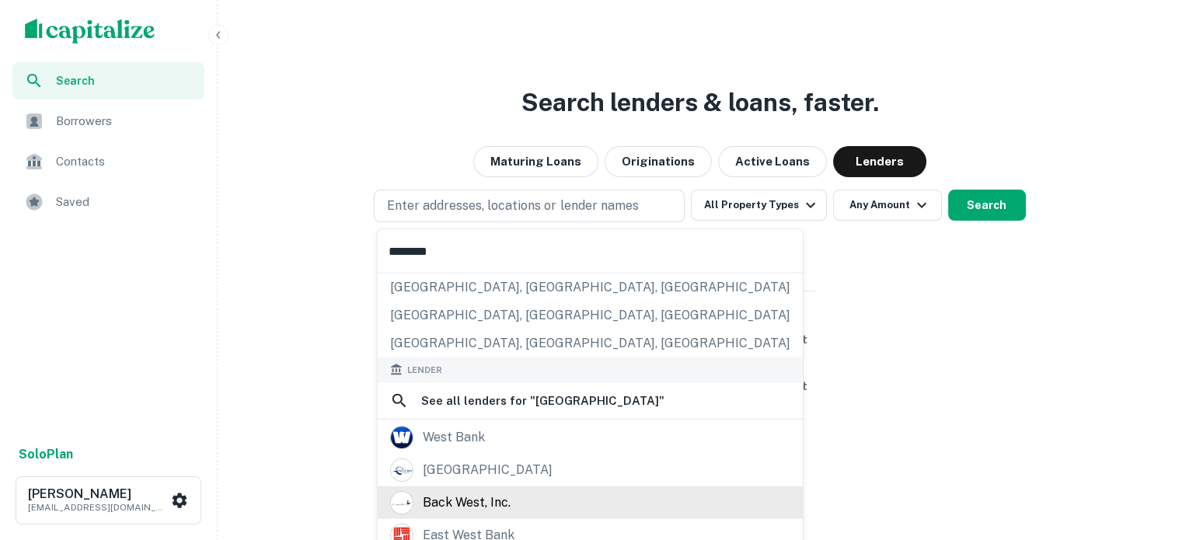
scroll to position [155, 0]
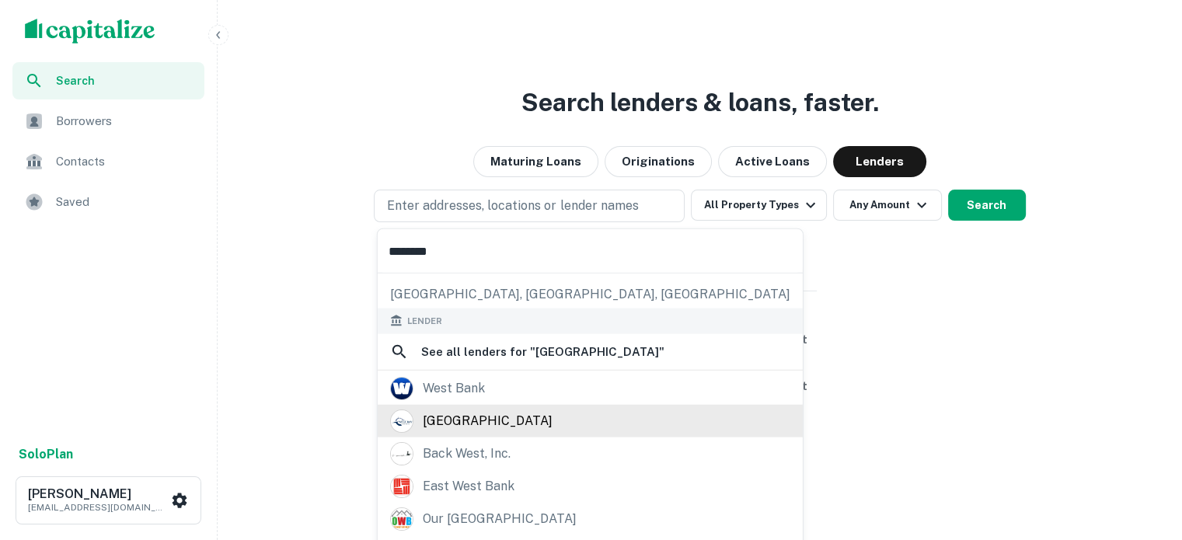
type input "********"
click at [429, 426] on div "west bay capital" at bounding box center [488, 420] width 130 height 23
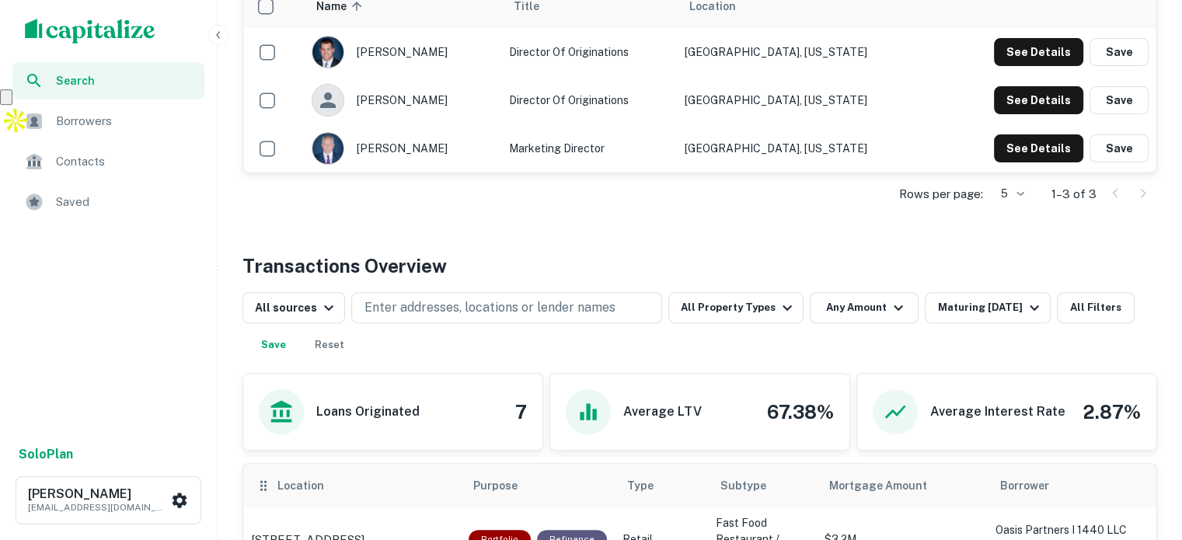
scroll to position [389, 0]
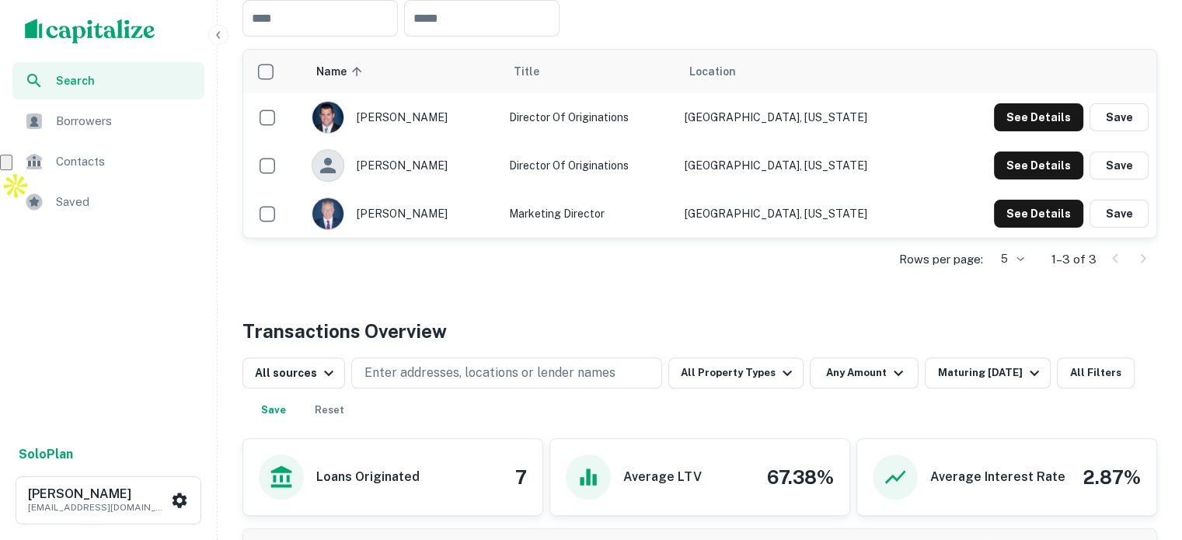
click at [594, 267] on div "Rows per page: 5 * 1–3 of 3" at bounding box center [699, 260] width 915 height 42
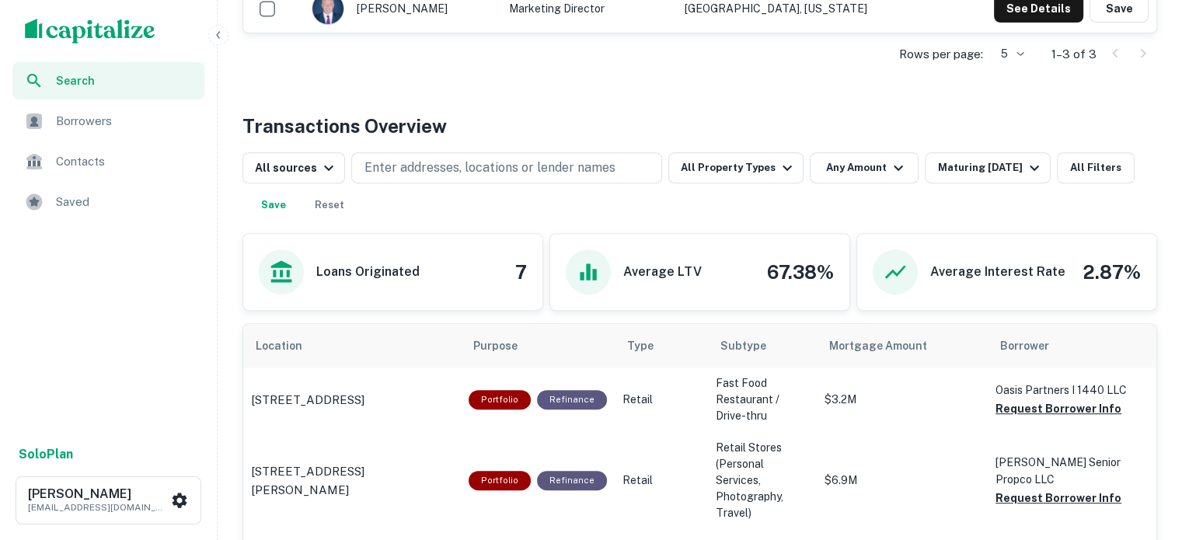
scroll to position [622, 0]
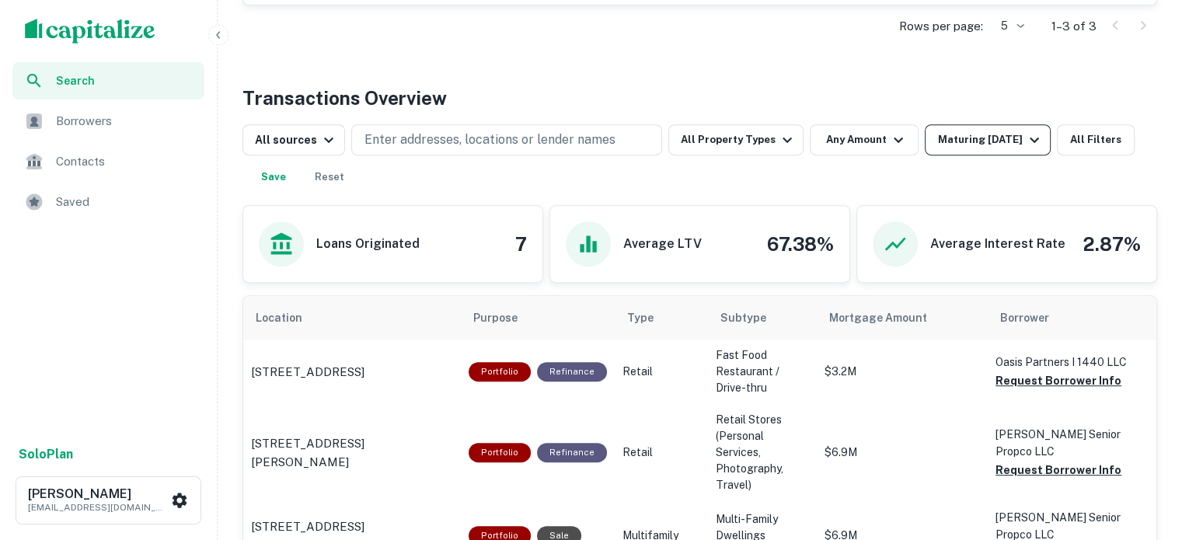
click at [969, 134] on div "Maturing In 1 Year" at bounding box center [990, 140] width 106 height 19
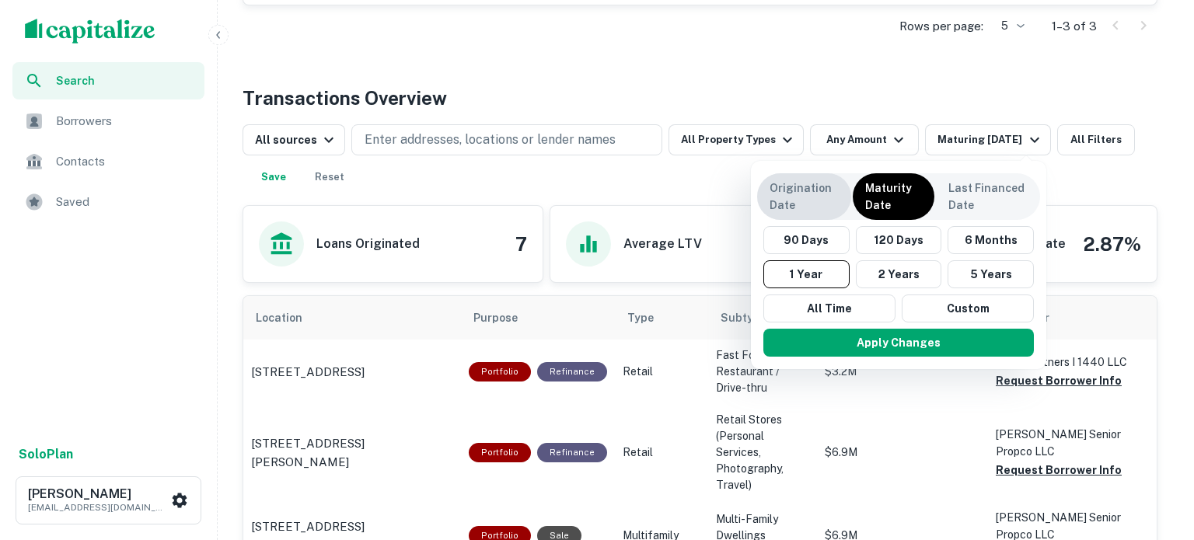
click at [806, 198] on p "Origination Date" at bounding box center [803, 197] width 69 height 34
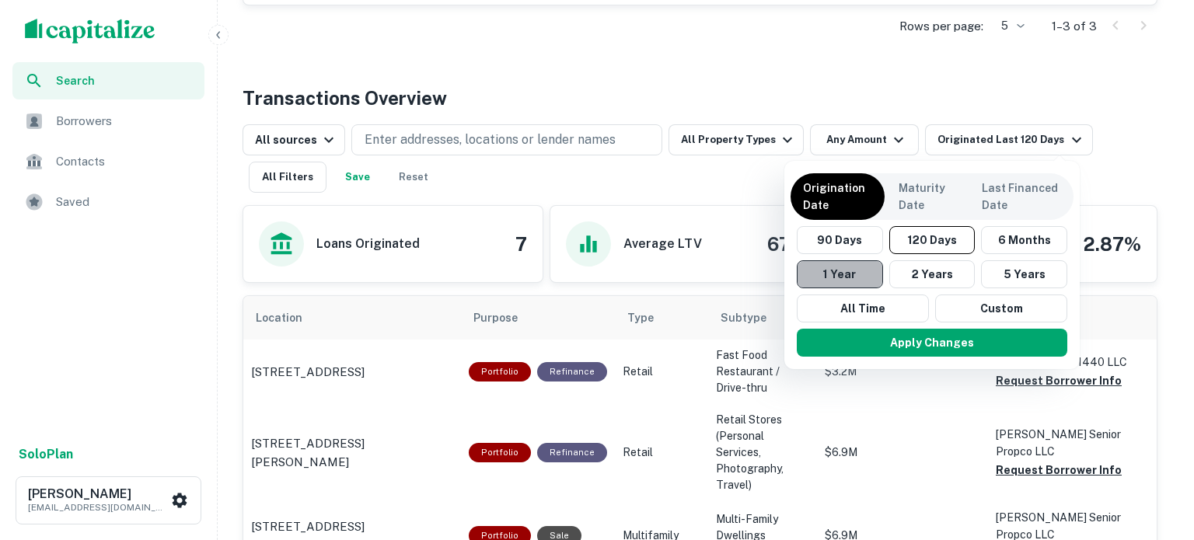
click at [837, 277] on button "1 Year" at bounding box center [840, 274] width 86 height 28
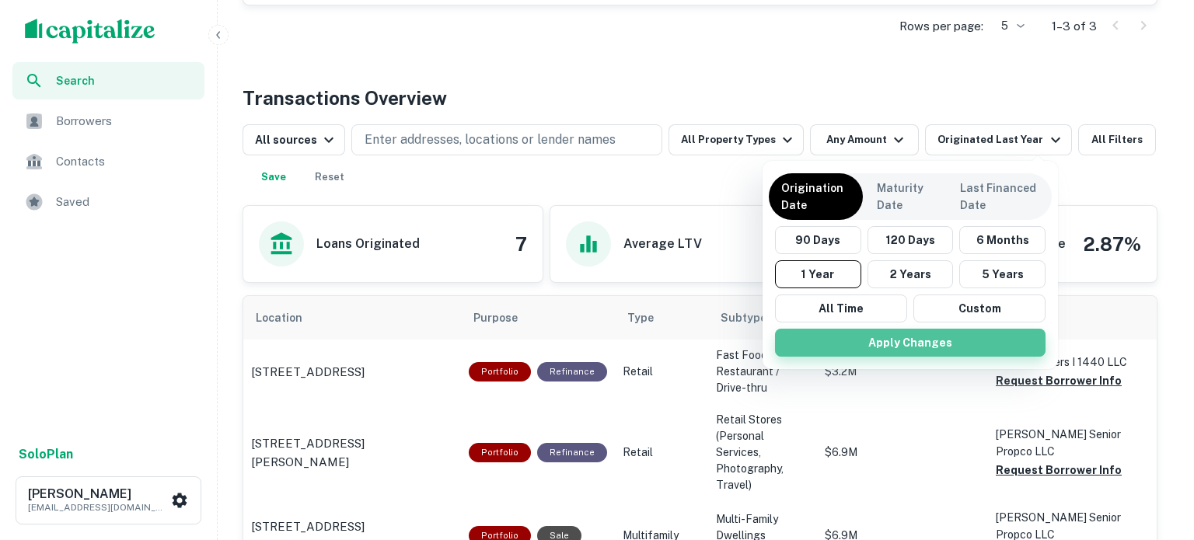
click at [877, 341] on button "Apply Changes" at bounding box center [910, 343] width 270 height 28
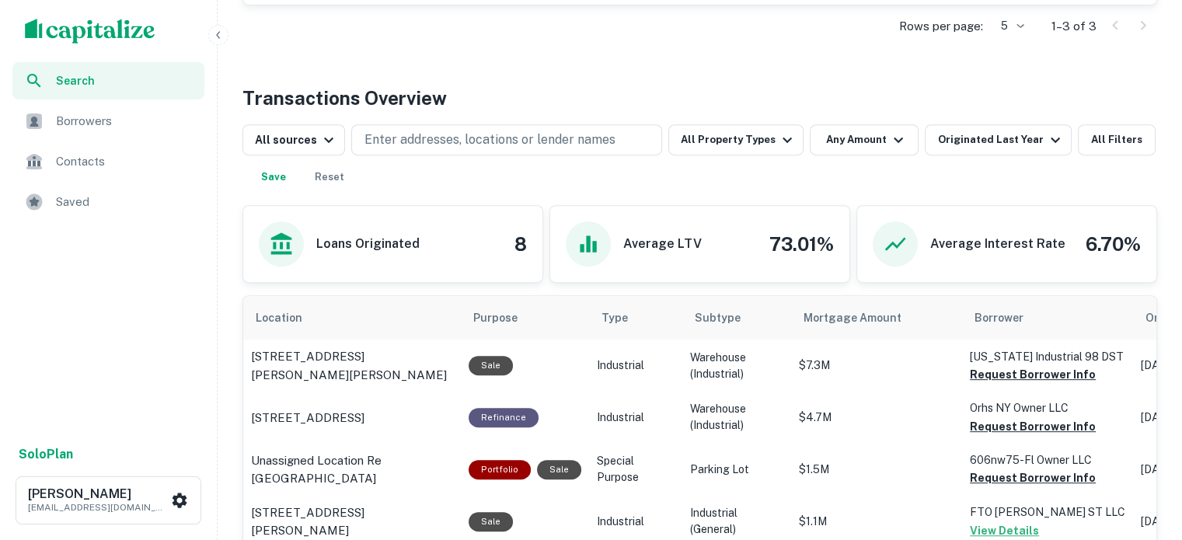
click at [129, 276] on div "Search Borrowers Contacts Saved" at bounding box center [108, 249] width 217 height 374
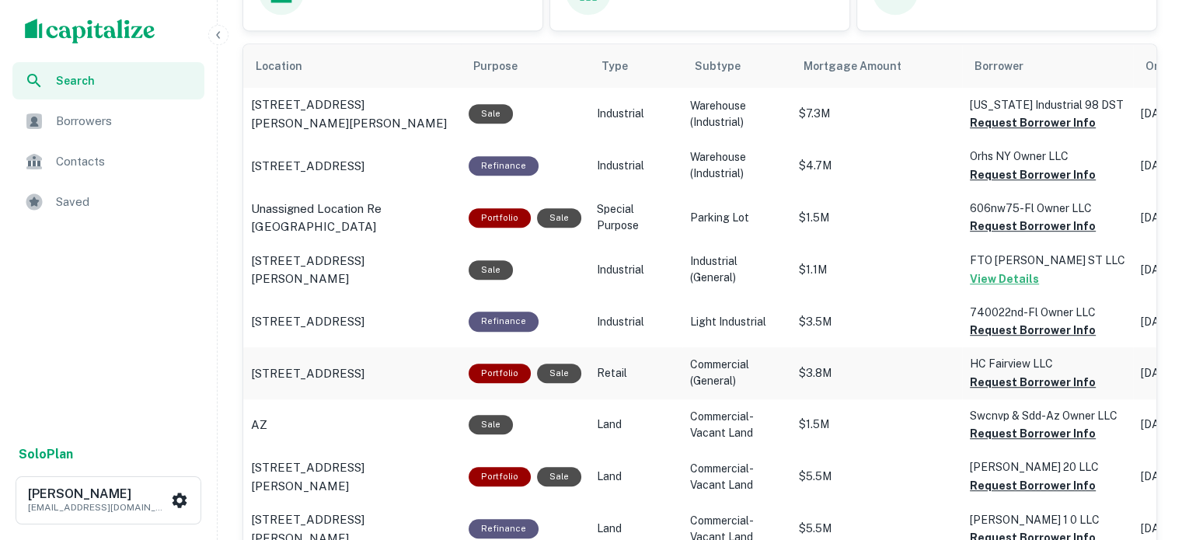
scroll to position [777, 0]
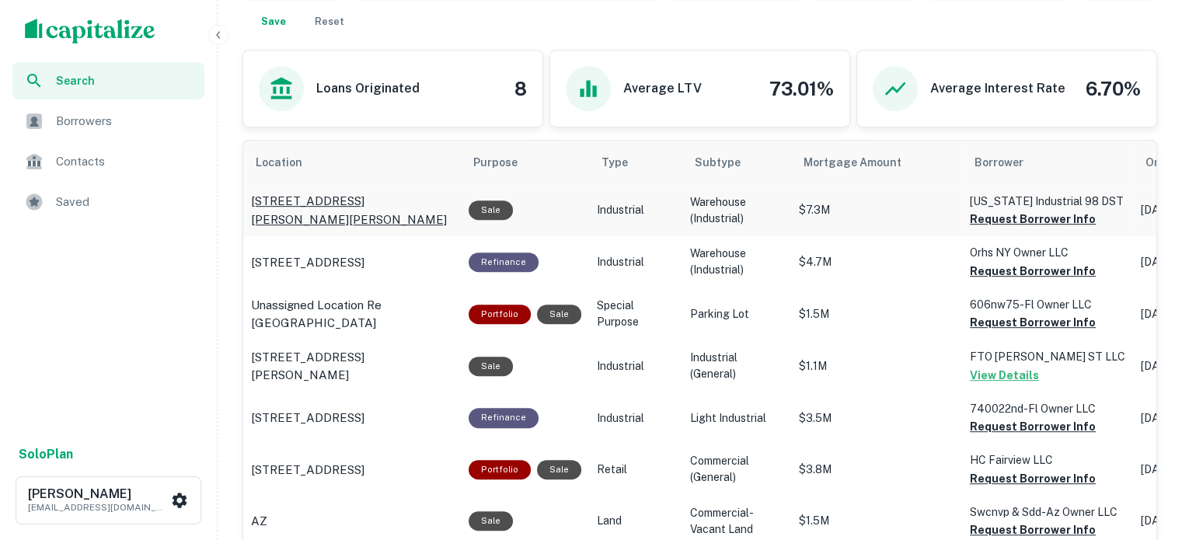
click at [392, 201] on p "755 Lovejoy Rd Nw Fort Walton Beach, FL 32548" at bounding box center [352, 210] width 202 height 37
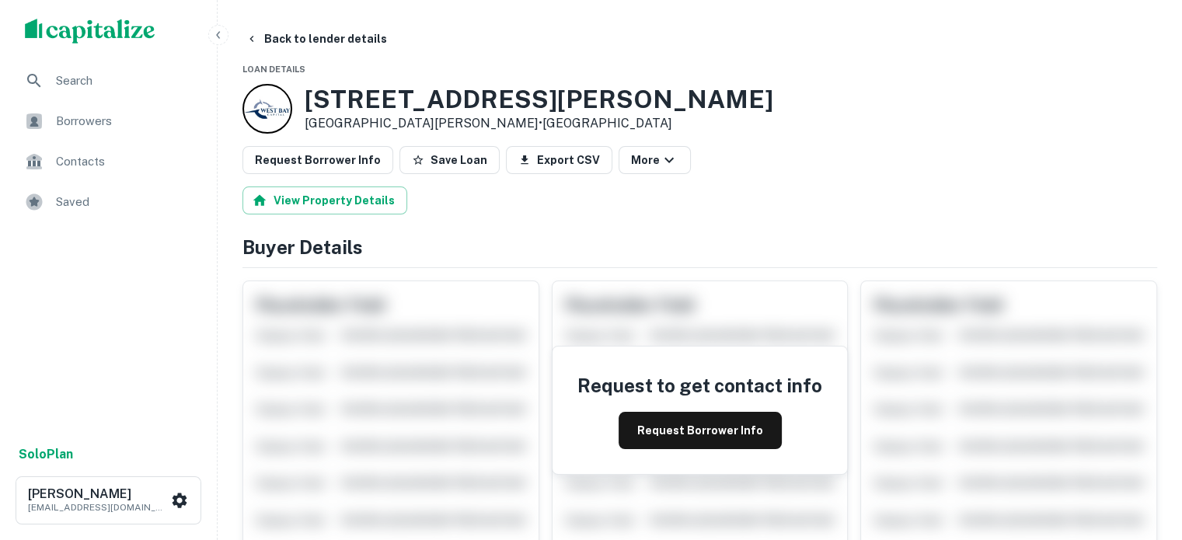
click at [719, 152] on div "Request Borrower Info Save Loan Export CSV More" at bounding box center [699, 160] width 915 height 28
click at [660, 159] on icon "button" at bounding box center [669, 160] width 19 height 19
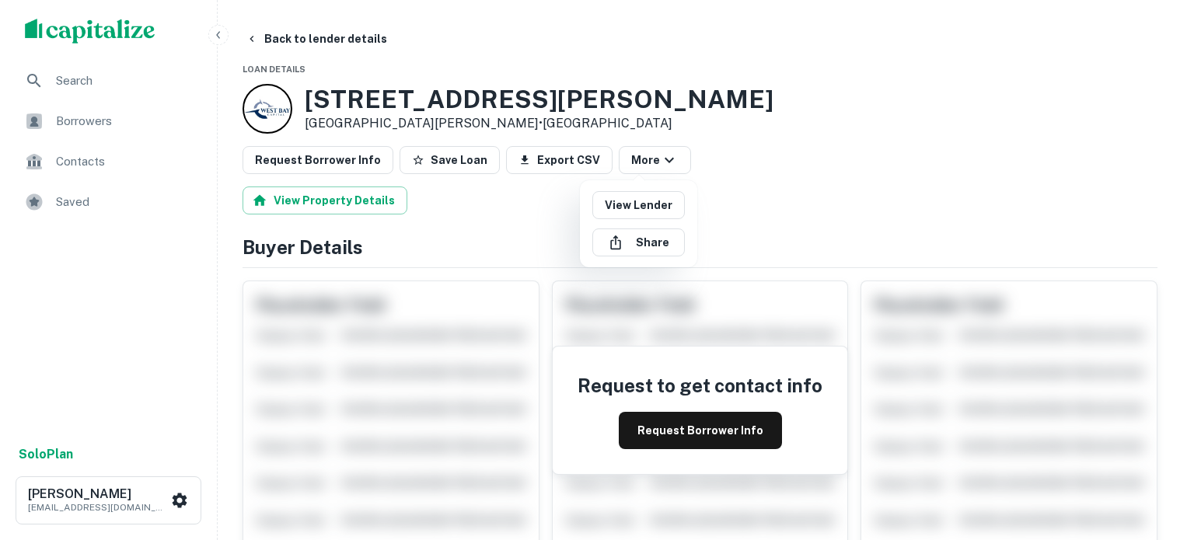
click at [650, 158] on div at bounding box center [597, 270] width 1194 height 540
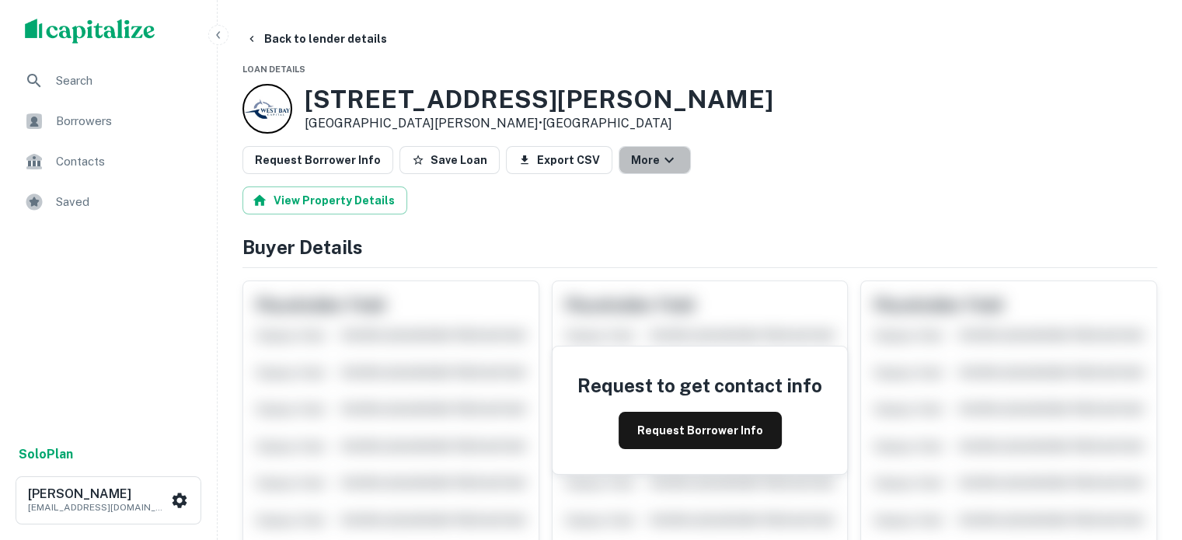
click at [660, 158] on icon "button" at bounding box center [669, 160] width 19 height 19
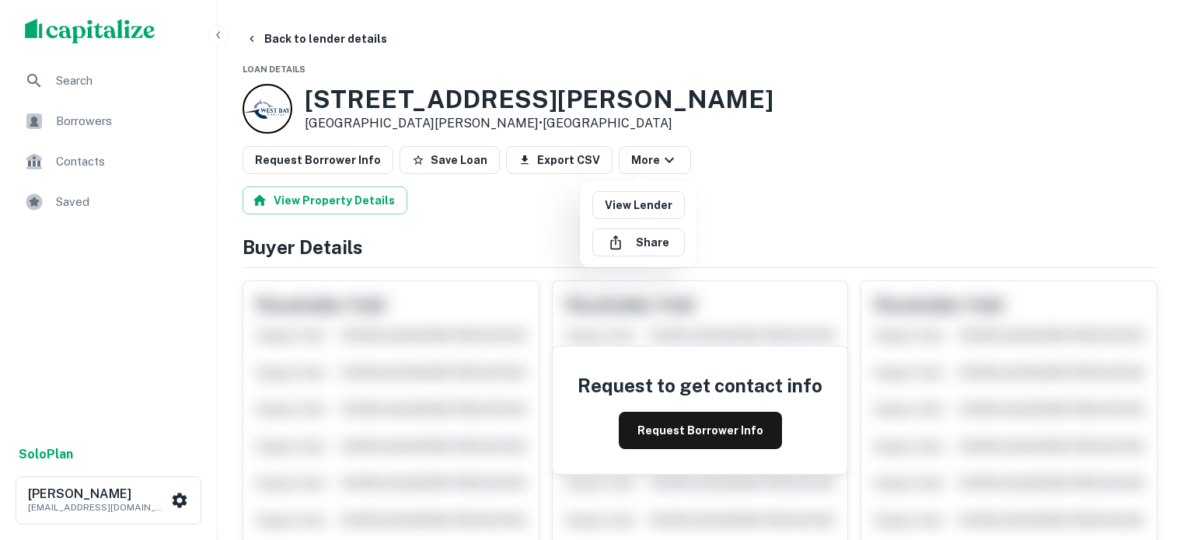
click at [650, 158] on div at bounding box center [597, 270] width 1194 height 540
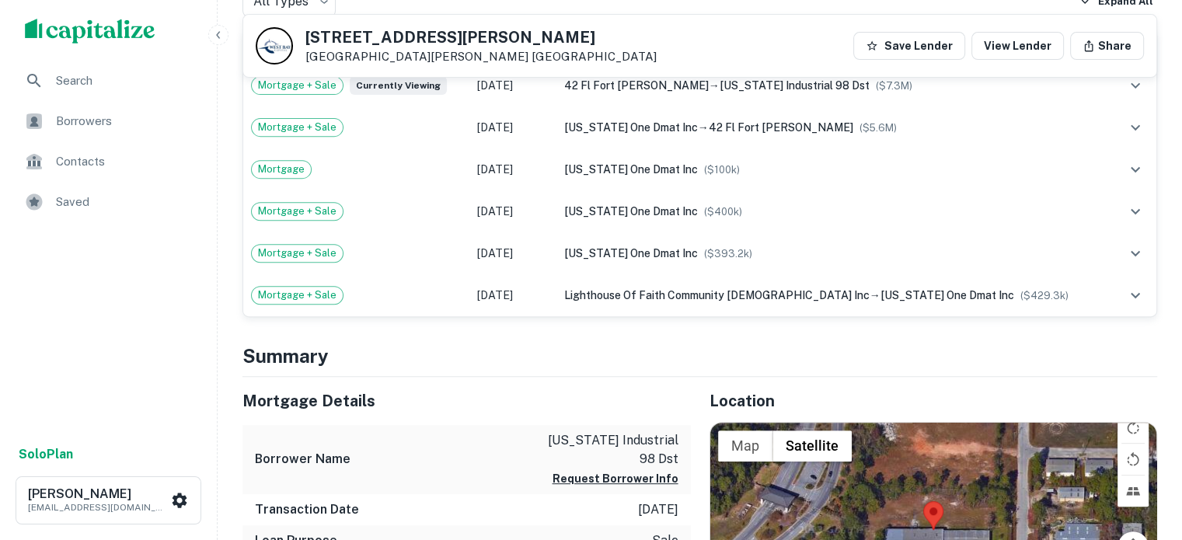
scroll to position [933, 0]
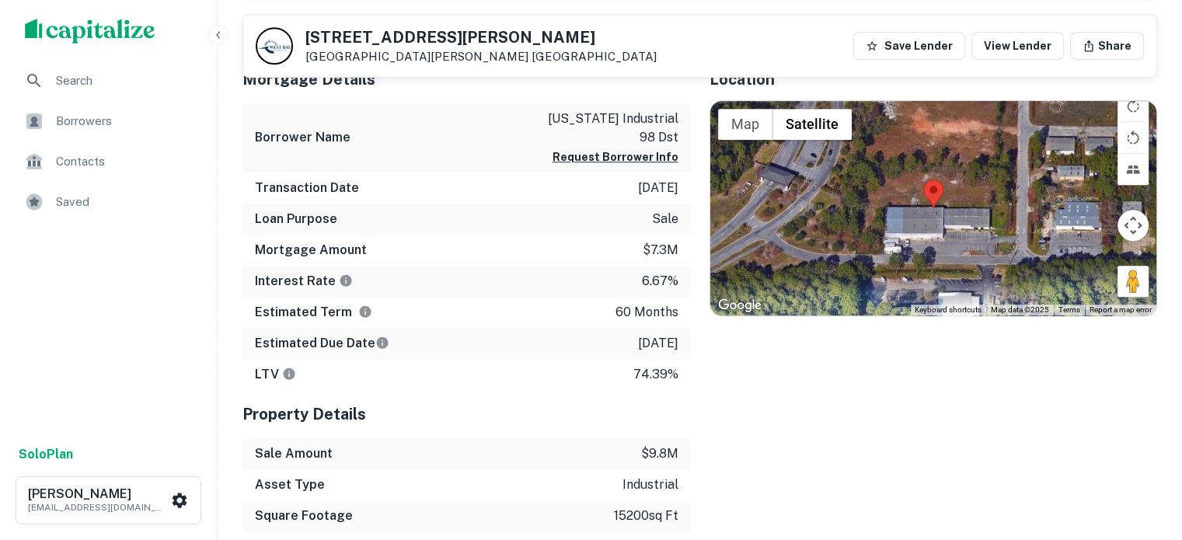
click at [851, 385] on div "Location ← Move left → Move right ↑ Move up ↓ Move down + Zoom in - Zoom out Ho…" at bounding box center [924, 340] width 467 height 570
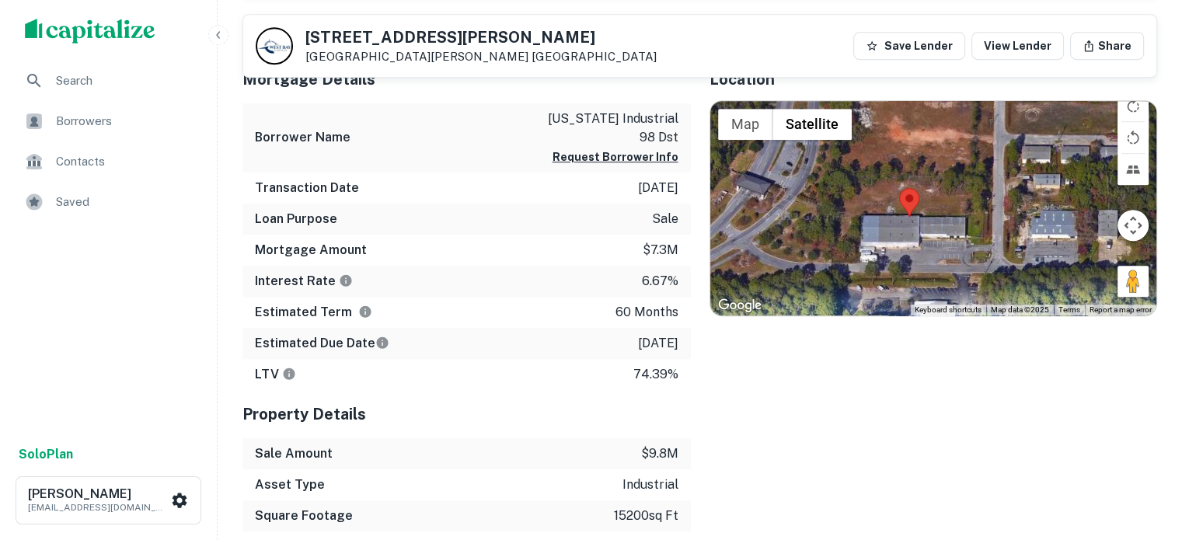
drag, startPoint x: 971, startPoint y: 232, endPoint x: 945, endPoint y: 241, distance: 27.0
click at [945, 241] on div at bounding box center [933, 208] width 447 height 214
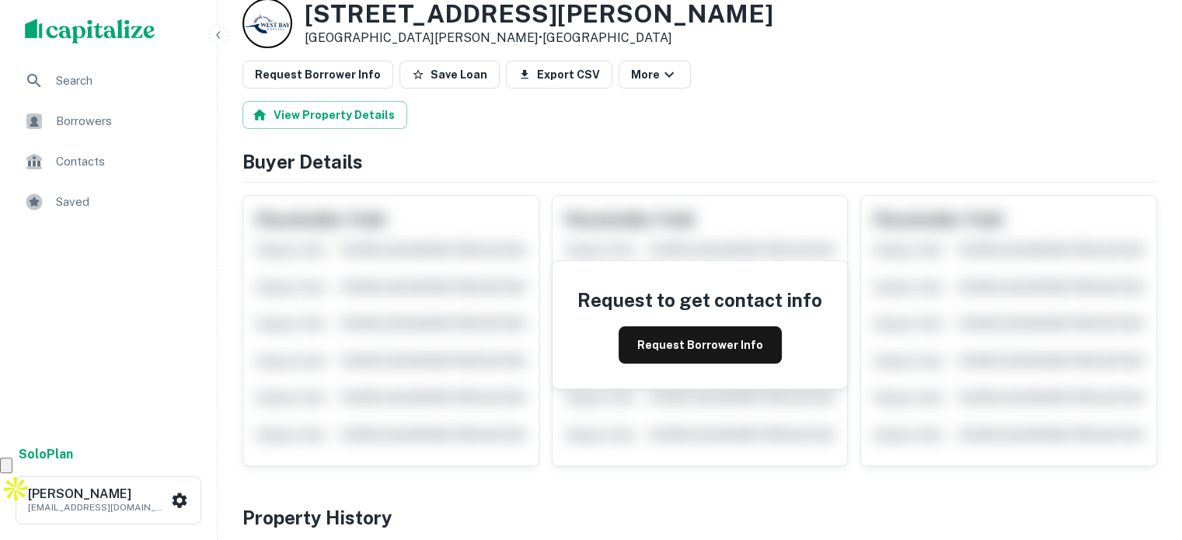
scroll to position [0, 0]
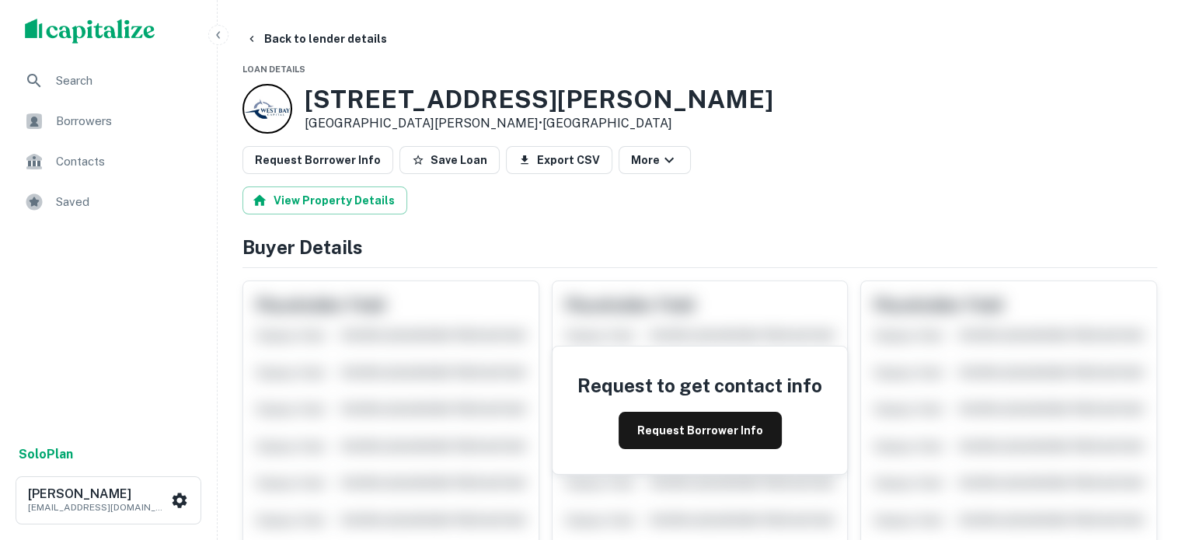
click at [149, 397] on div "Search Borrowers Contacts Saved" at bounding box center [108, 249] width 217 height 374
click at [155, 405] on div "Search Borrowers Contacts Saved" at bounding box center [108, 249] width 217 height 374
click at [114, 345] on div "Search Borrowers Contacts Saved" at bounding box center [108, 249] width 217 height 374
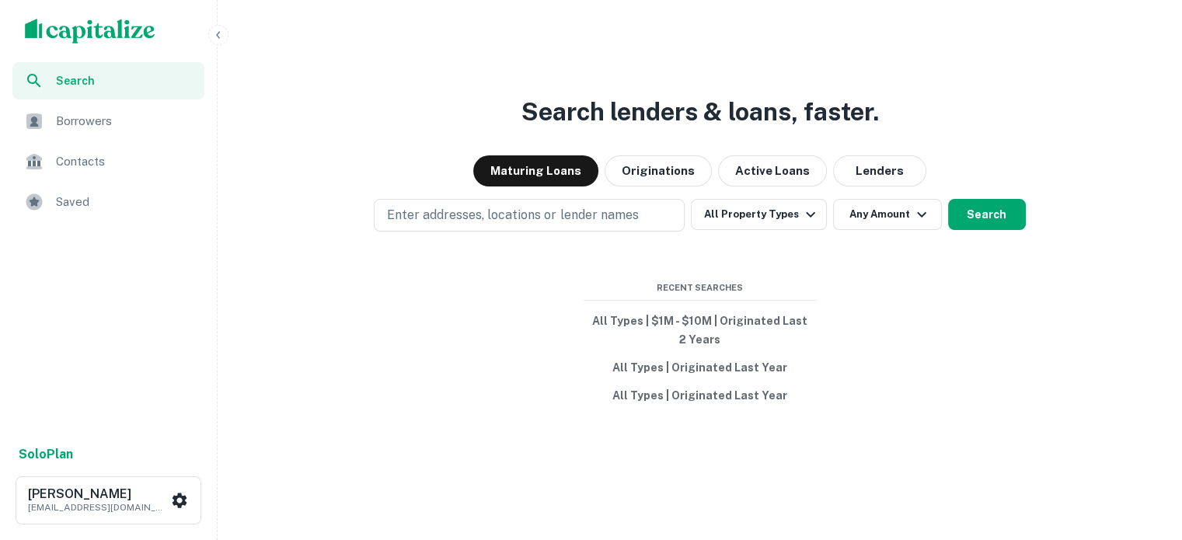
click at [440, 142] on div "Search lenders & loans, faster. Maturing Loans Originations Active Loans Lender…" at bounding box center [700, 307] width 952 height 540
